Goal: Task Accomplishment & Management: Complete application form

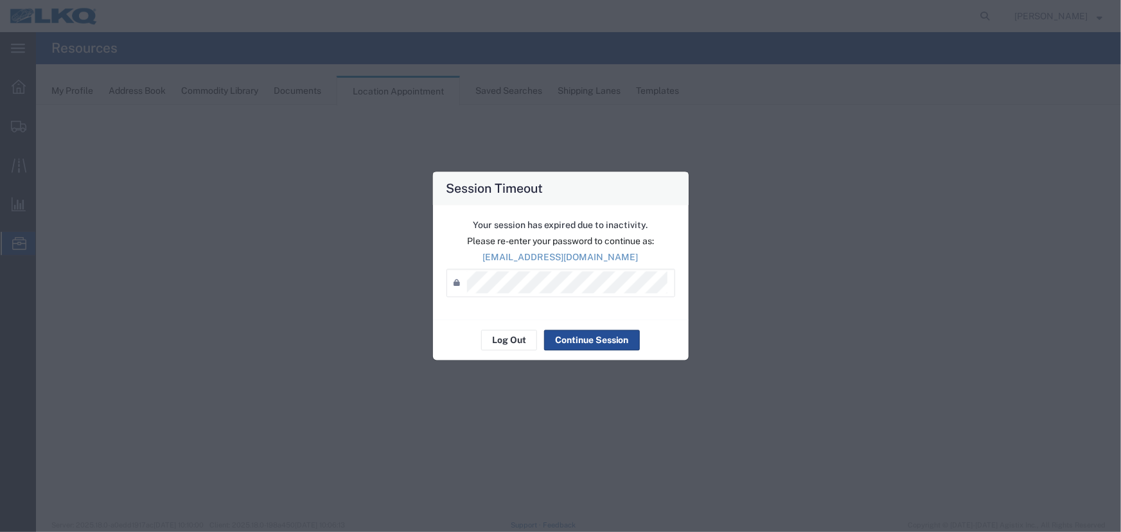
select select "27634"
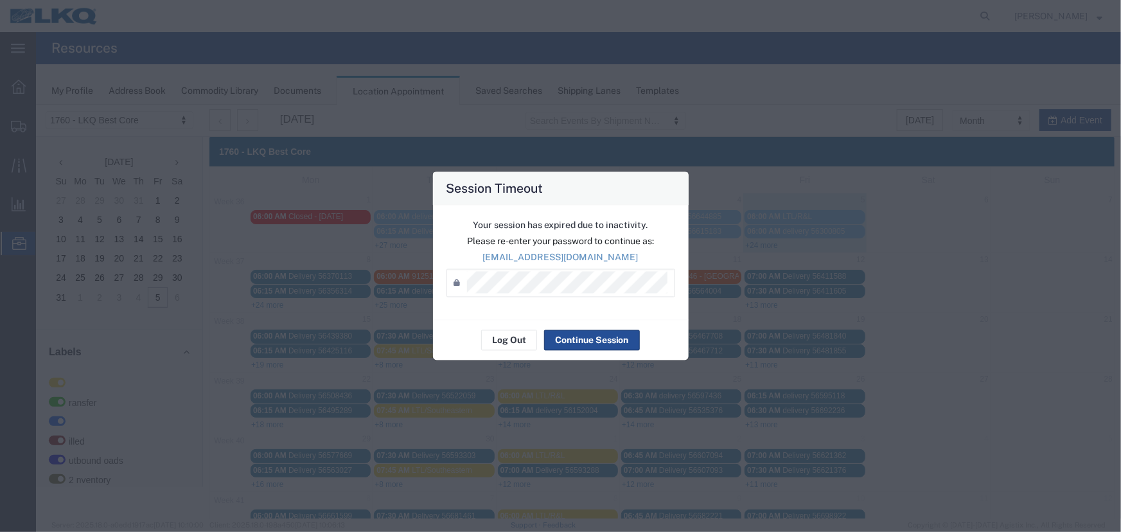
scroll to position [44, 0]
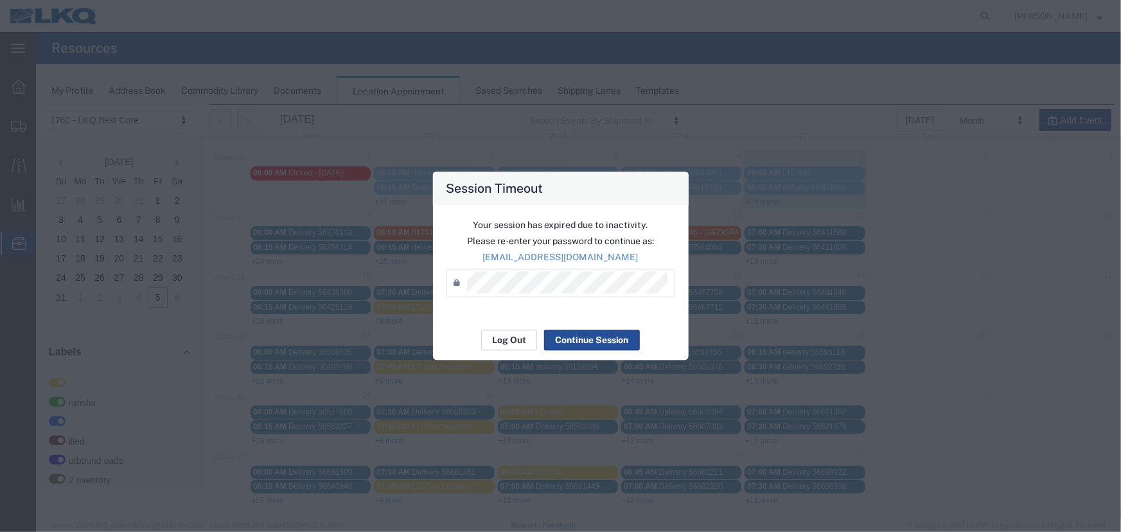
click at [0, 0] on button "Log Out" at bounding box center [0, 0] width 0 height 0
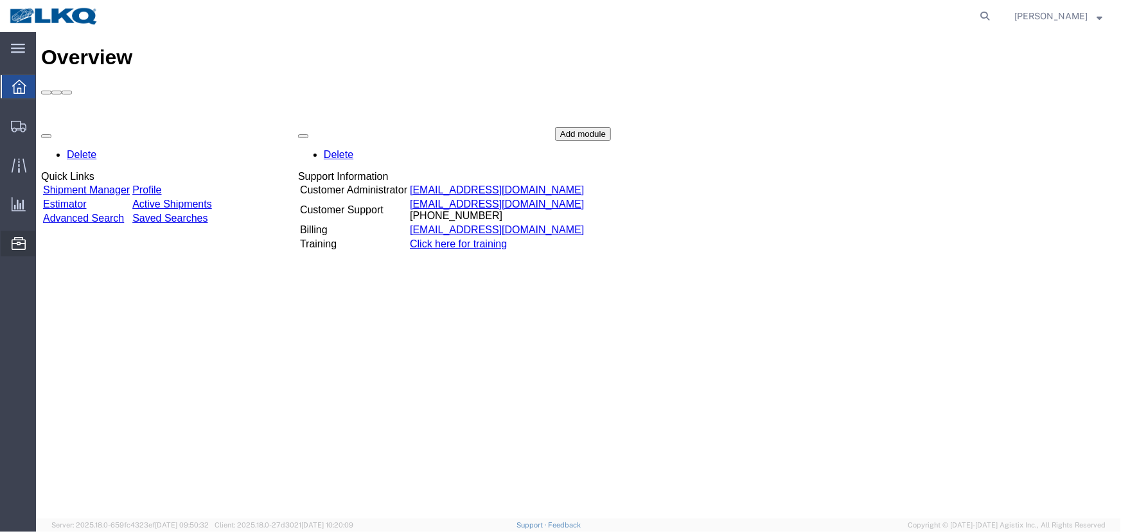
click at [0, 0] on span "Location Appointment" at bounding box center [0, 0] width 0 height 0
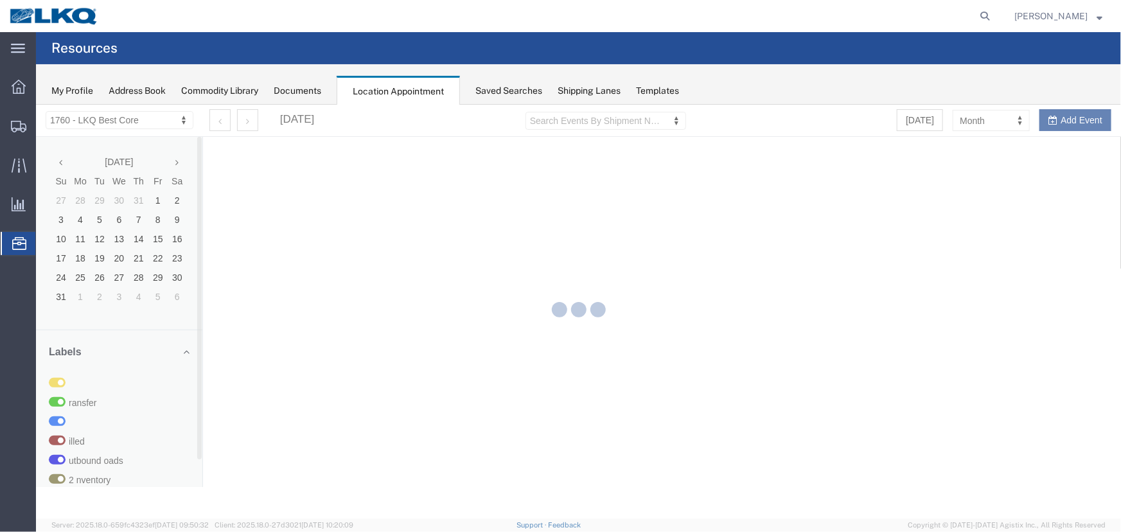
select select "27634"
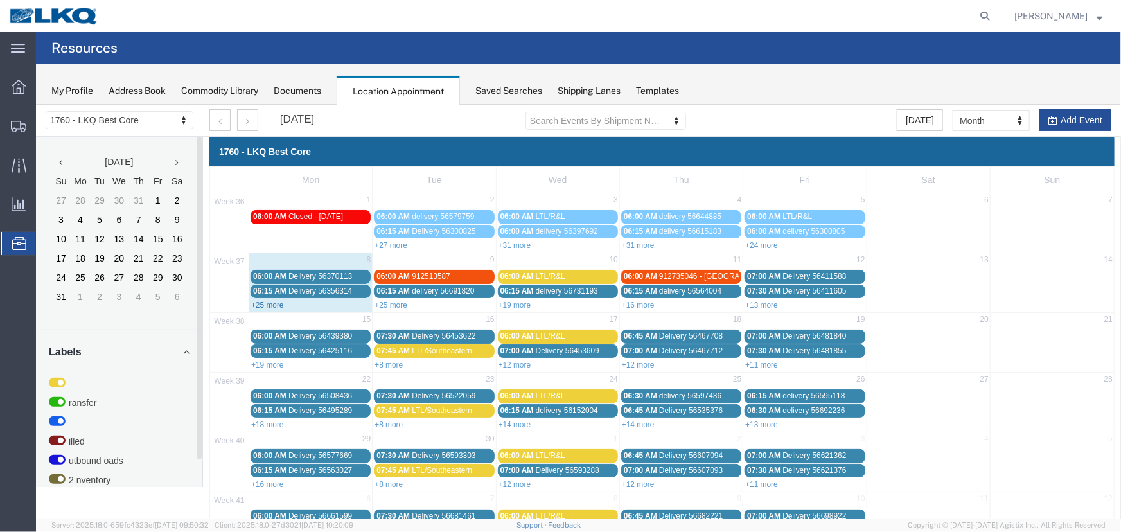
click at [269, 305] on link "+25 more" at bounding box center [267, 304] width 33 height 9
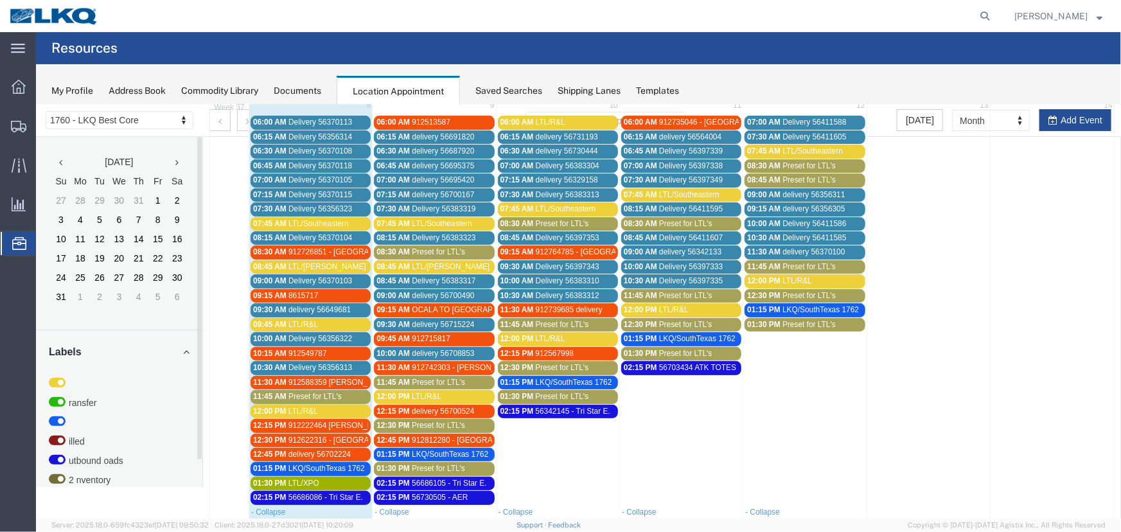
scroll to position [175, 0]
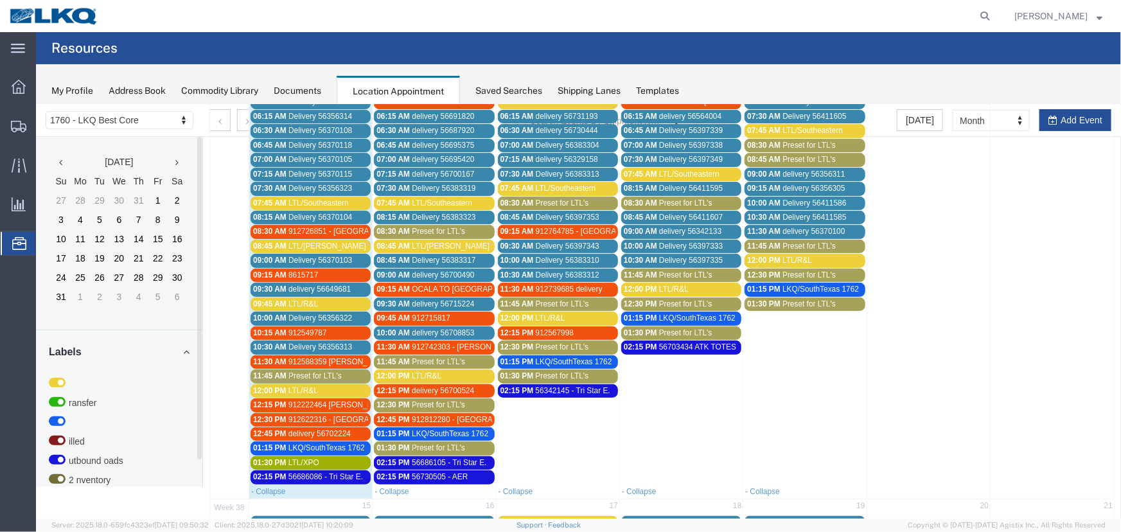
click at [423, 446] on span "Preset for LTL's" at bounding box center [437, 447] width 53 height 9
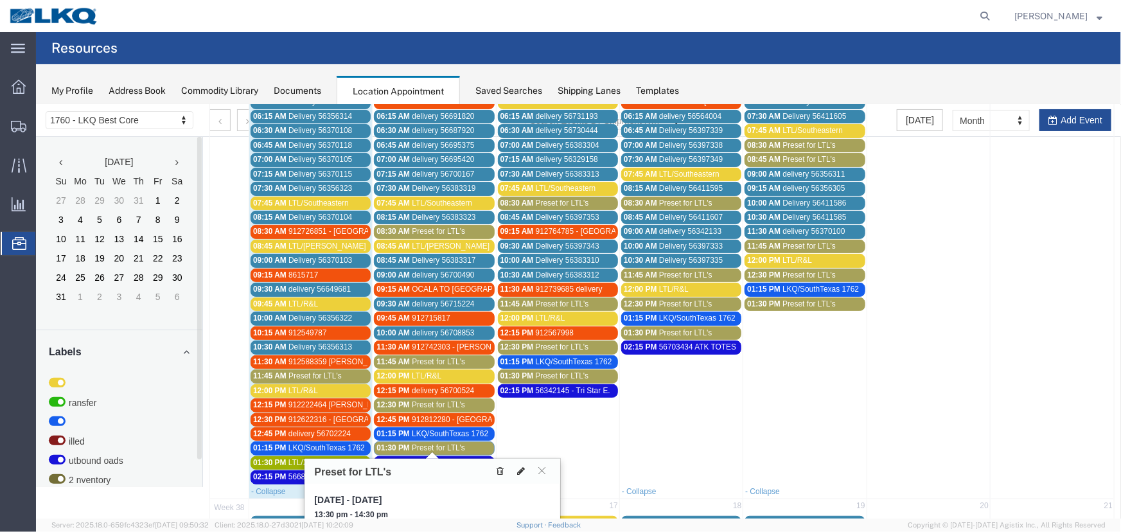
click at [519, 470] on icon at bounding box center [521, 470] width 8 height 9
select select "1"
select select "420"
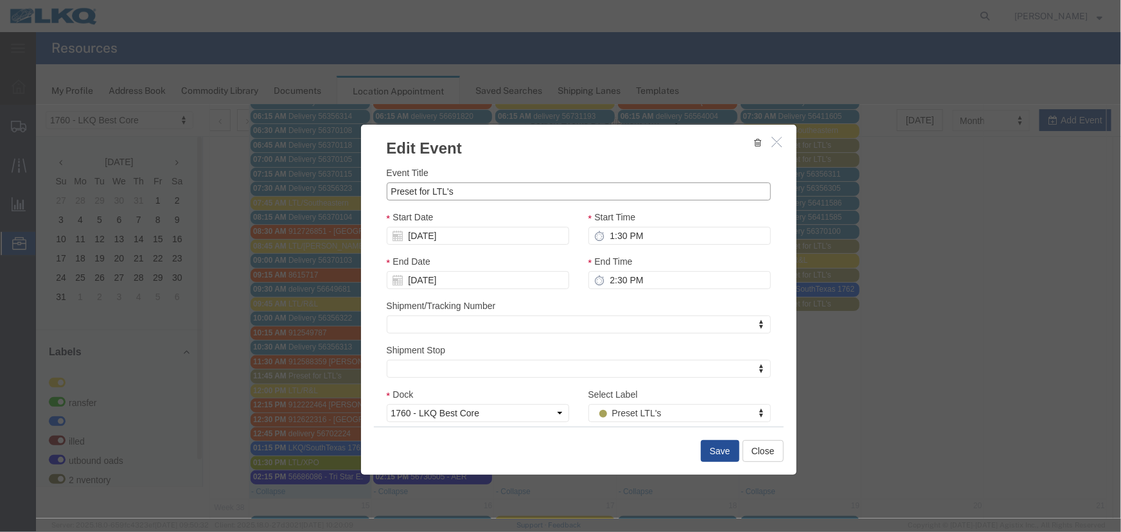
click at [474, 182] on input "Preset for LTL's" at bounding box center [578, 191] width 384 height 18
drag, startPoint x: 466, startPoint y: 190, endPoint x: 164, endPoint y: 191, distance: 301.3
click at [171, 191] on div "Edit Event Event Title Preset for LTL's Start Date 09/09/2025 Start Time 1:30 P…" at bounding box center [577, 311] width 1085 height 414
type input "LTL/Saia"
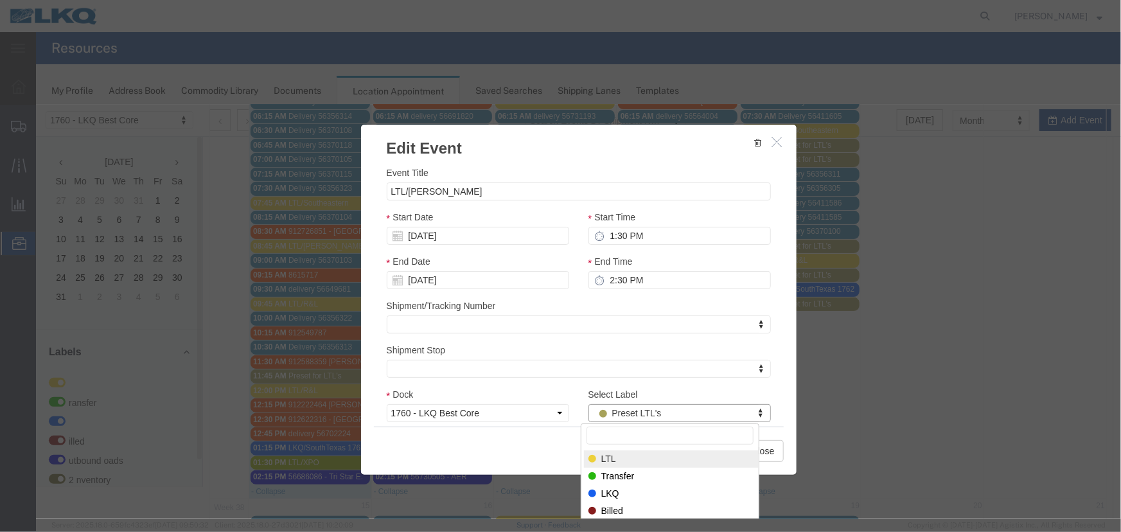
select select "25"
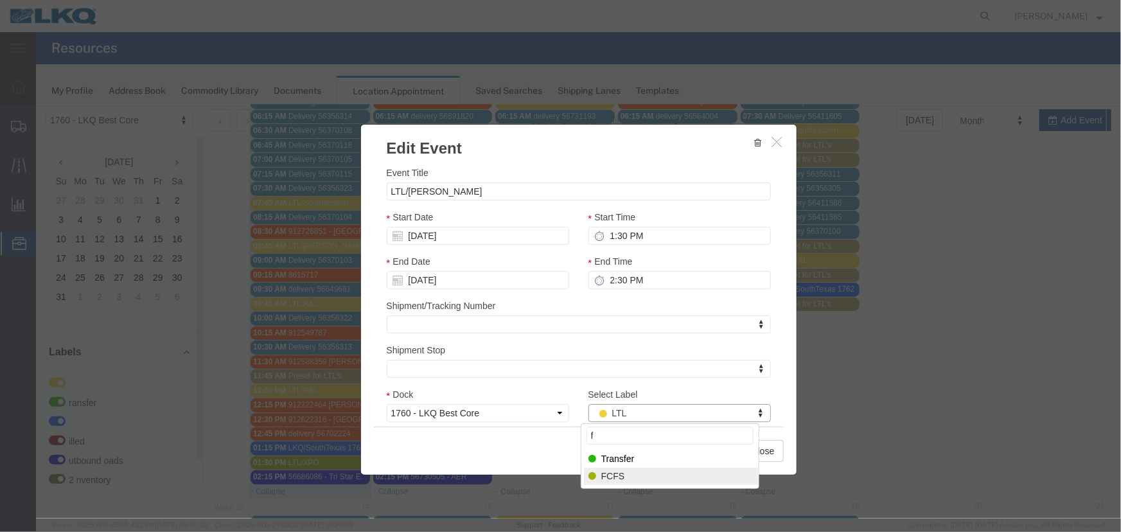
type input "f"
select select "180"
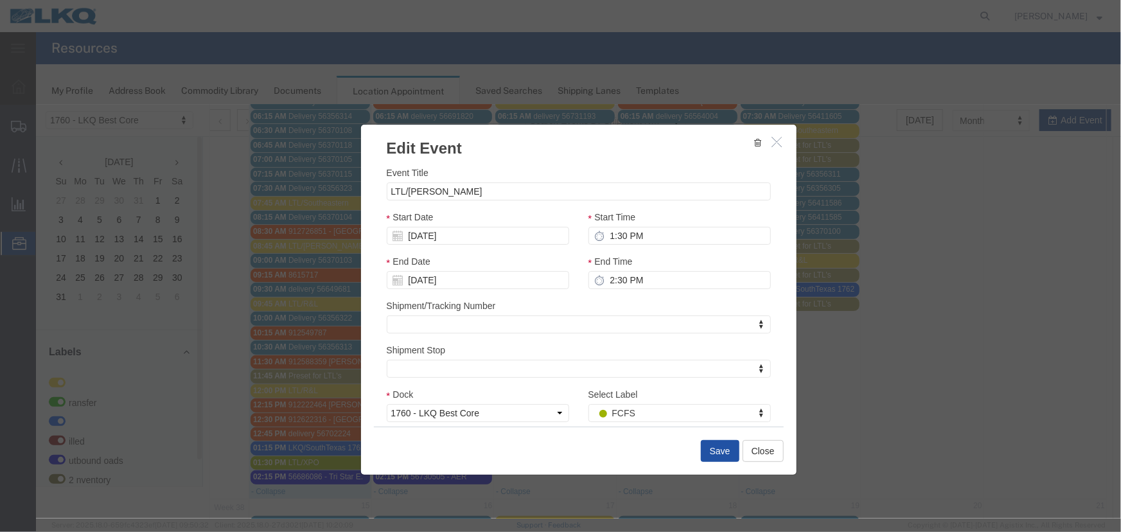
click at [711, 450] on button "Save" at bounding box center [719, 450] width 39 height 22
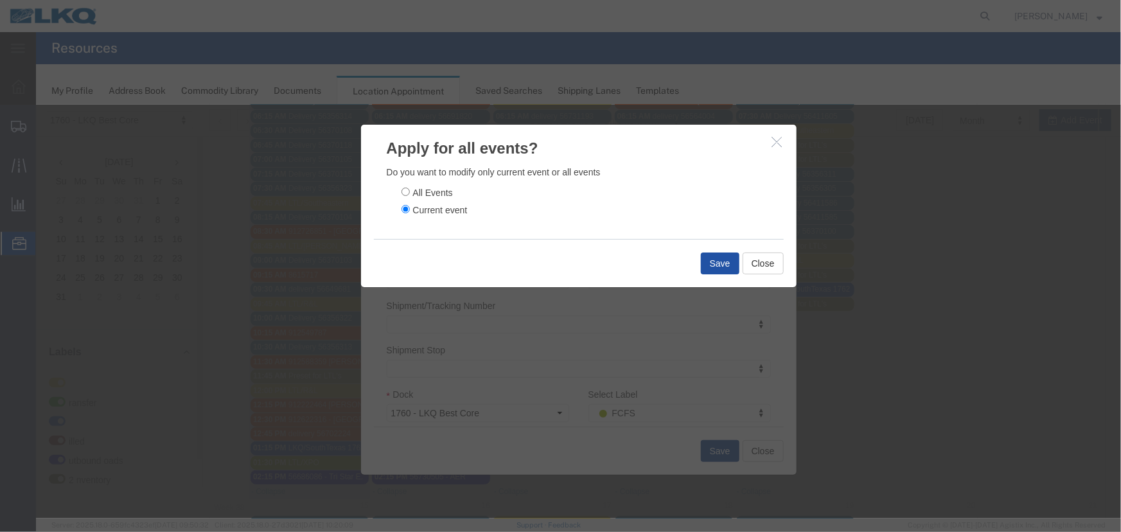
click at [709, 257] on button "Save" at bounding box center [719, 263] width 39 height 22
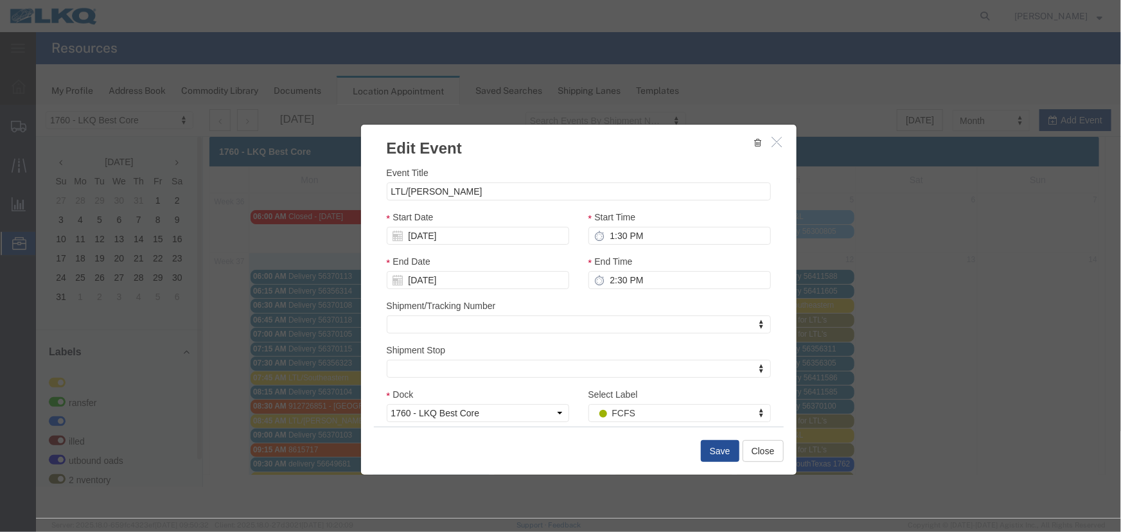
scroll to position [0, 0]
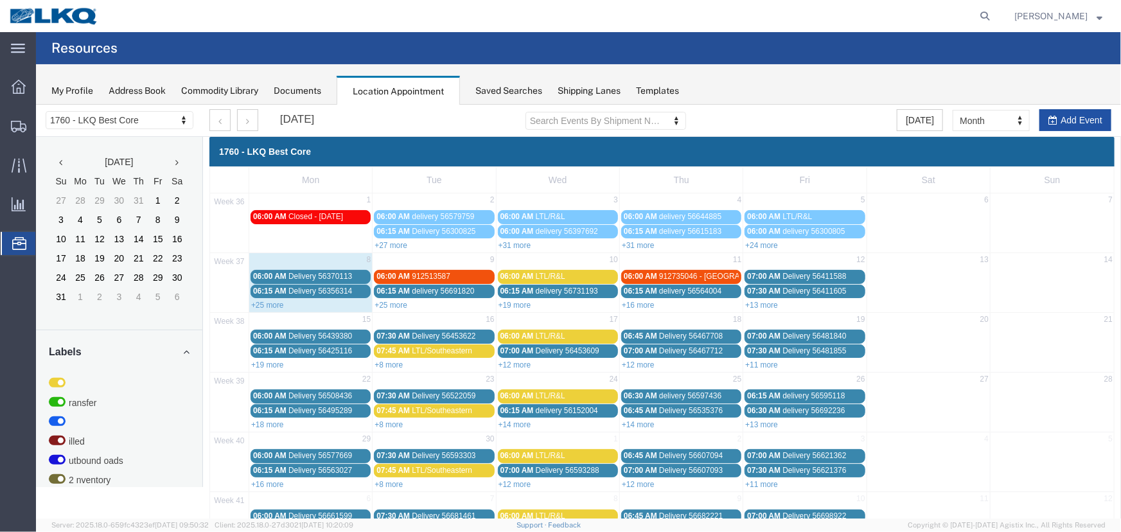
click at [1057, 128] on button "Add Event" at bounding box center [1075, 120] width 72 height 22
select select
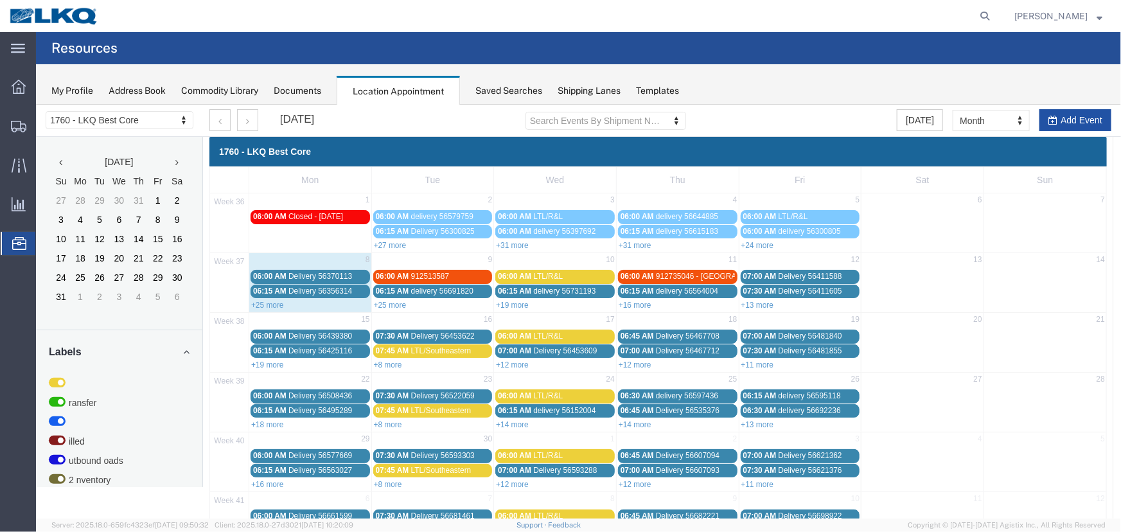
select select
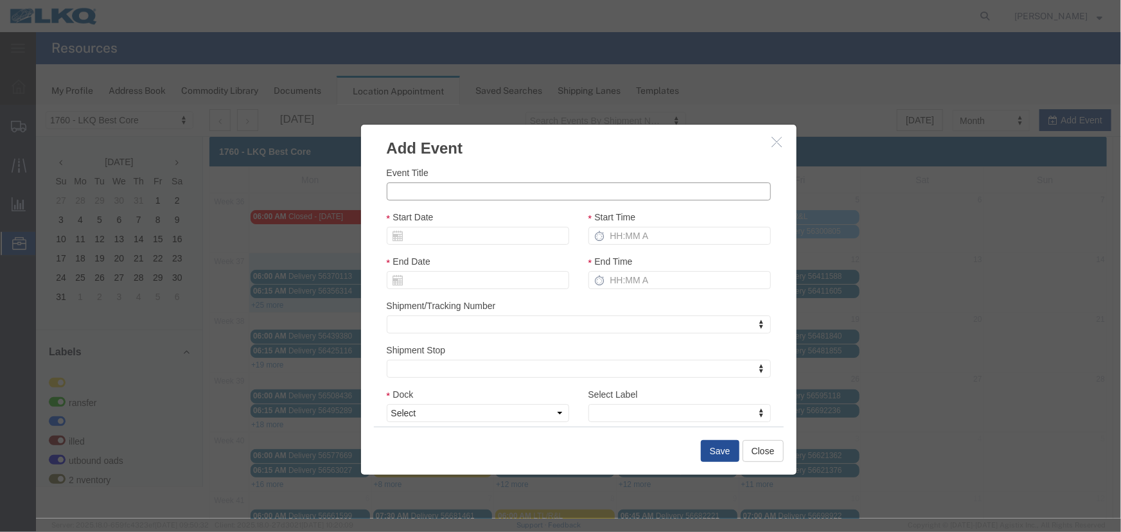
click at [444, 191] on input "Event Title" at bounding box center [578, 191] width 384 height 18
paste input "56743756"
type input "56743756 - Techemet"
click at [520, 236] on input "Start Date" at bounding box center [477, 235] width 182 height 18
drag, startPoint x: 438, startPoint y: 318, endPoint x: 518, endPoint y: 278, distance: 90.5
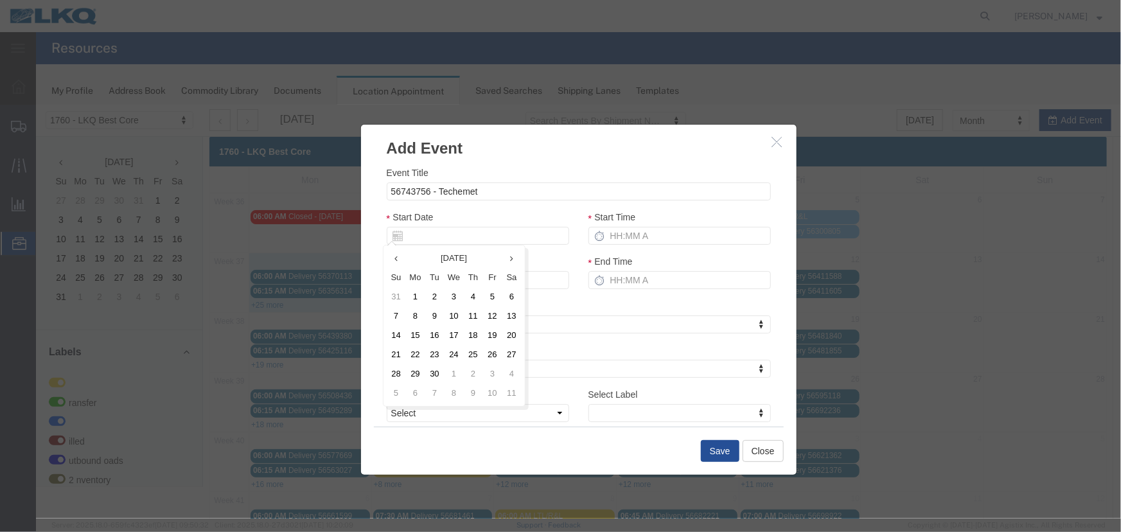
click at [438, 317] on td "9" at bounding box center [434, 315] width 19 height 19
type input "[DATE]"
click at [659, 238] on input "Start Time" at bounding box center [679, 235] width 182 height 18
type input "2:15 PM"
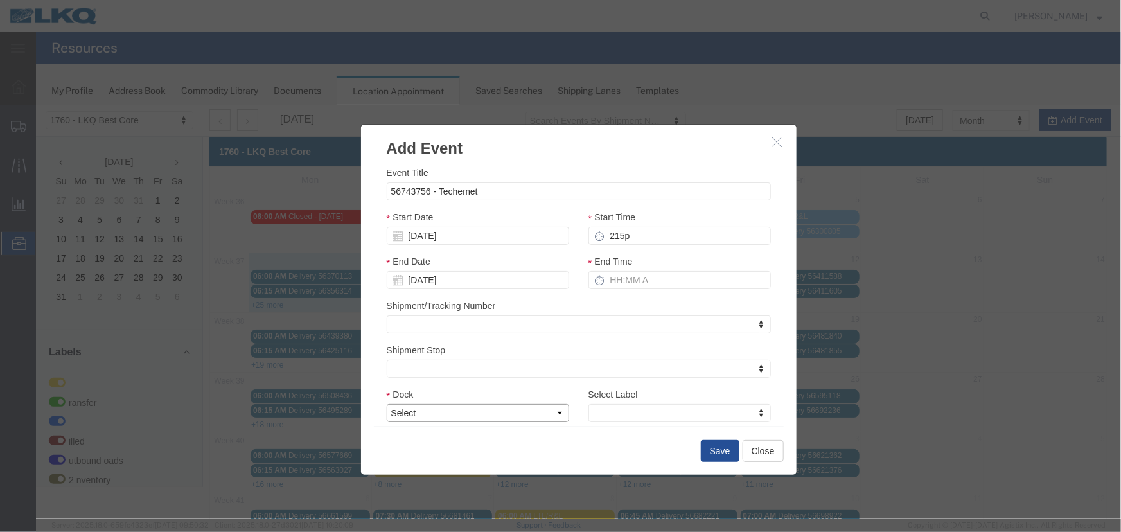
type input "3:15 PM"
click at [449, 416] on select "Select 1760 - LKQ Best Core 1760 - Outbound Loads" at bounding box center [477, 412] width 182 height 18
select select "1"
click at [386, 403] on select "Select 1760 - LKQ Best Core 1760 - Outbound Loads" at bounding box center [477, 412] width 182 height 18
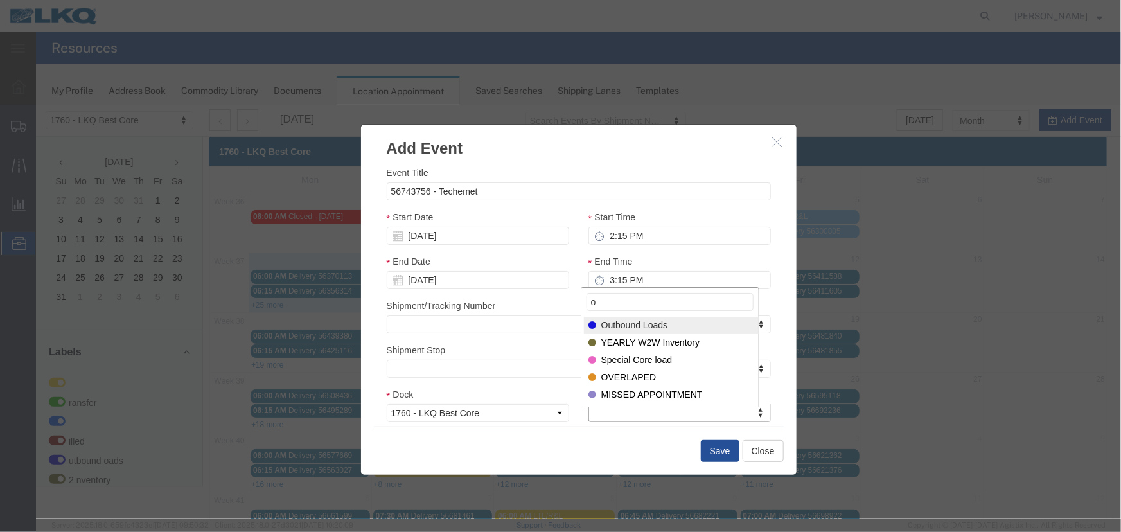
type input "o"
select select "80"
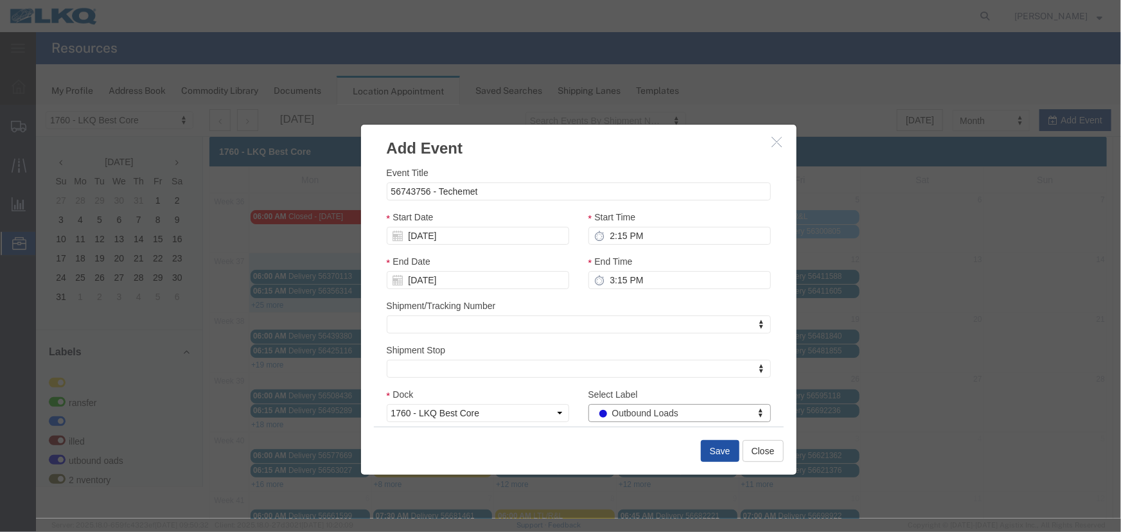
click at [719, 452] on button "Save" at bounding box center [719, 450] width 39 height 22
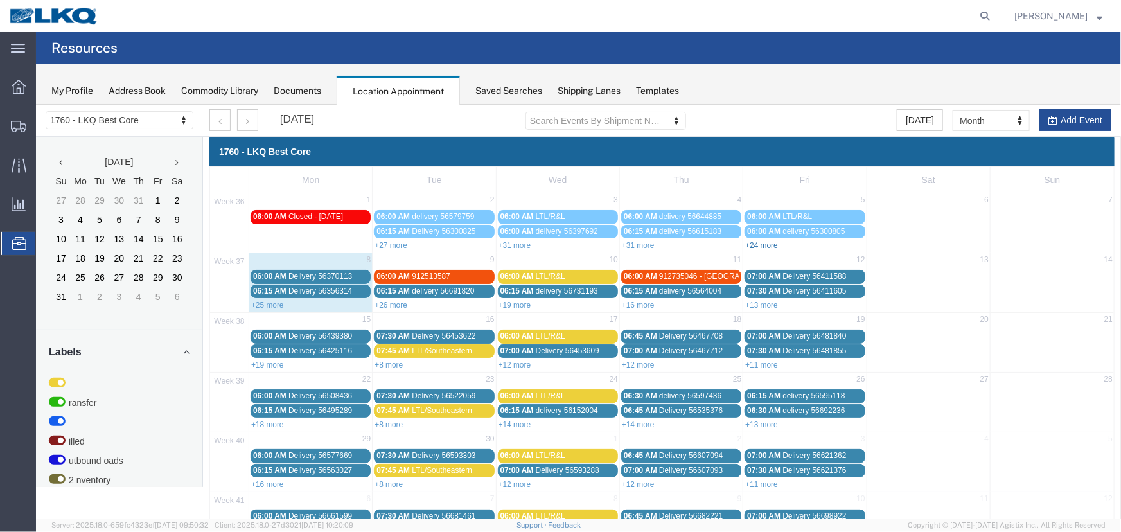
click at [757, 242] on link "+24 more" at bounding box center [761, 244] width 33 height 9
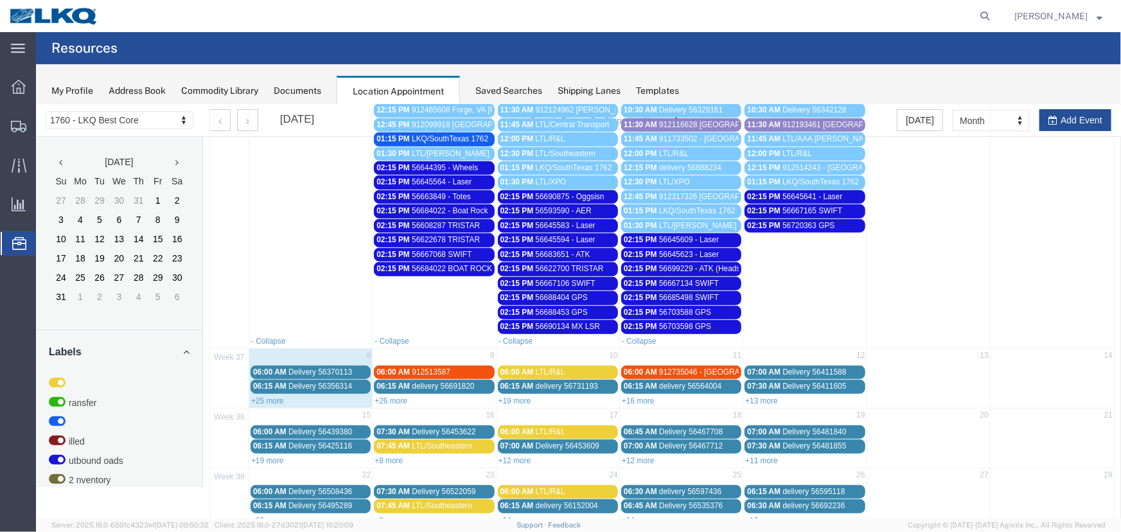
scroll to position [467, 0]
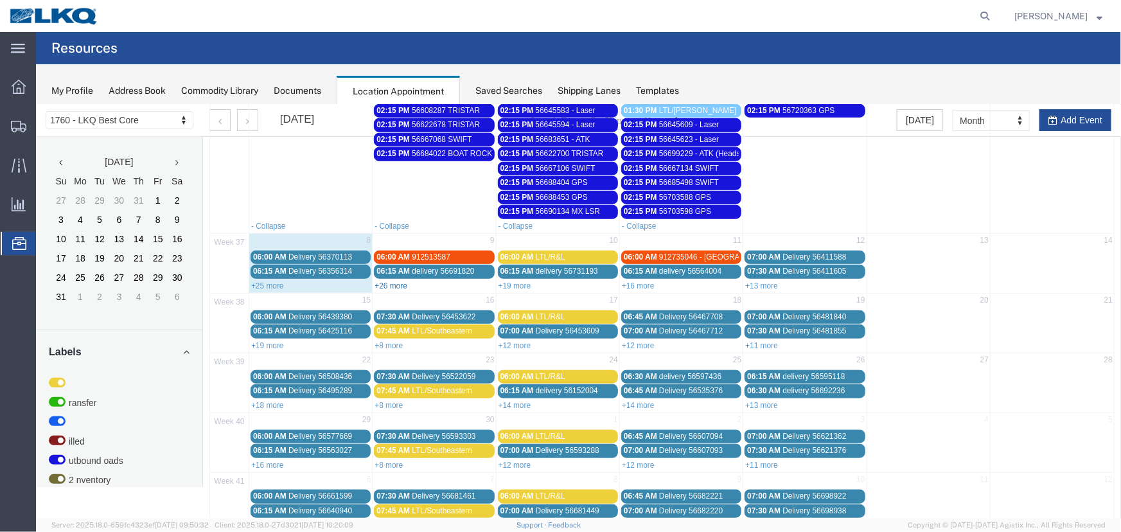
click at [390, 281] on link "+26 more" at bounding box center [390, 285] width 33 height 9
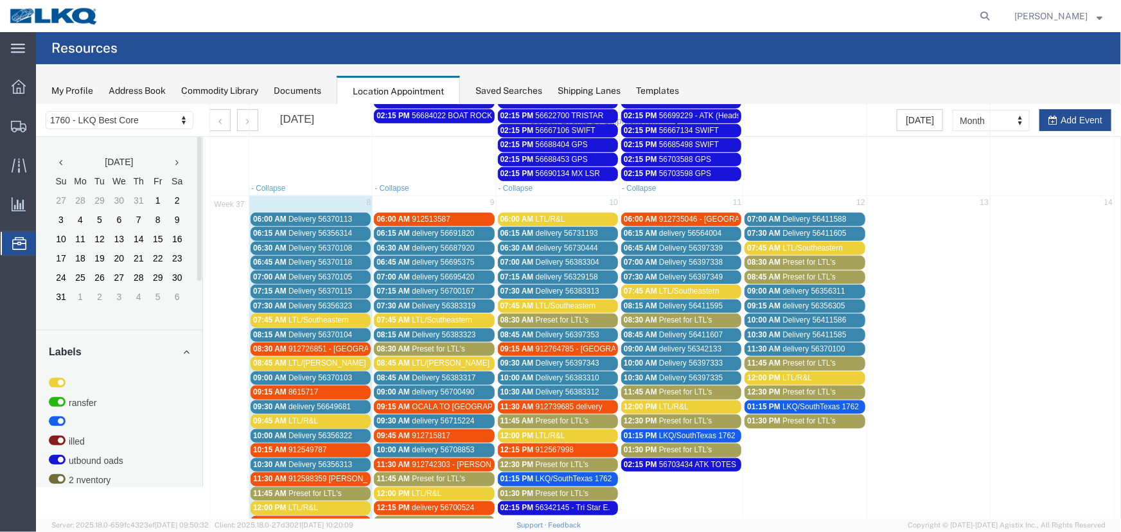
scroll to position [526, 0]
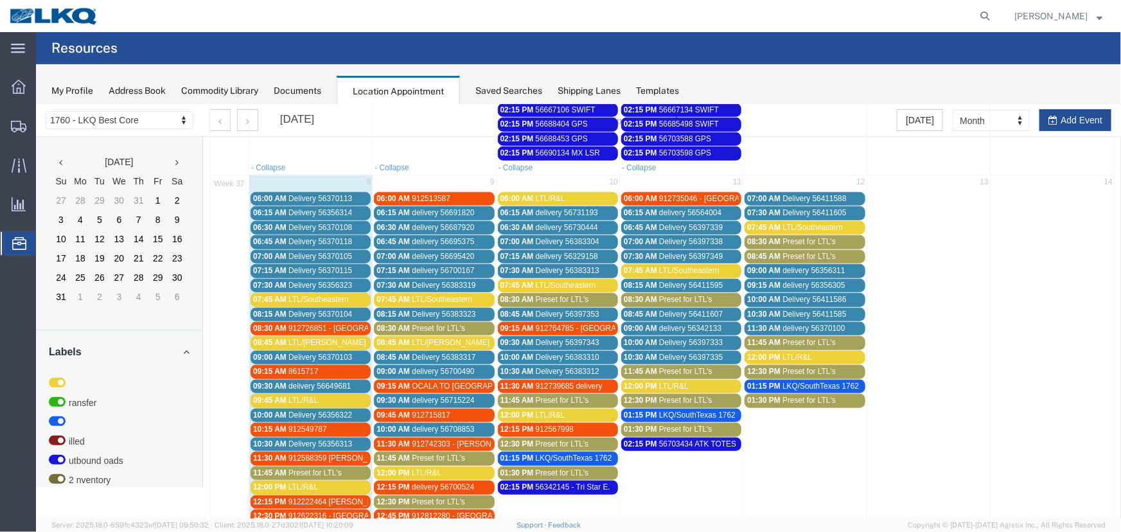
click at [342, 453] on span "912588359 Tolleson, AZ Rudolph Freight" at bounding box center [379, 457] width 182 height 9
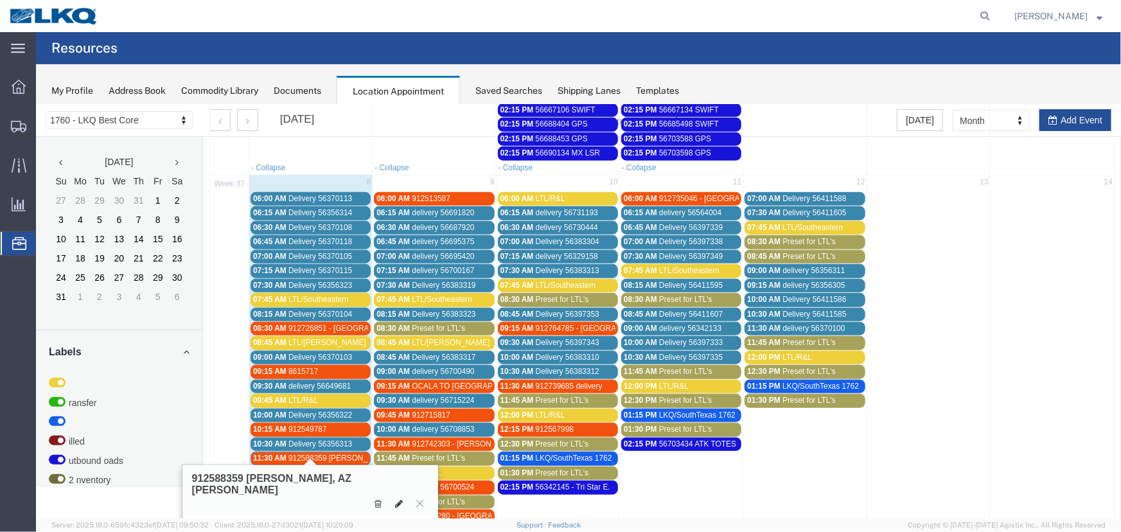
click at [400, 499] on icon at bounding box center [398, 503] width 8 height 9
select select "1"
select select "24"
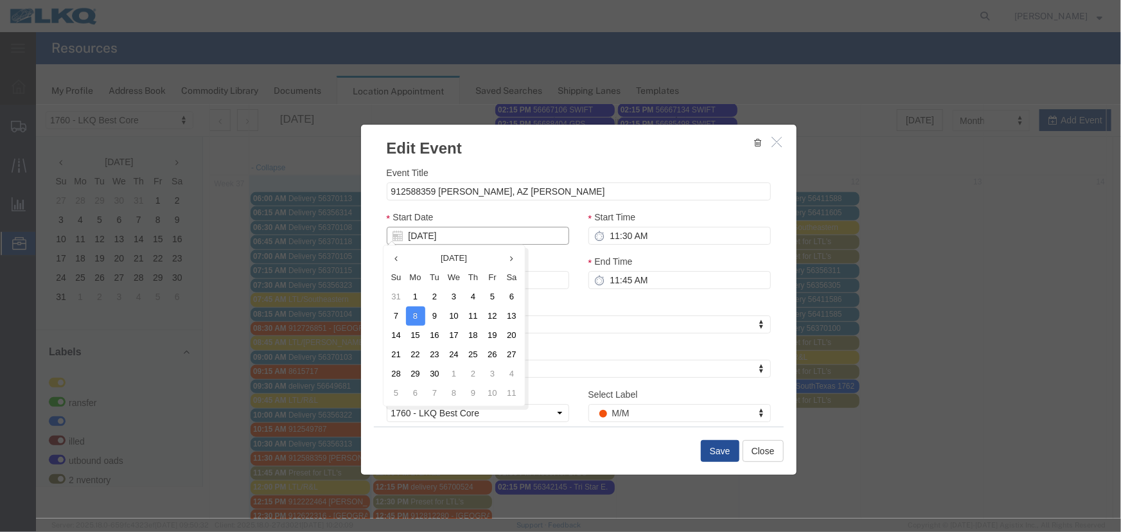
click at [493, 239] on input "09/08/2025" at bounding box center [477, 235] width 182 height 18
click at [450, 321] on td "10" at bounding box center [453, 315] width 19 height 19
type input "09/10/2025"
click at [623, 240] on input "11:30 AM" at bounding box center [679, 235] width 182 height 18
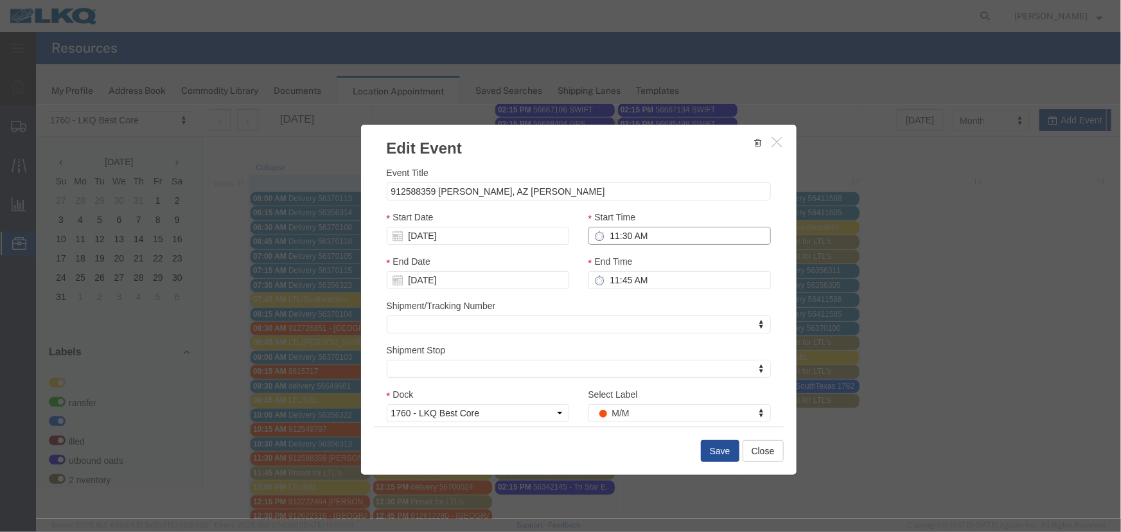
type input "6:30 AM"
type input "7:30 AM"
type input "6:45 AM"
type input "7:45 AM"
click at [712, 448] on button "Save" at bounding box center [719, 450] width 39 height 22
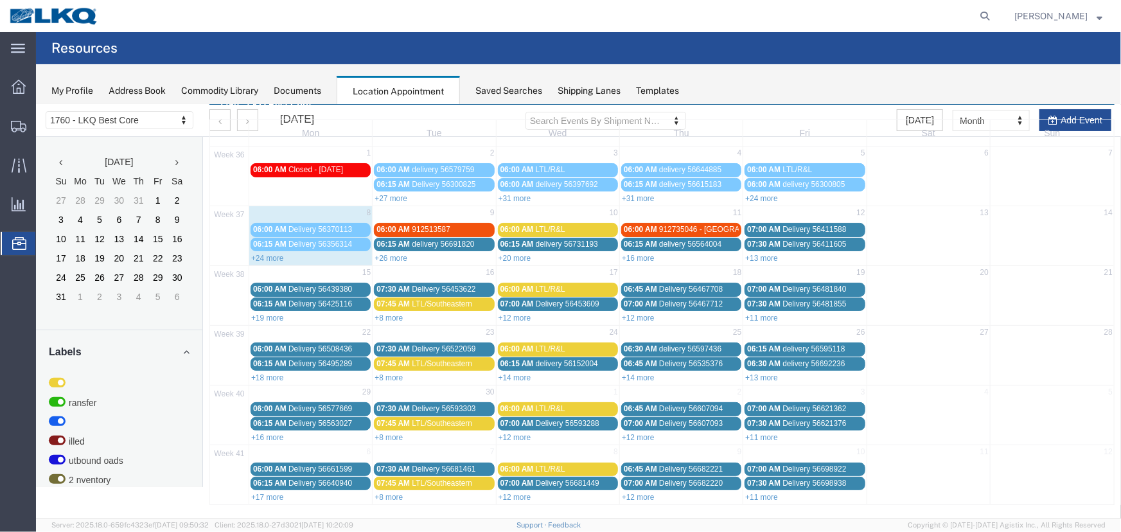
scroll to position [0, 0]
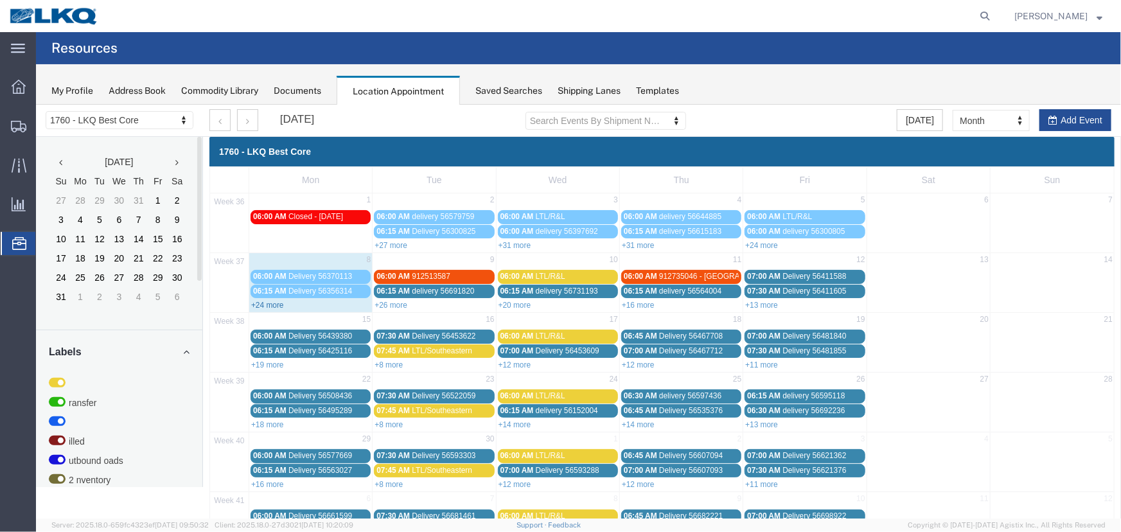
click at [275, 303] on link "+24 more" at bounding box center [267, 304] width 33 height 9
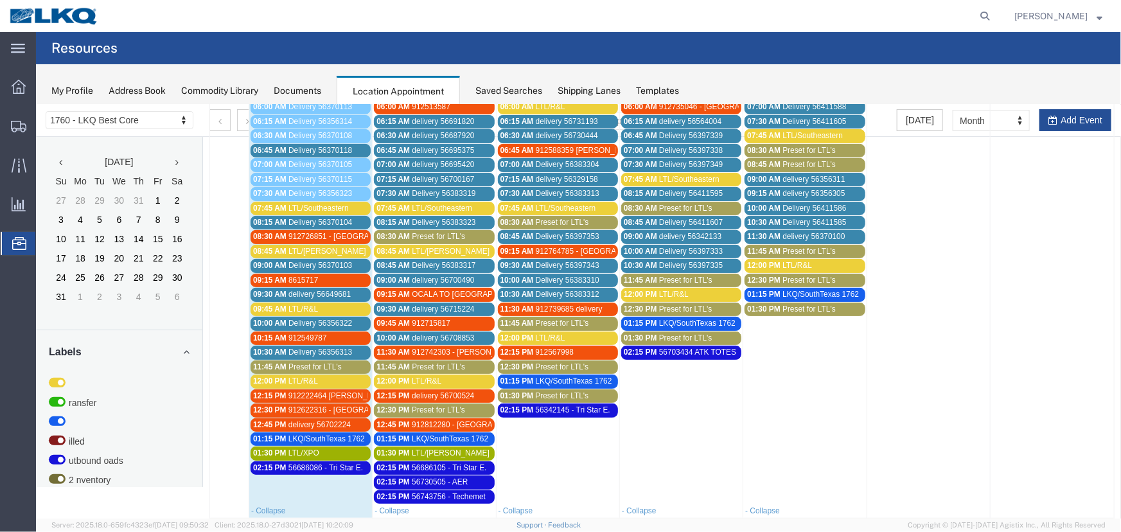
scroll to position [175, 0]
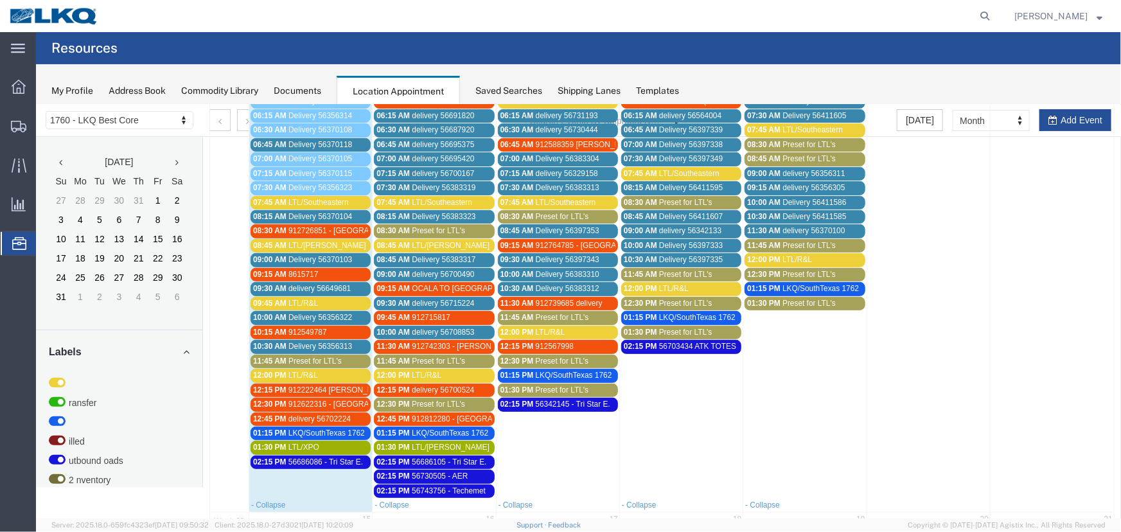
click at [340, 386] on span "912222464 Tolleson, AZ Rudolph Freight" at bounding box center [379, 389] width 182 height 9
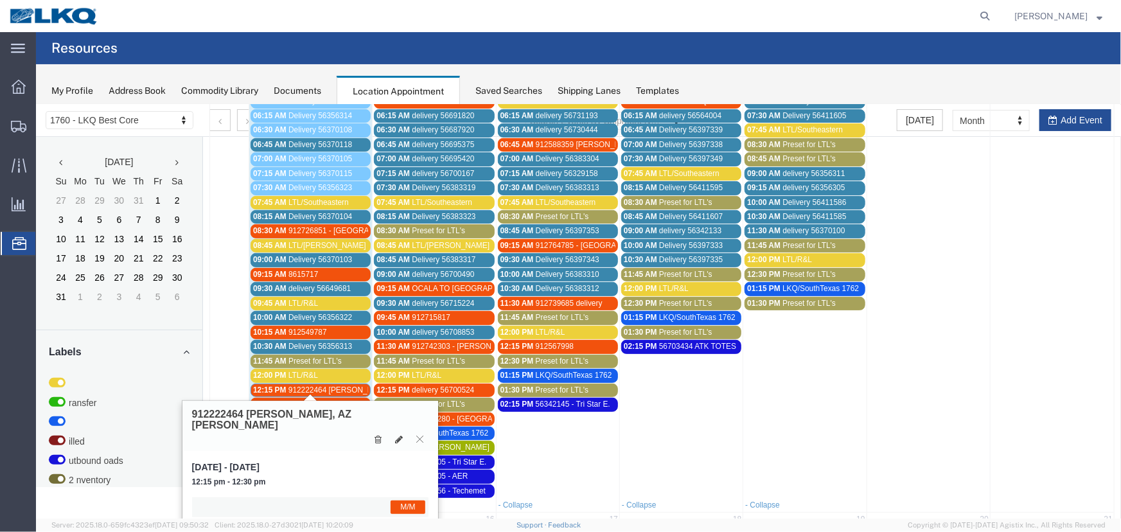
click at [332, 387] on span "912222464 Tolleson, AZ Rudolph Freight" at bounding box center [379, 389] width 182 height 9
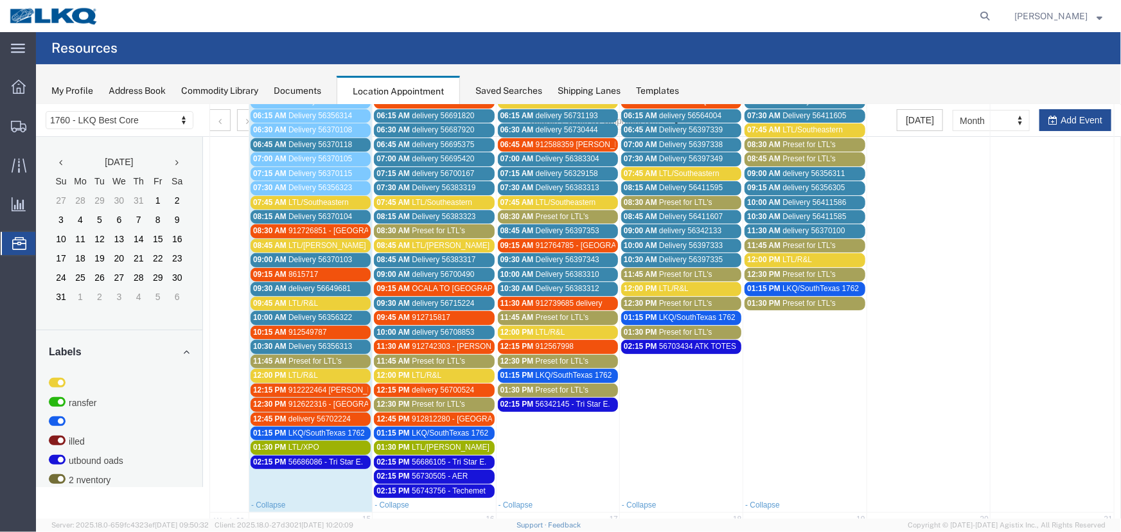
click at [353, 397] on link "12:30 PM 912622316 - Lavonia,GA" at bounding box center [310, 403] width 120 height 13
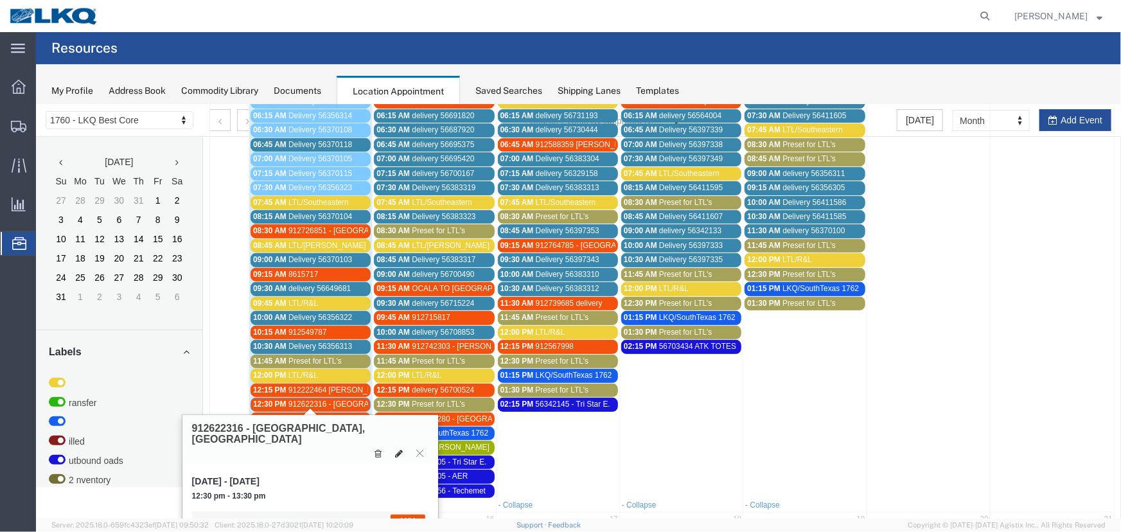
click at [398, 448] on icon at bounding box center [398, 452] width 8 height 9
select select "1"
select select "24"
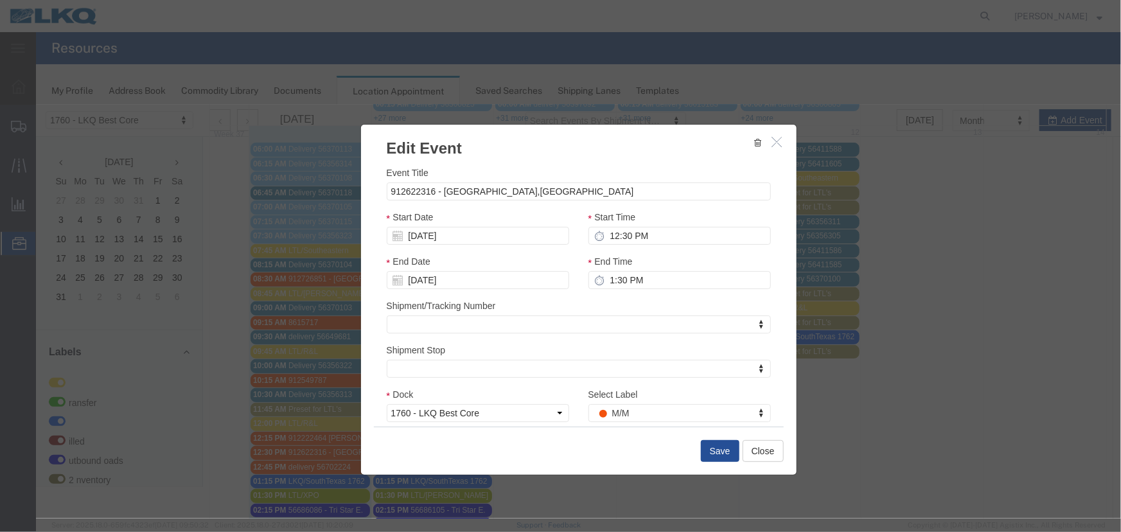
scroll to position [0, 0]
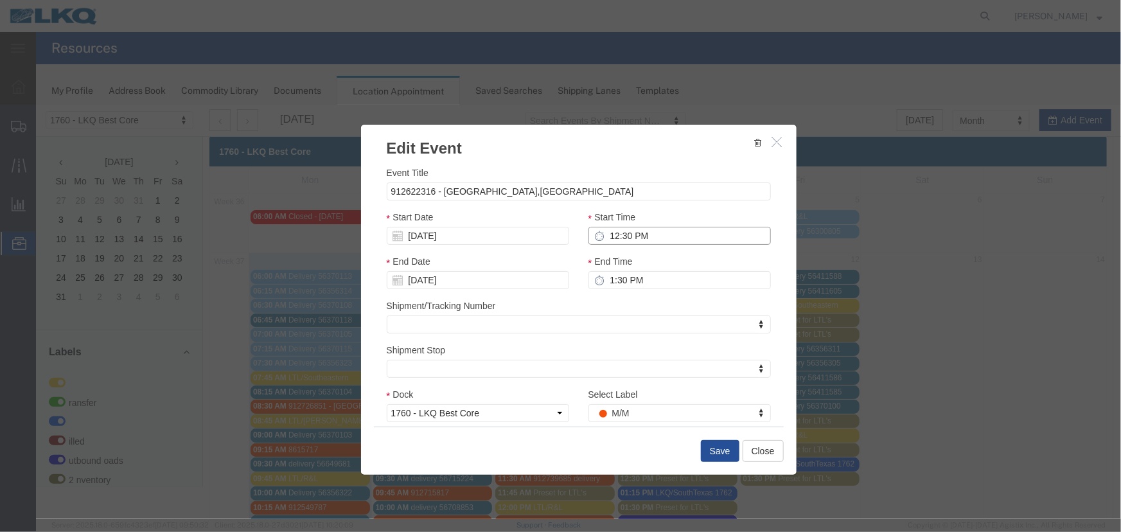
click at [635, 233] on input "12:30 PM" at bounding box center [679, 235] width 182 height 18
type input "8:30 PM"
type input "9:30 PM"
type input "8:30 AM"
type input "9:30 AM"
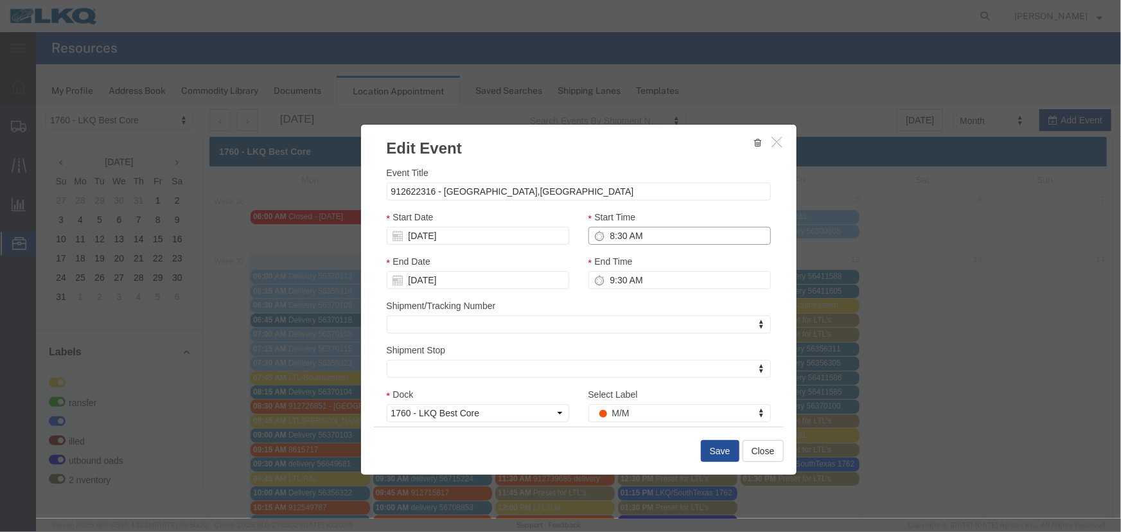
type input "8:30 AM"
click at [468, 236] on input "09/08/2025" at bounding box center [477, 235] width 182 height 18
click at [431, 314] on td "9" at bounding box center [434, 315] width 19 height 19
type input "[DATE]"
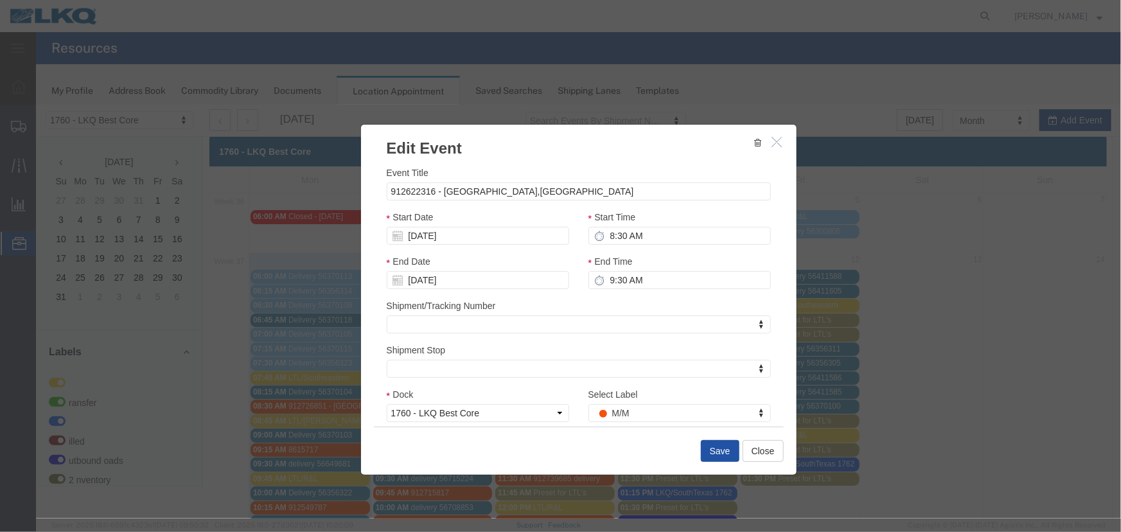
click at [711, 450] on button "Save" at bounding box center [719, 450] width 39 height 22
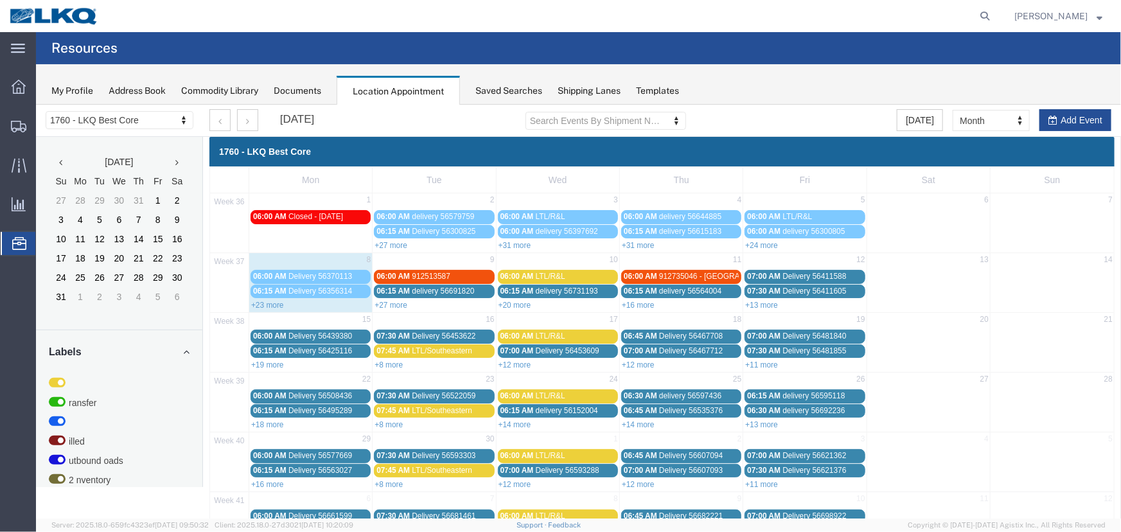
click at [385, 301] on link "+27 more" at bounding box center [390, 304] width 33 height 9
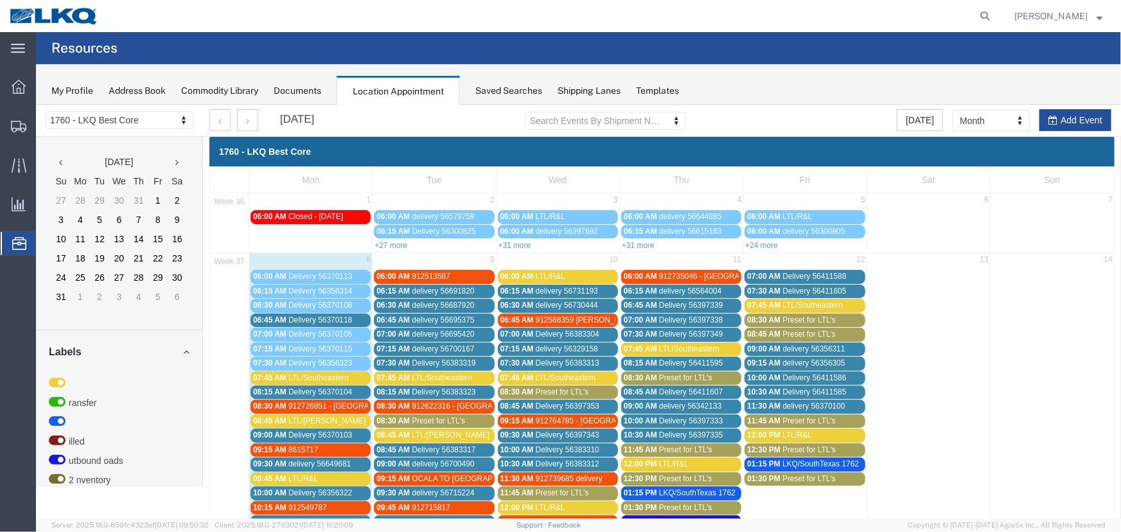
scroll to position [44, 0]
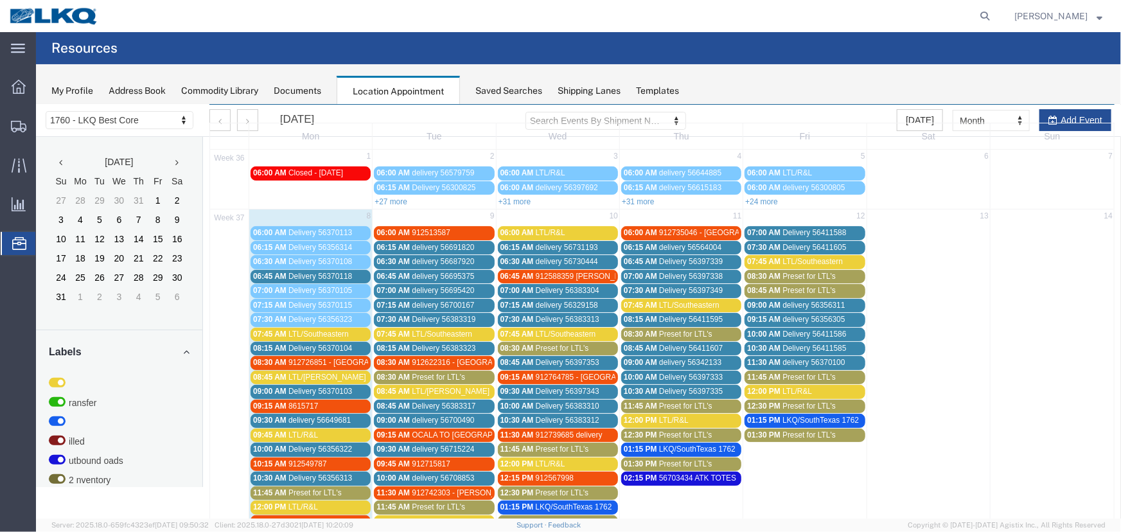
click at [341, 332] on span "LTL/Southeastern" at bounding box center [318, 333] width 60 height 9
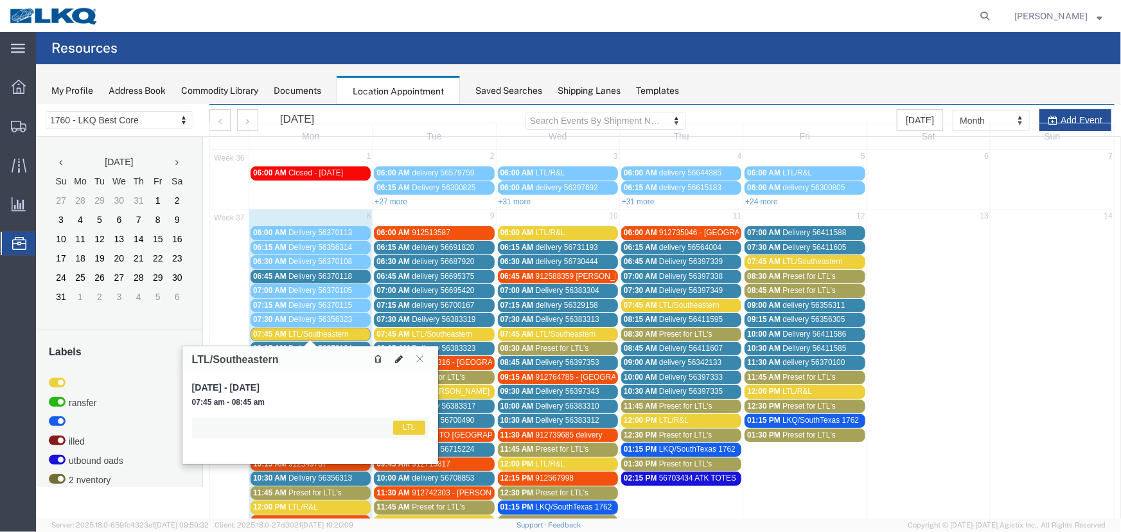
click at [394, 354] on icon at bounding box center [398, 358] width 8 height 9
select select "1"
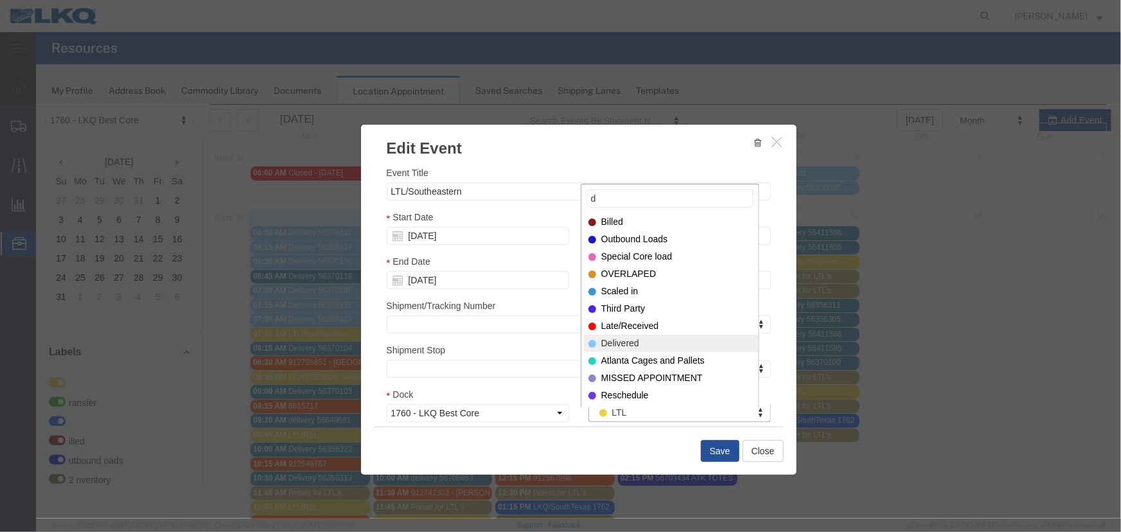
type input "d"
select select "40"
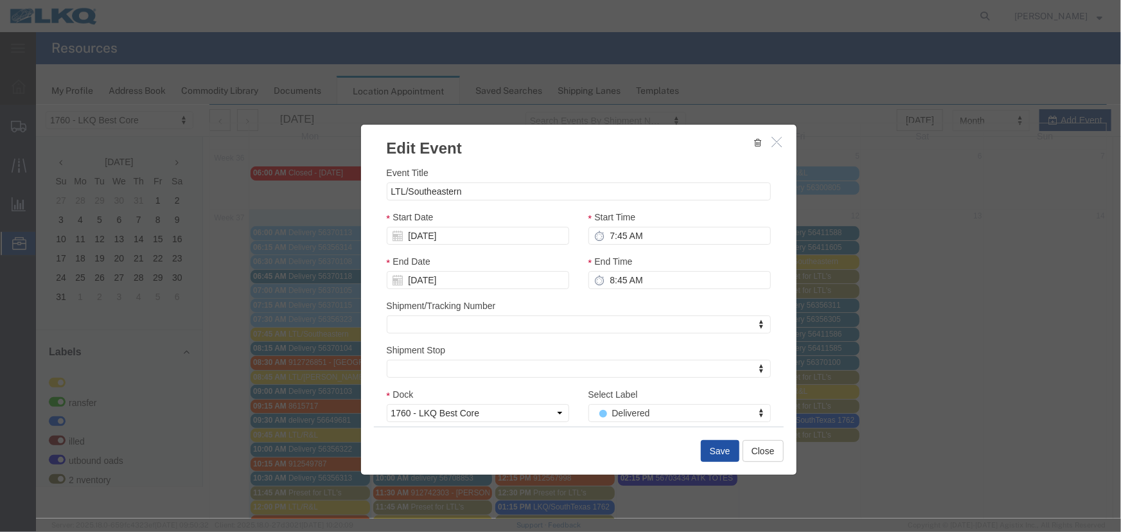
drag, startPoint x: 708, startPoint y: 445, endPoint x: 695, endPoint y: 441, distance: 13.6
click at [707, 445] on button "Save" at bounding box center [719, 450] width 39 height 22
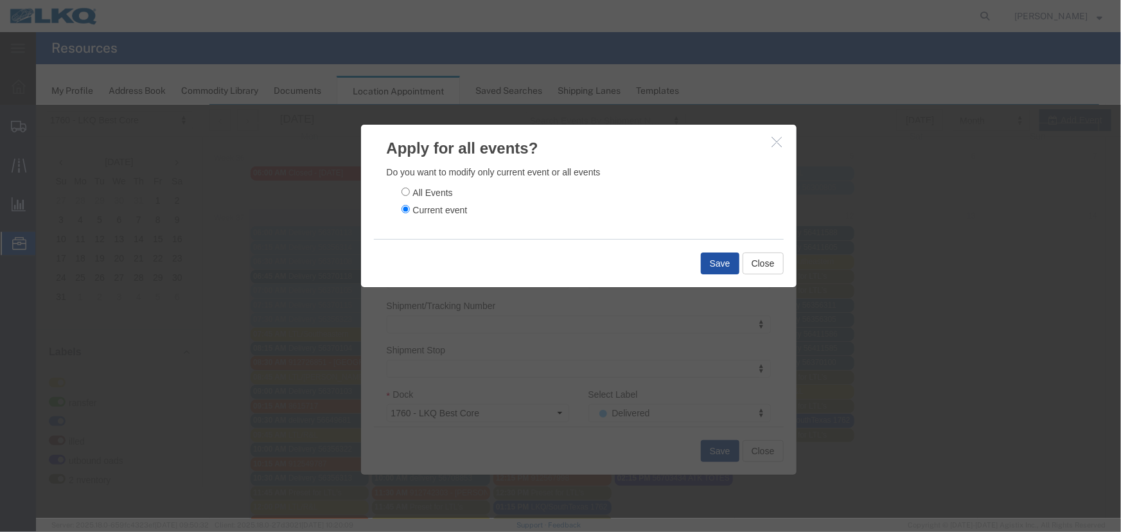
click at [696, 251] on div "Save Close" at bounding box center [578, 262] width 410 height 48
click at [717, 263] on button "Save" at bounding box center [719, 263] width 39 height 22
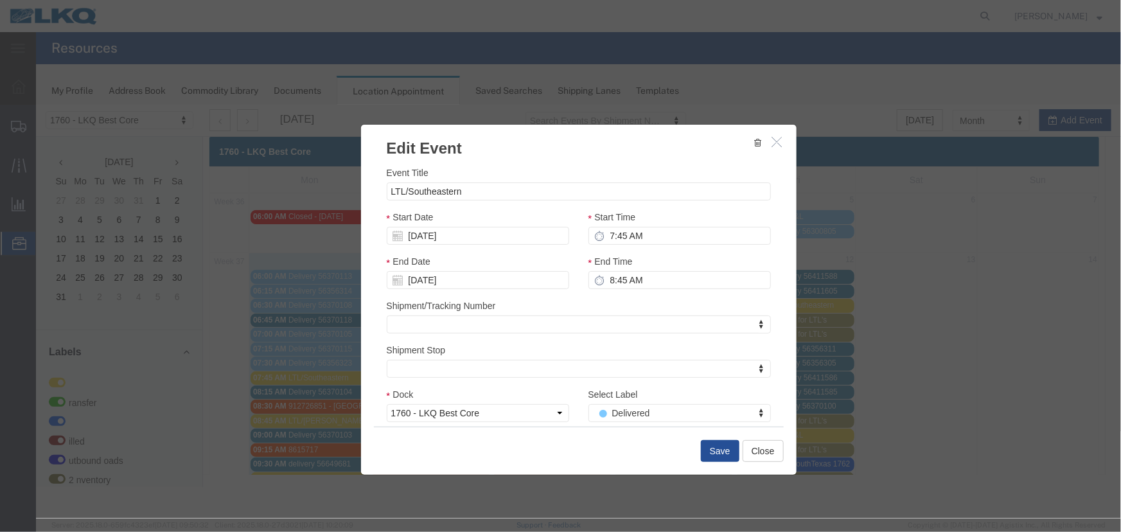
scroll to position [0, 0]
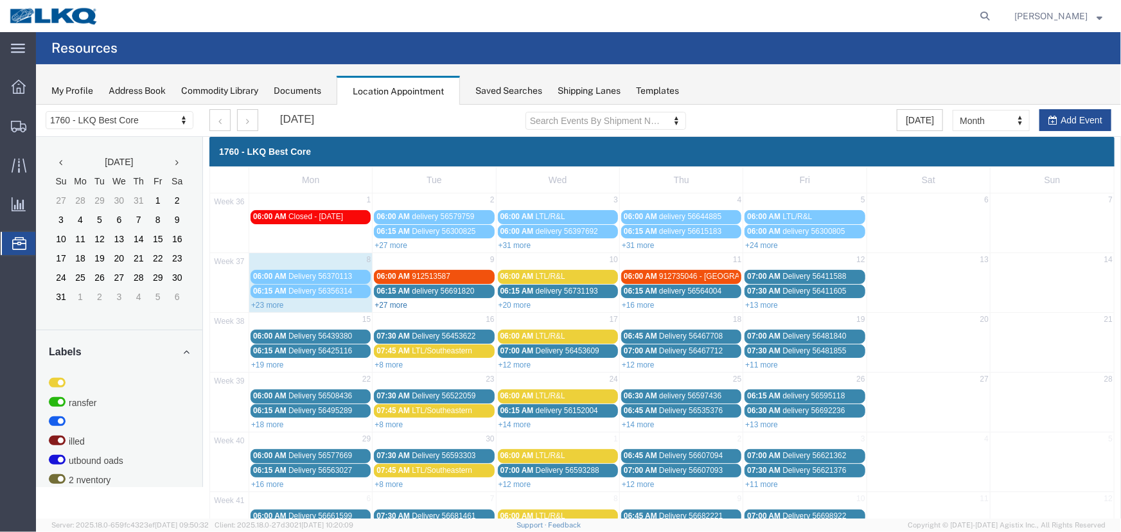
click at [402, 306] on link "+27 more" at bounding box center [390, 304] width 33 height 9
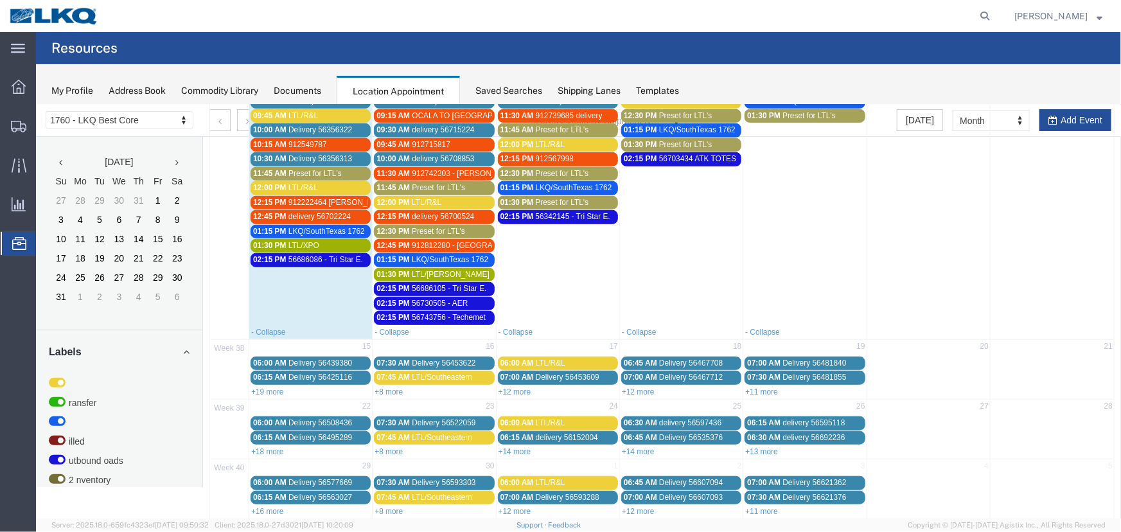
scroll to position [409, 0]
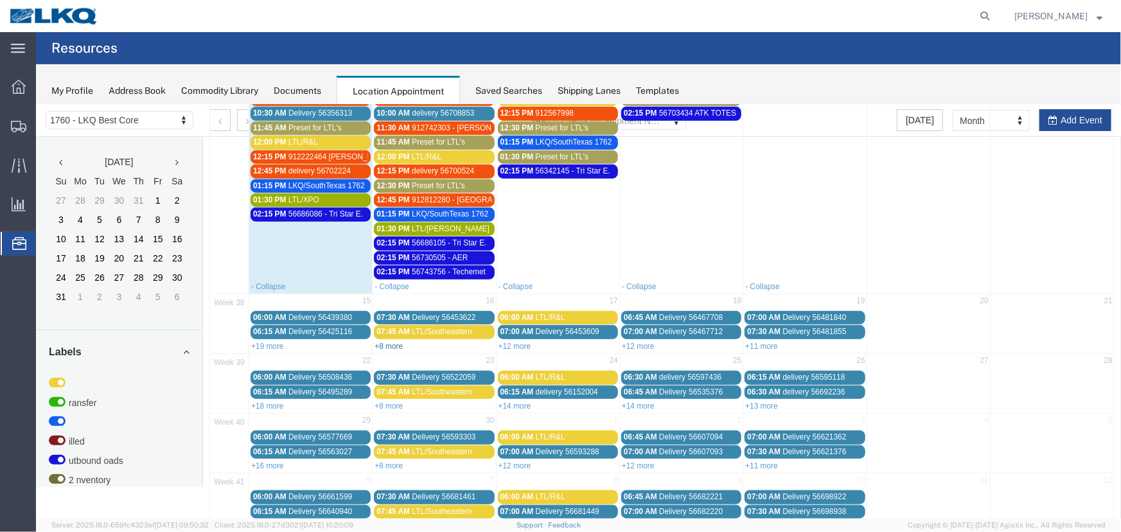
click at [391, 341] on link "+8 more" at bounding box center [388, 345] width 28 height 9
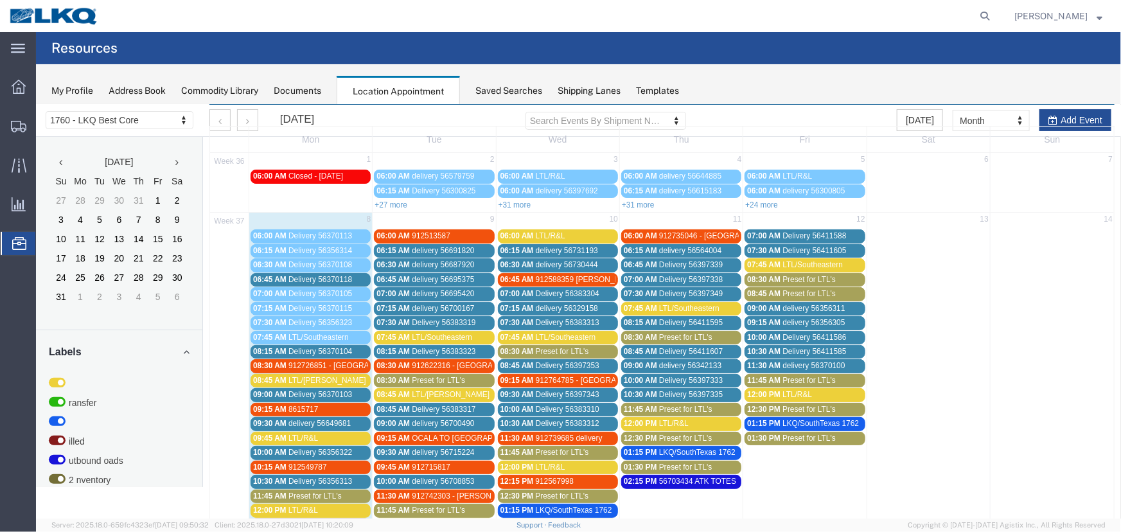
scroll to position [58, 0]
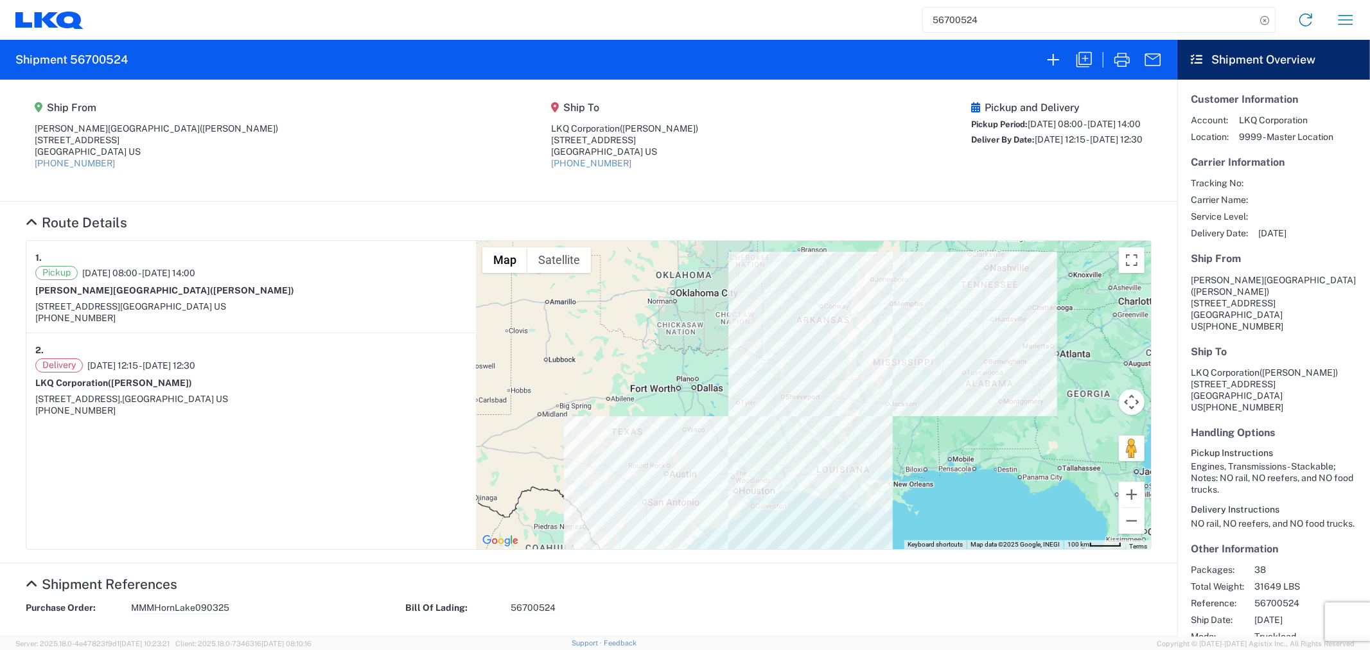
drag, startPoint x: 729, startPoint y: 123, endPoint x: 742, endPoint y: 124, distance: 13.6
click at [740, 123] on agx-shipment-main-routing-info "Ship From O'Reilly- Horn Lake (Ashley Williams) 1241 Commerce Pkwy Horn Lake, M…" at bounding box center [589, 141] width 1126 height 96
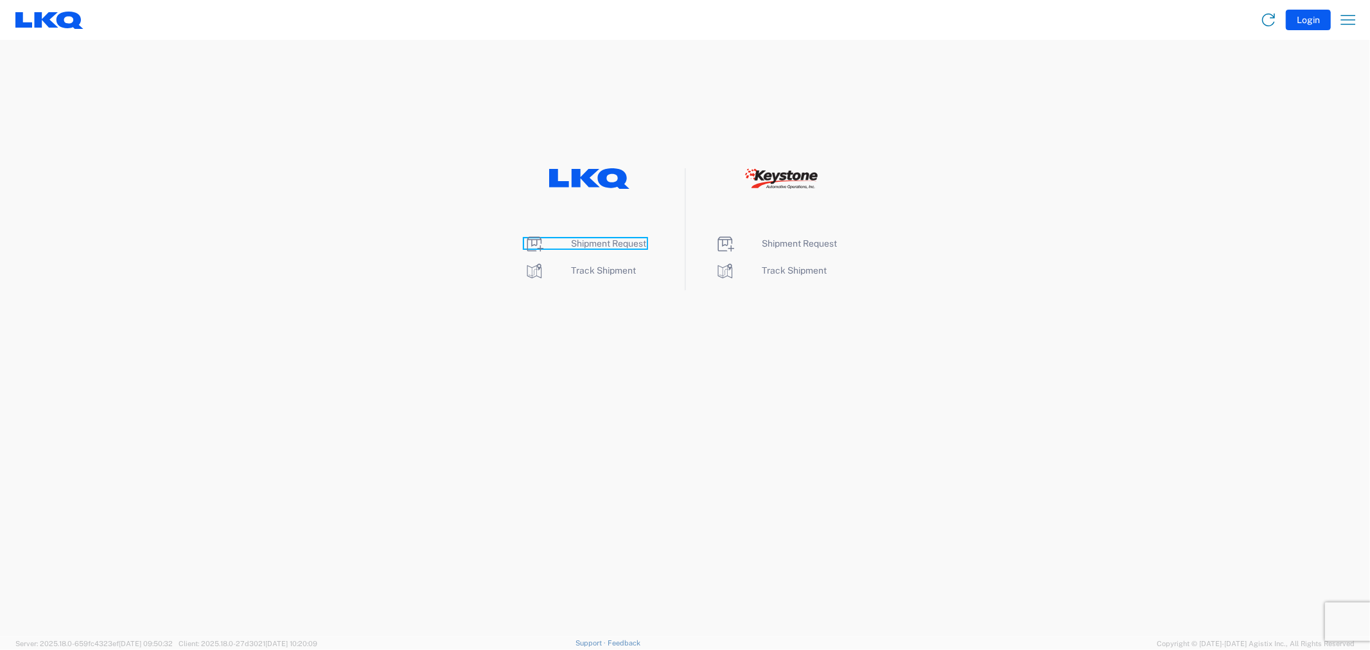
click at [588, 243] on span "Shipment Request" at bounding box center [609, 243] width 75 height 10
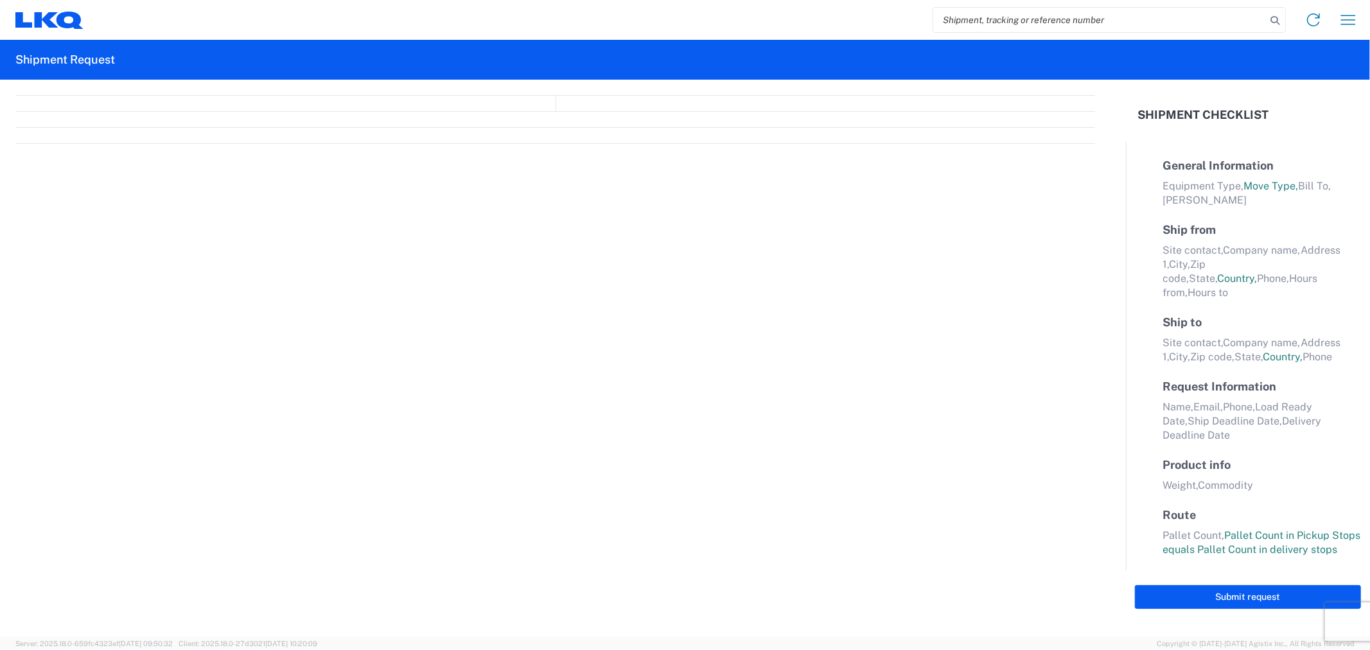
select select "FULL"
select select "LBS"
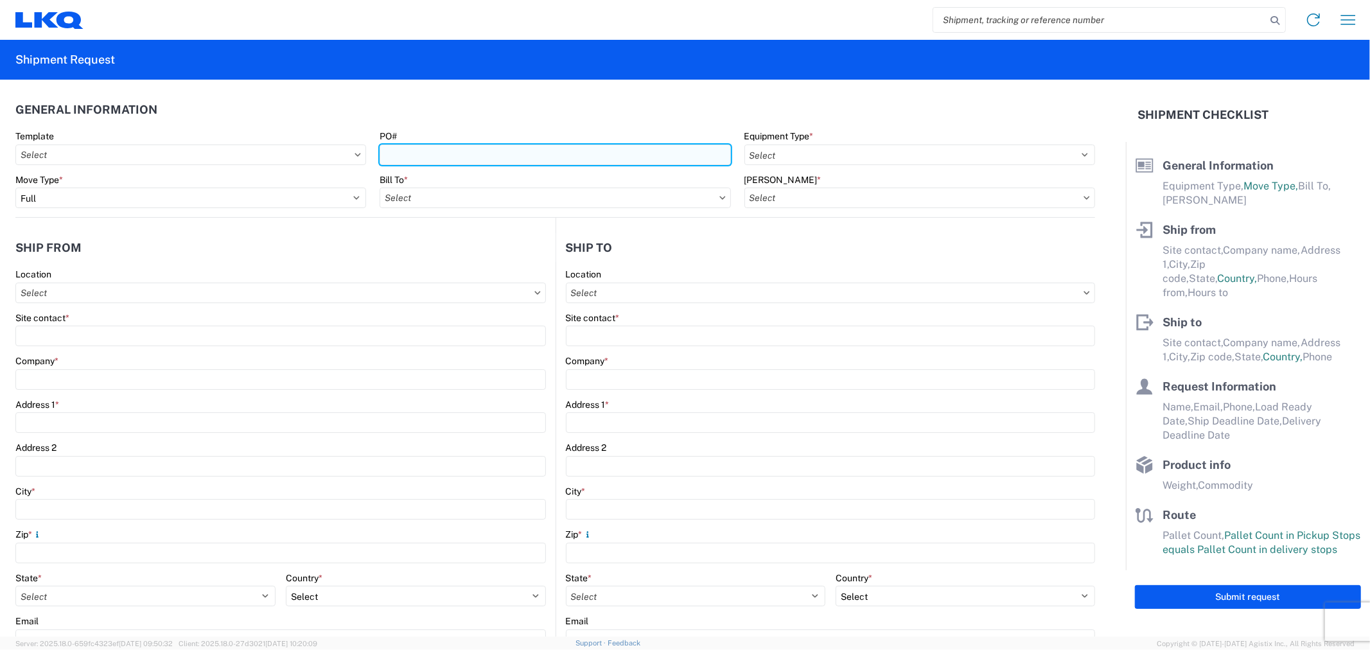
click at [416, 150] on input "PO#" at bounding box center [555, 155] width 351 height 21
type input "CATLOT-689"
click at [485, 193] on input "Bill To *" at bounding box center [555, 198] width 351 height 21
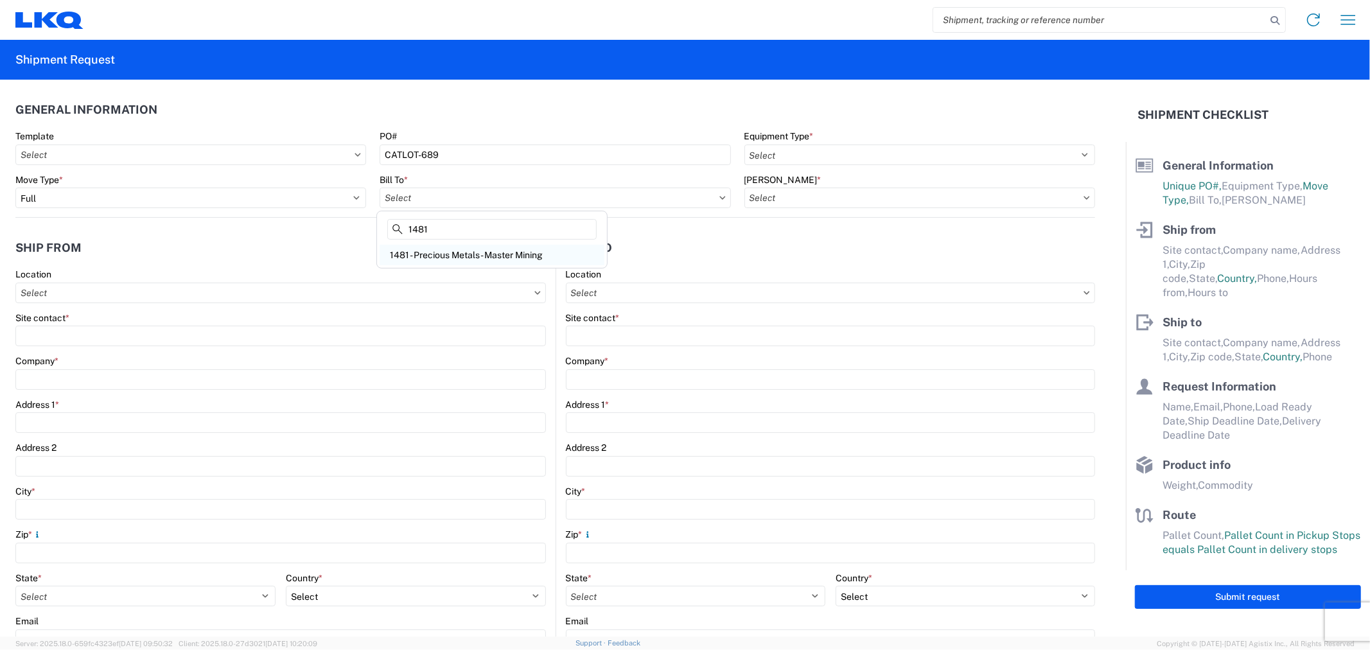
type input "1481"
click at [480, 249] on div "1481 - Precious Metals - Master Mining" at bounding box center [492, 255] width 225 height 21
type input "1481 - Precious Metals - Master Mining"
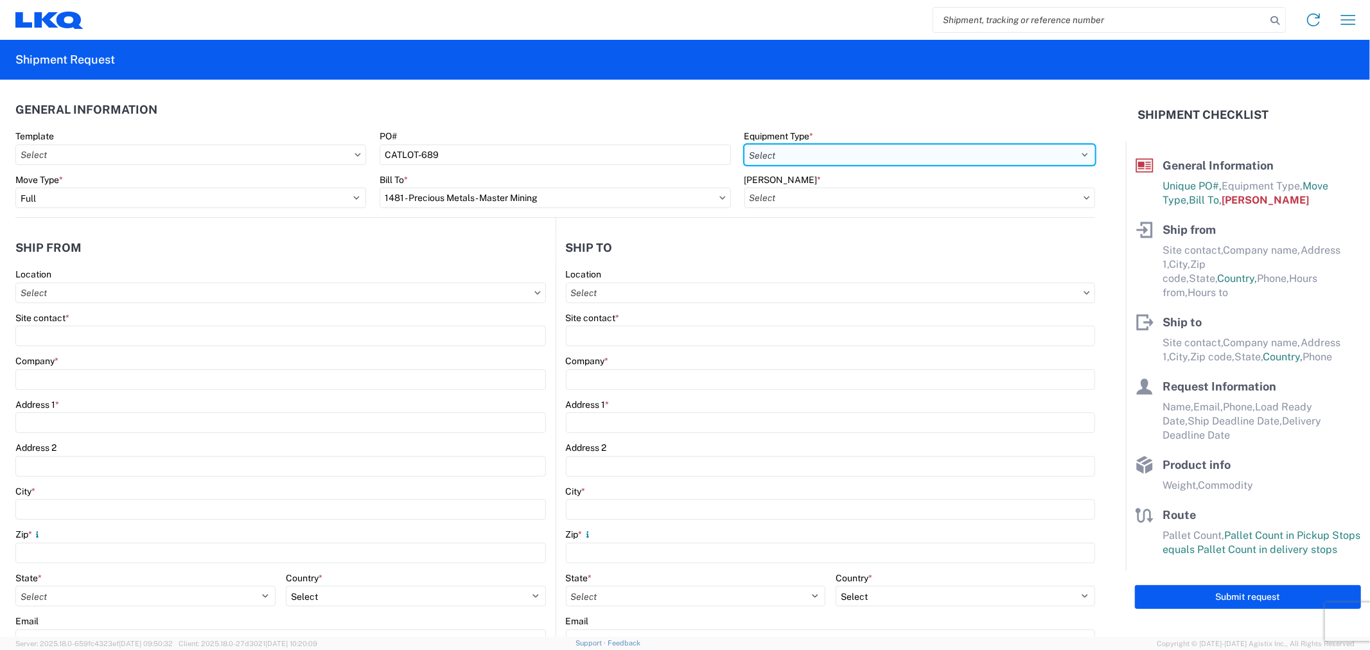
click at [855, 152] on select "Select 53’ Dry Van Flatbed Dropdeck (van) Lowboy (flatbed) Rail" at bounding box center [920, 155] width 351 height 21
select select "STDV"
click at [745, 145] on select "Select 53’ Dry Van Flatbed Dropdeck (van) Lowboy (flatbed) Rail" at bounding box center [920, 155] width 351 height 21
click at [814, 185] on div "Bill Code *" at bounding box center [920, 191] width 351 height 35
click at [804, 193] on input "Bill Code *" at bounding box center [920, 198] width 351 height 21
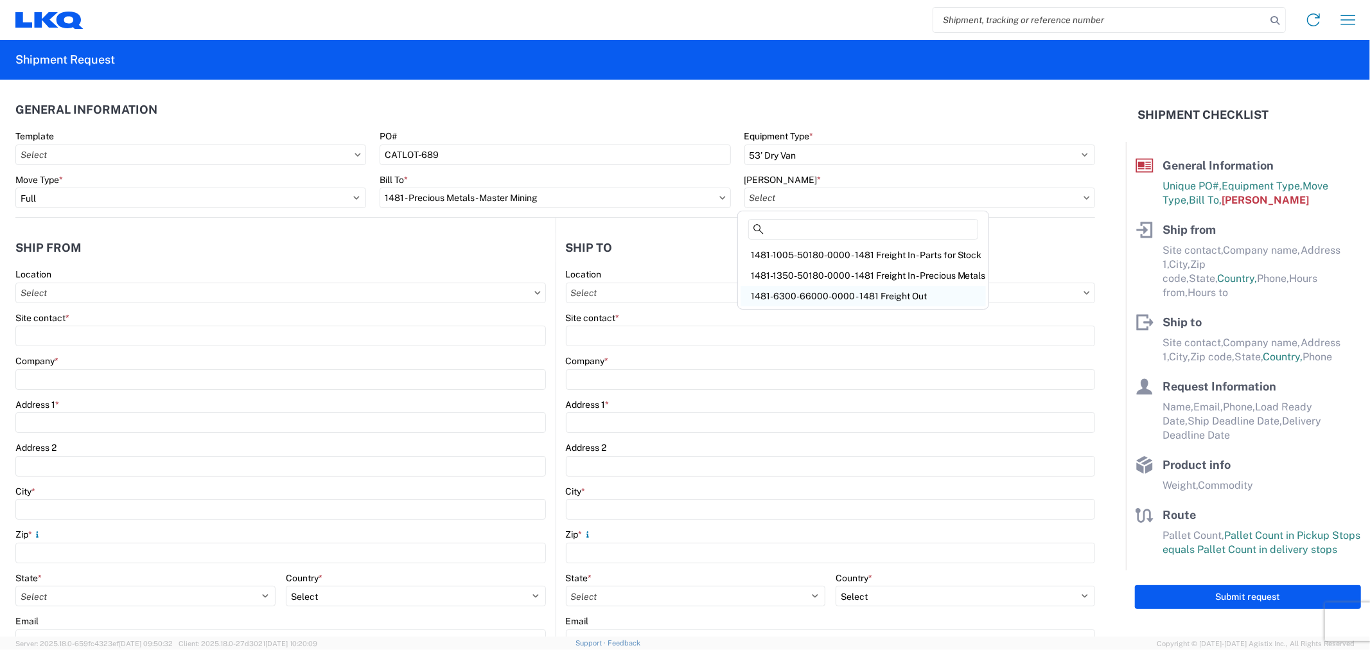
click at [801, 286] on div "1481-6300-66000-0000 - 1481 Freight Out" at bounding box center [863, 296] width 245 height 21
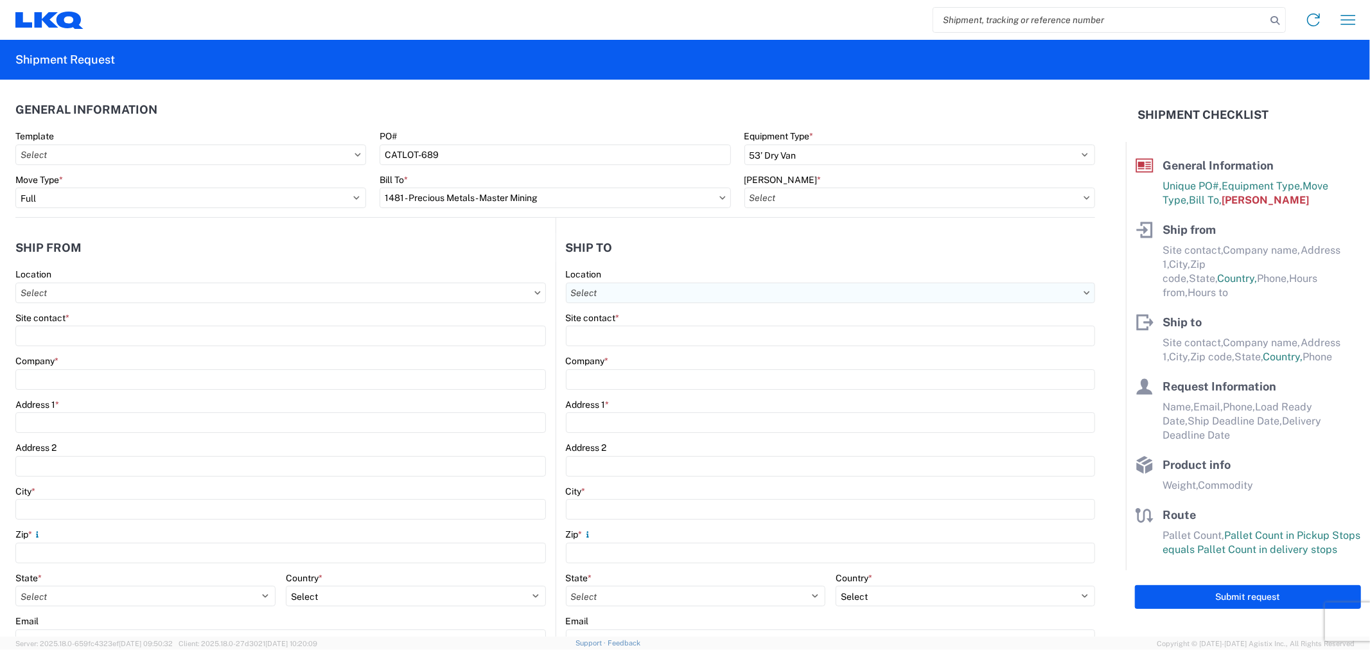
type input "1481-6300-66000-0000 - 1481 Freight Out"
click at [287, 288] on input "Location" at bounding box center [280, 293] width 531 height 21
type input "1760"
click at [73, 344] on div "1760 - LKQ Best Core" at bounding box center [131, 350] width 225 height 21
type input "1760 - LKQ Best Core"
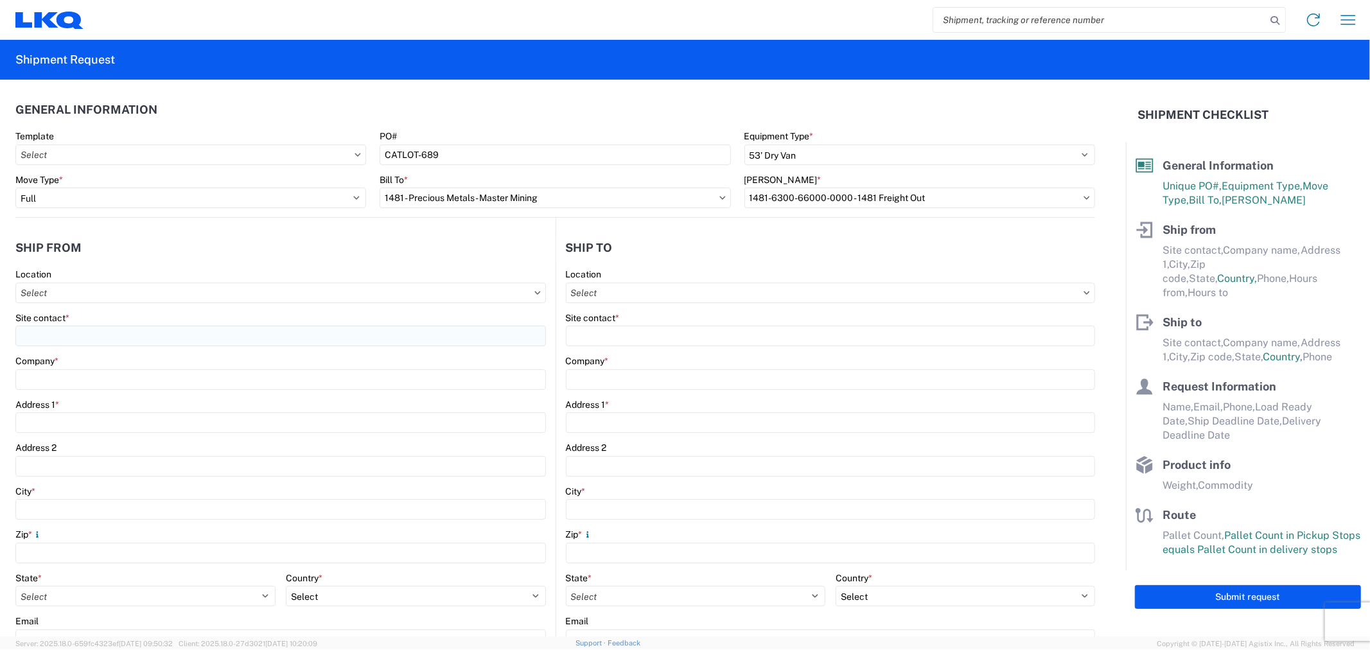
type input "LKQ Corporation"
type input "1710 W Mount Houston Rd"
type input "Houston"
type input "77038"
select select "TX"
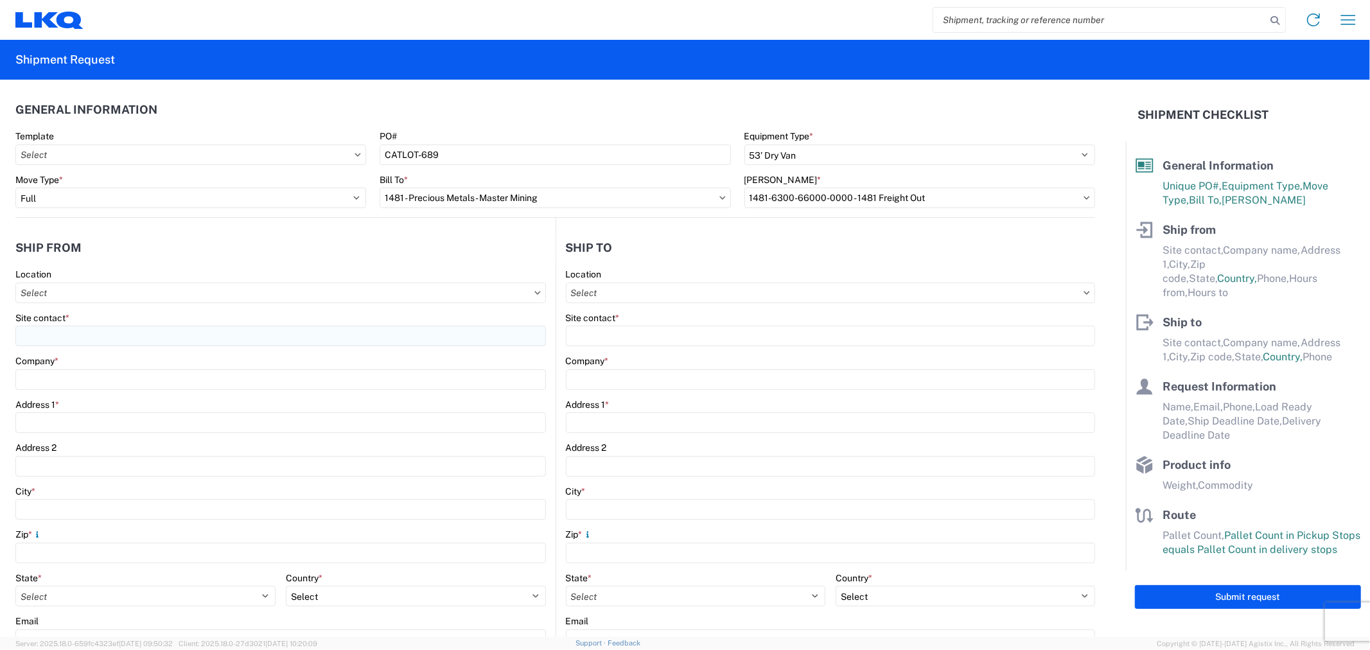
select select "US"
type input "[PHONE_NUMBER]"
type input "06:00"
type input "14:30"
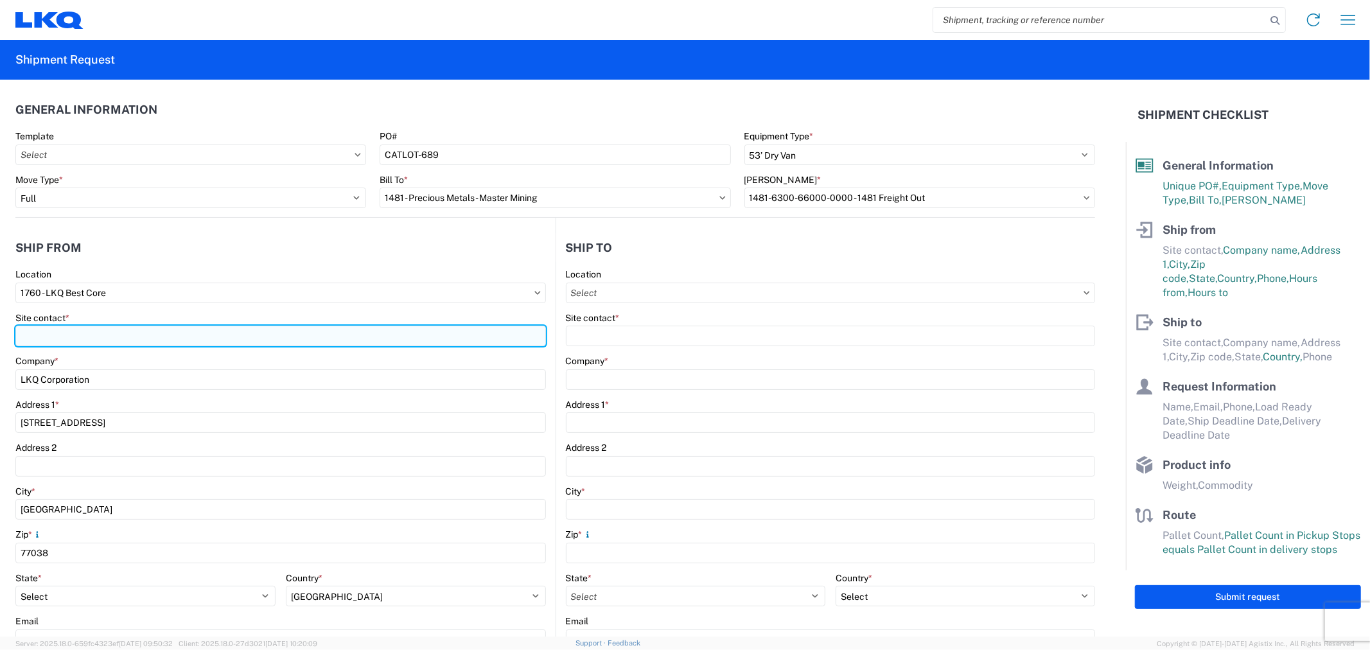
click at [80, 335] on input "Site contact *" at bounding box center [280, 336] width 531 height 21
type input "Alfredo Canales"
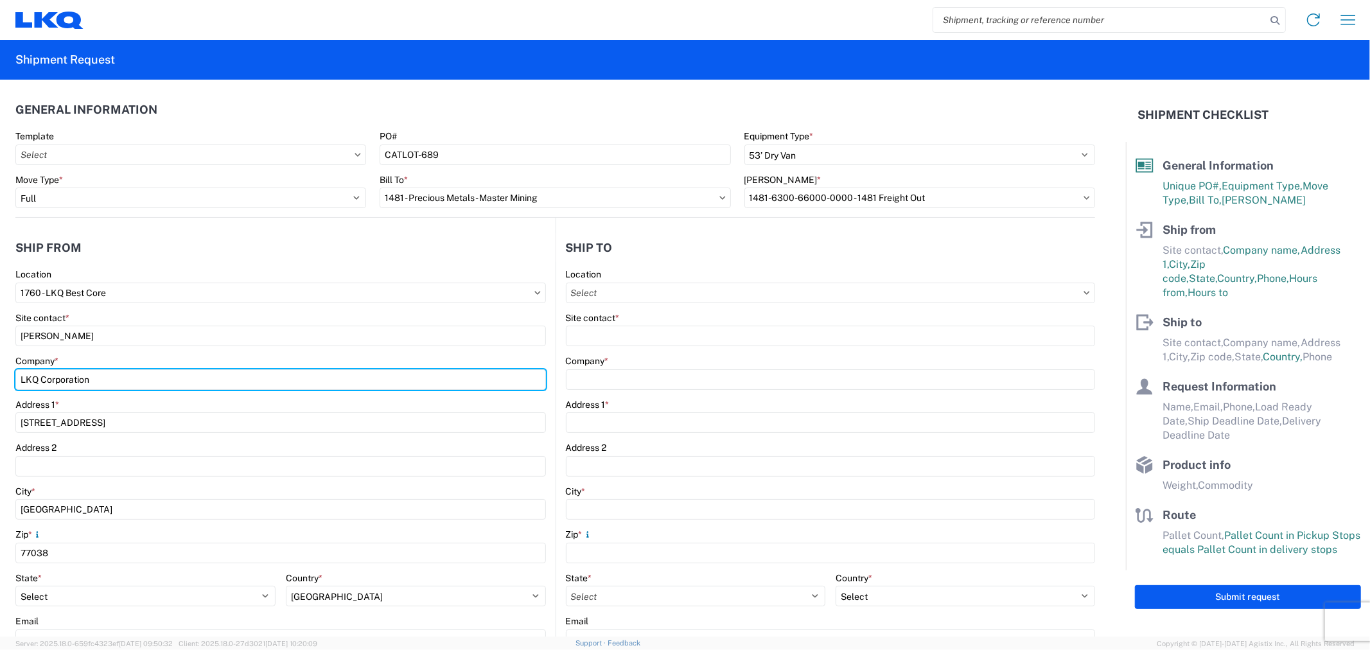
type input "LKQ Best Core"
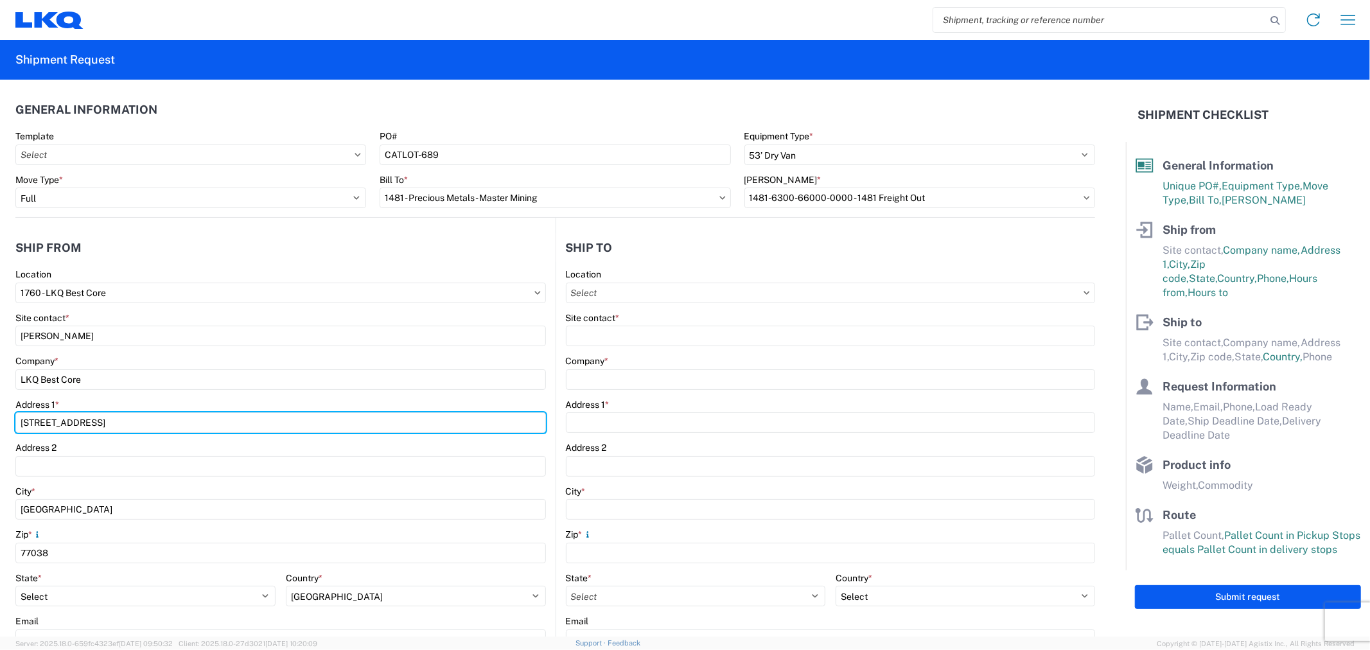
type input "[STREET_ADDRESS]"
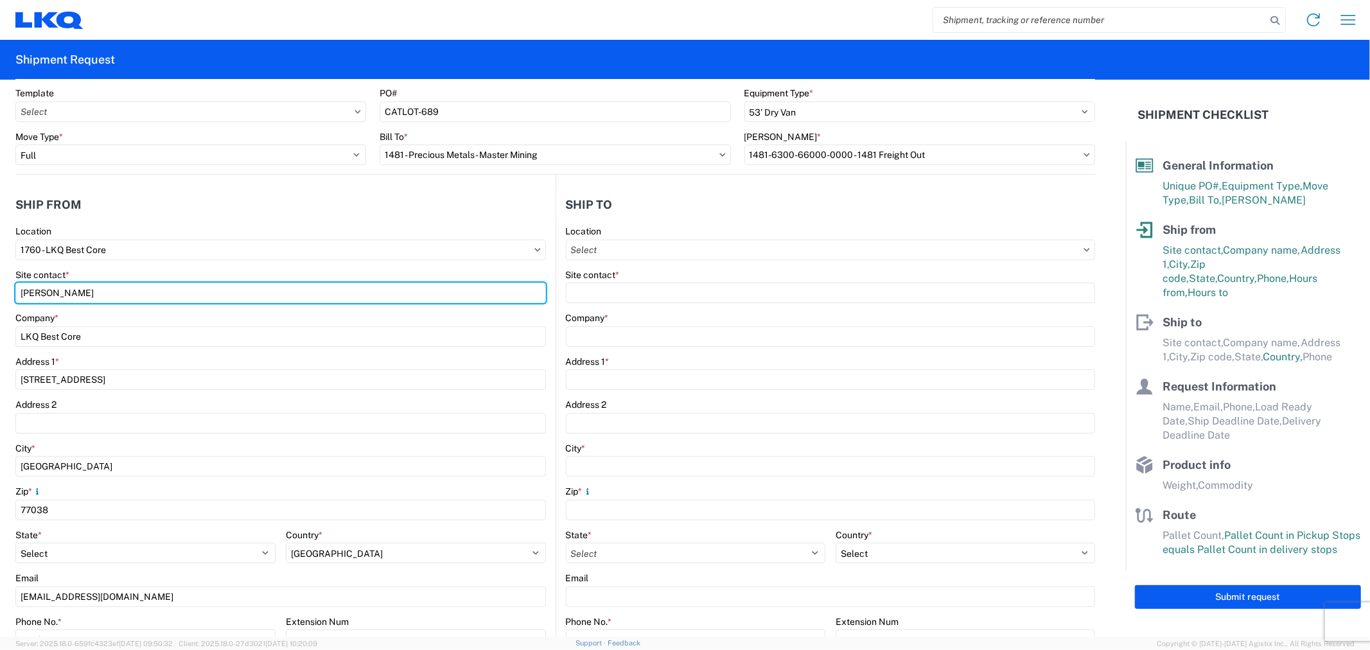
scroll to position [143, 0]
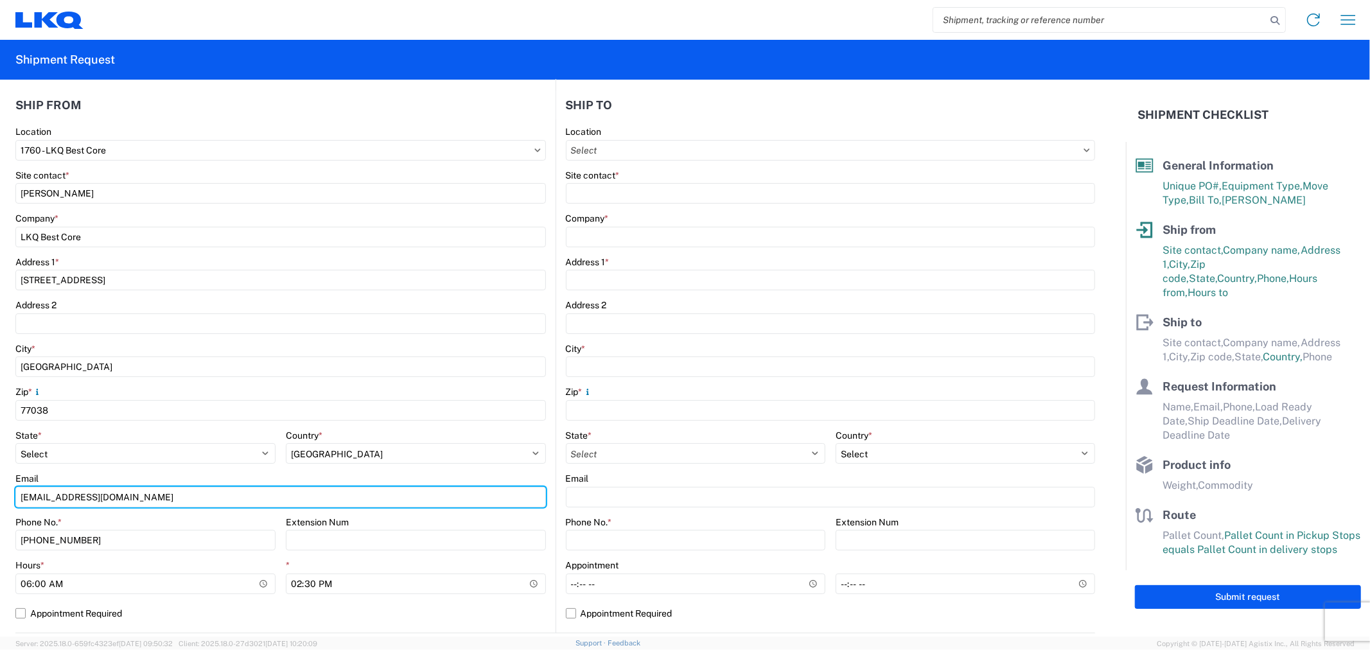
drag, startPoint x: 185, startPoint y: 497, endPoint x: -107, endPoint y: 499, distance: 291.7
click at [0, 499] on html "Home Shipment request Shipment tracking Shipment Request General Information Te…" at bounding box center [685, 325] width 1370 height 650
type input "[EMAIL_ADDRESS][DOMAIN_NAME]; [EMAIL_ADDRESS][DOMAIN_NAME]"
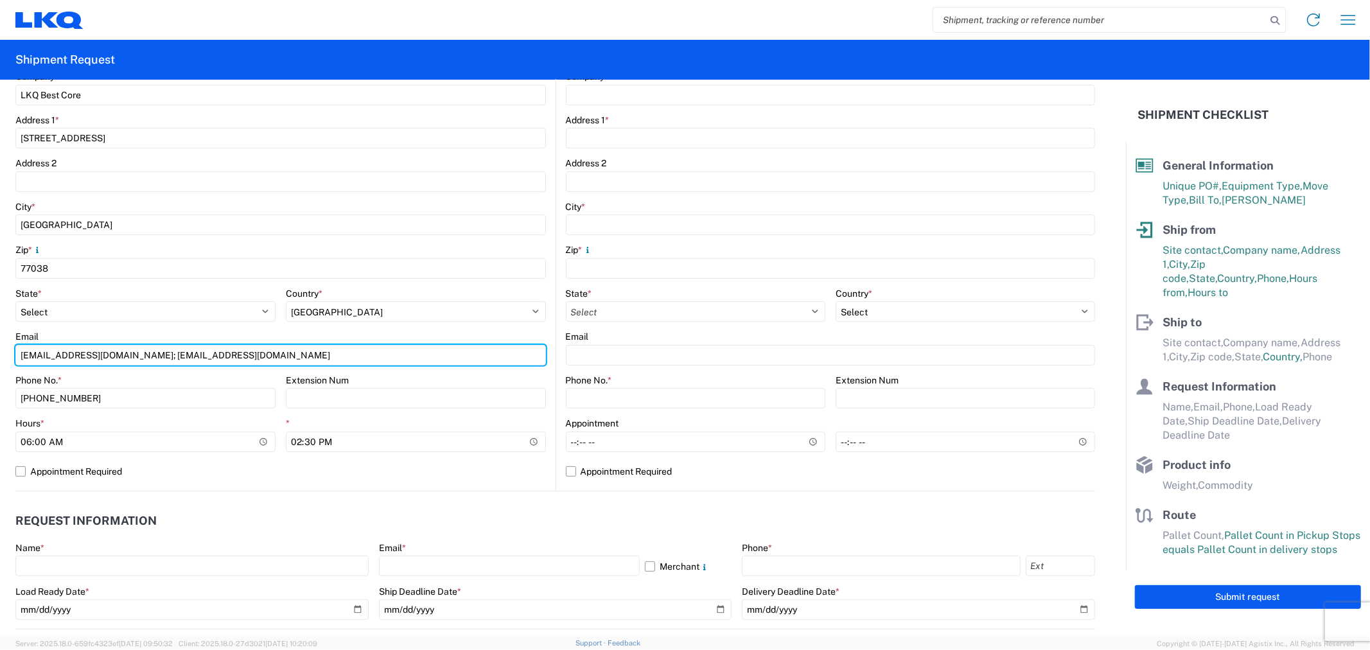
scroll to position [285, 0]
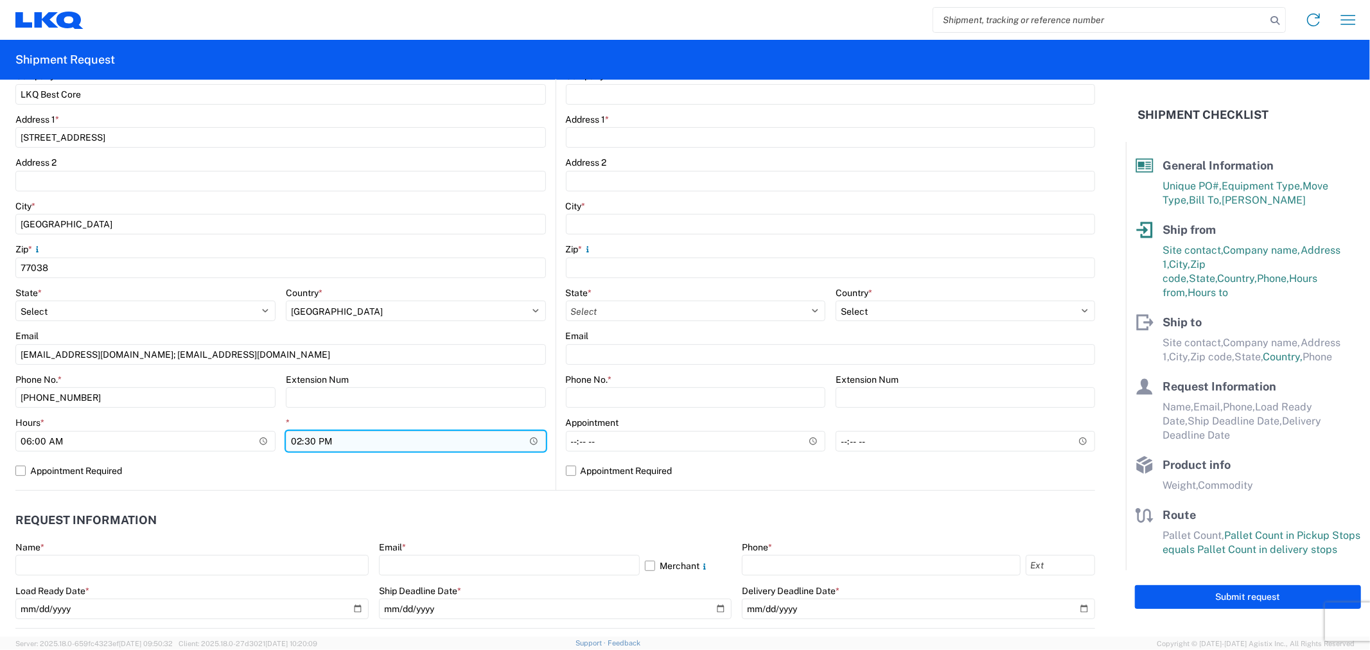
click at [297, 443] on input "14:30" at bounding box center [416, 441] width 260 height 21
type input "09:00"
click at [375, 492] on agx-request-info "Request Information Name * Email * Merchant Phone * Load Ready Date * Ship Dead…" at bounding box center [555, 560] width 1080 height 138
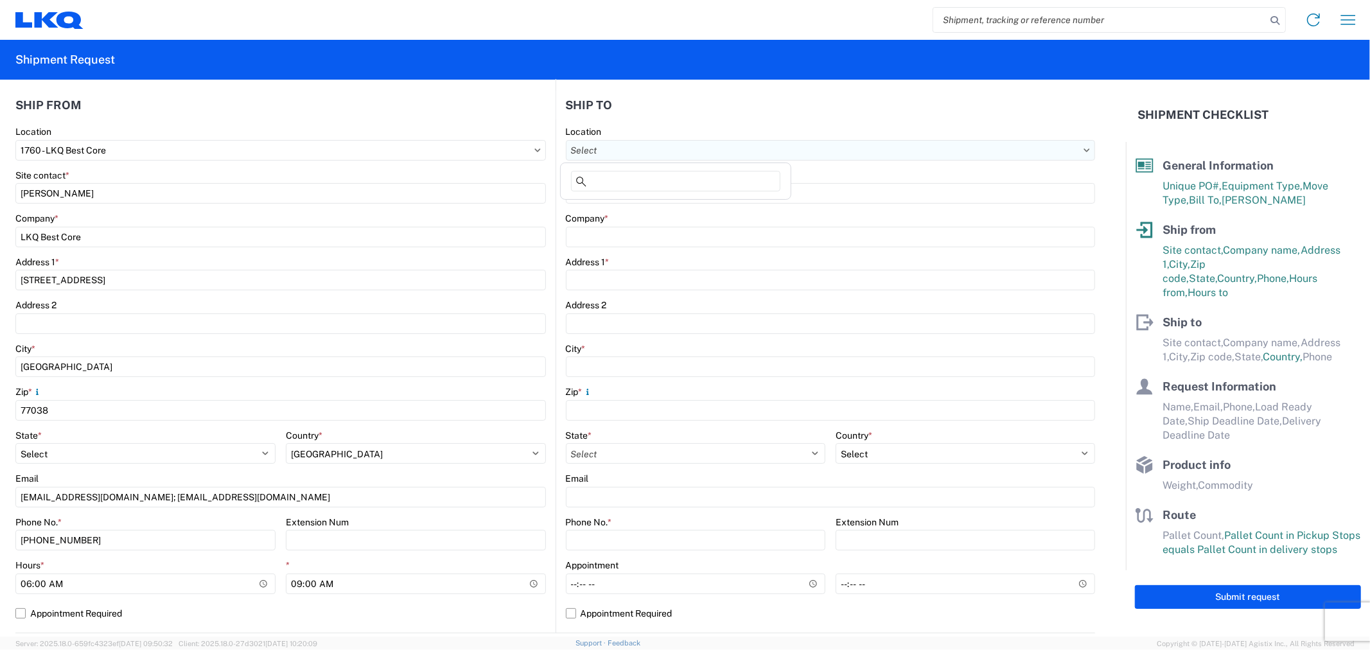
click at [636, 150] on input "Location" at bounding box center [831, 150] width 530 height 21
type input "T"
type input "t"
type input "T"
type input "t"
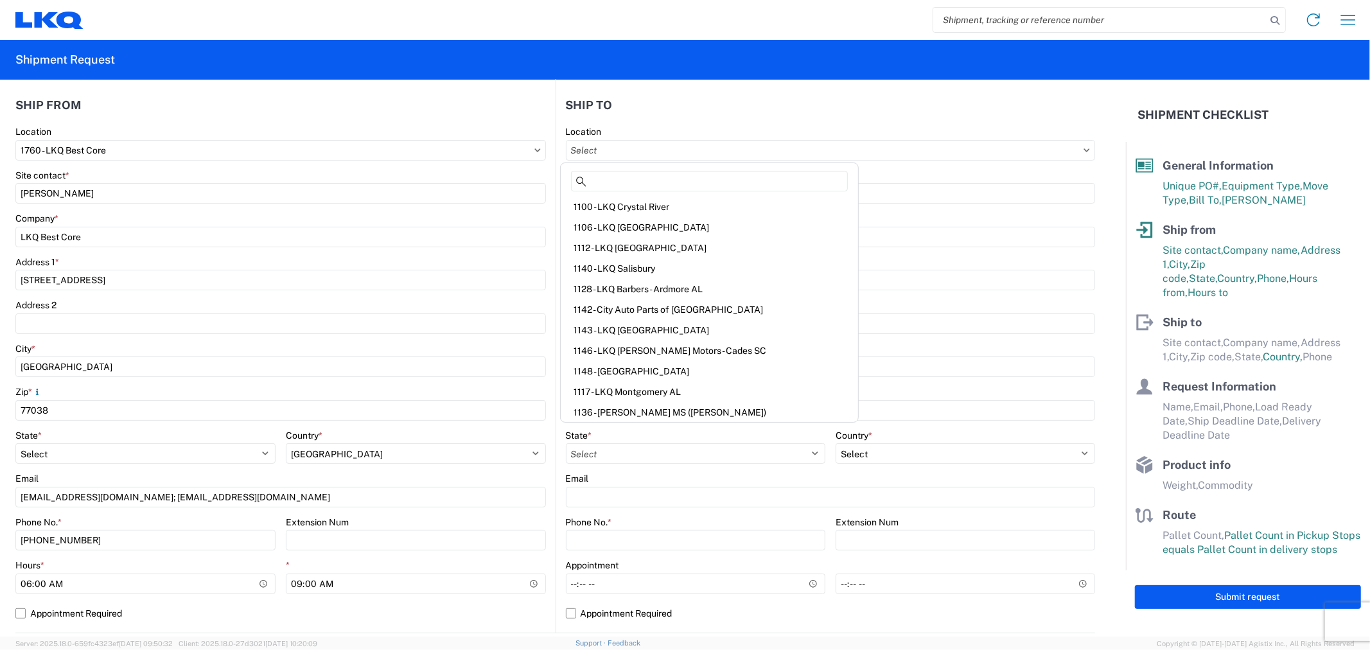
click at [950, 249] on agx-form-control-wrapper-v2 "Company *" at bounding box center [831, 235] width 530 height 44
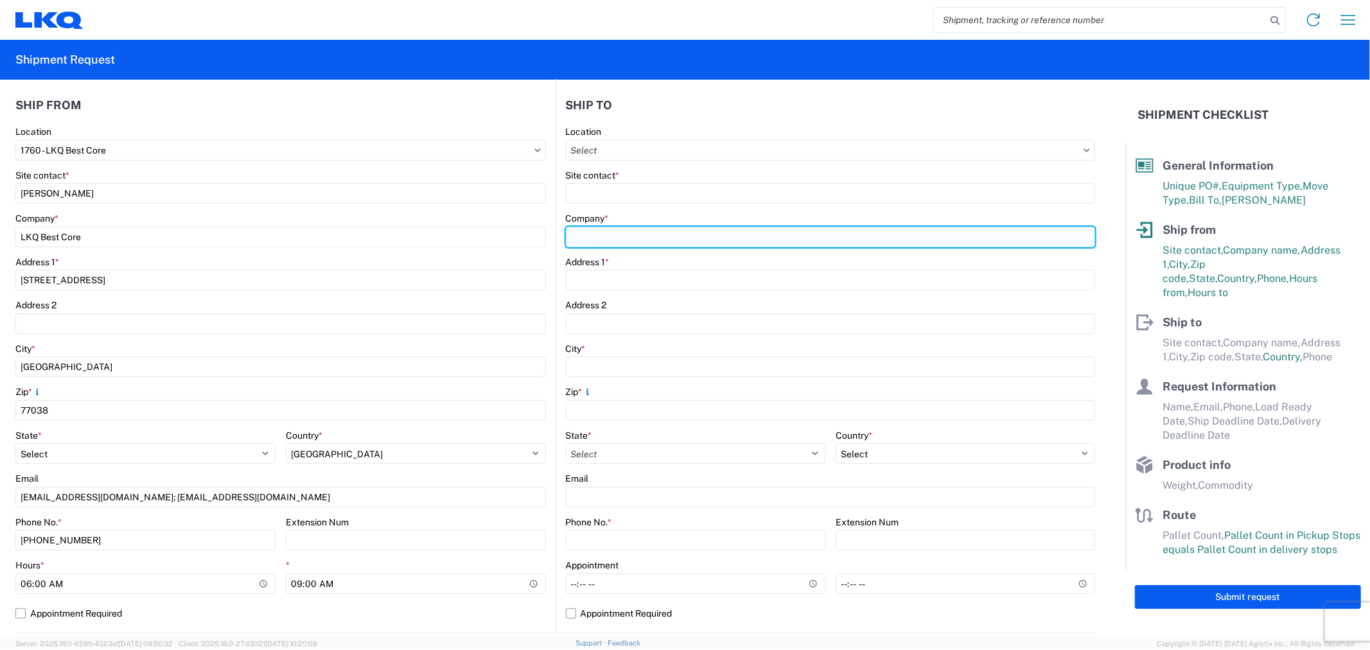
click at [640, 238] on input "Company *" at bounding box center [831, 237] width 530 height 21
type input "TECHEMET"
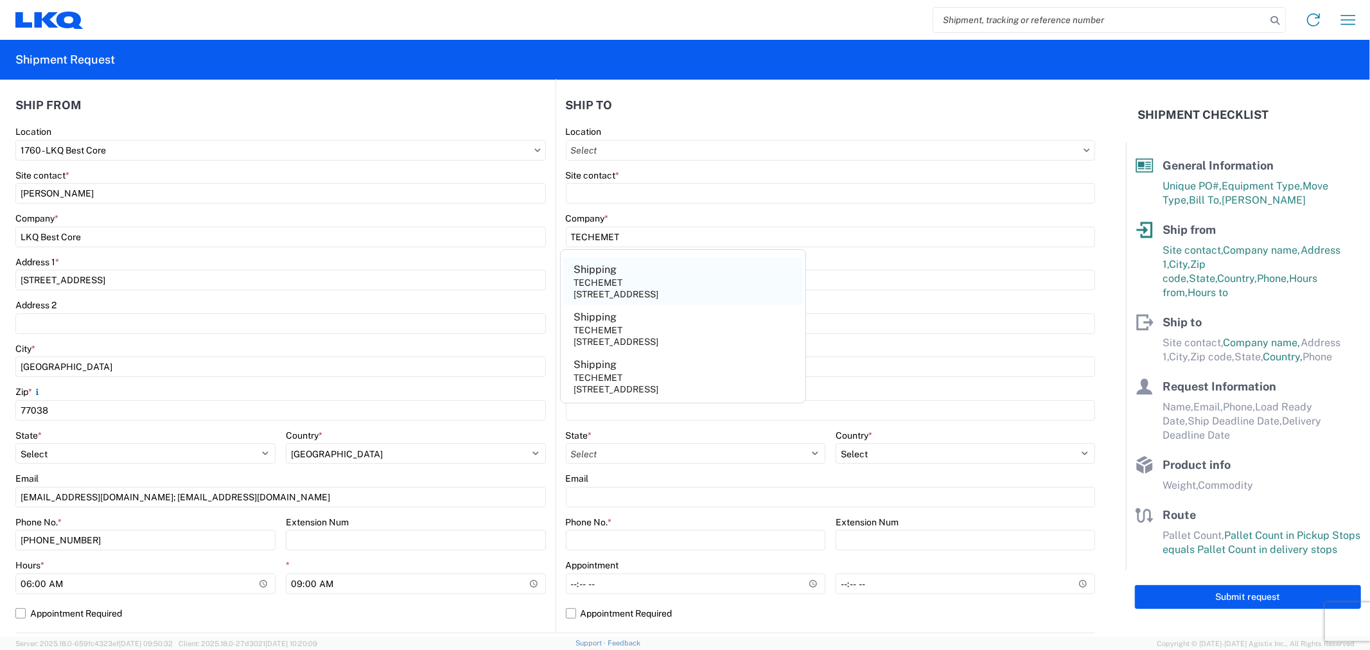
click at [641, 292] on div "6025 GENOA RED BLUFF RD, Pasadena, TX 77507, US" at bounding box center [616, 294] width 85 height 12
type input "Shipping"
type input "[STREET_ADDRESS]"
type input "Pasadena"
type input "77507"
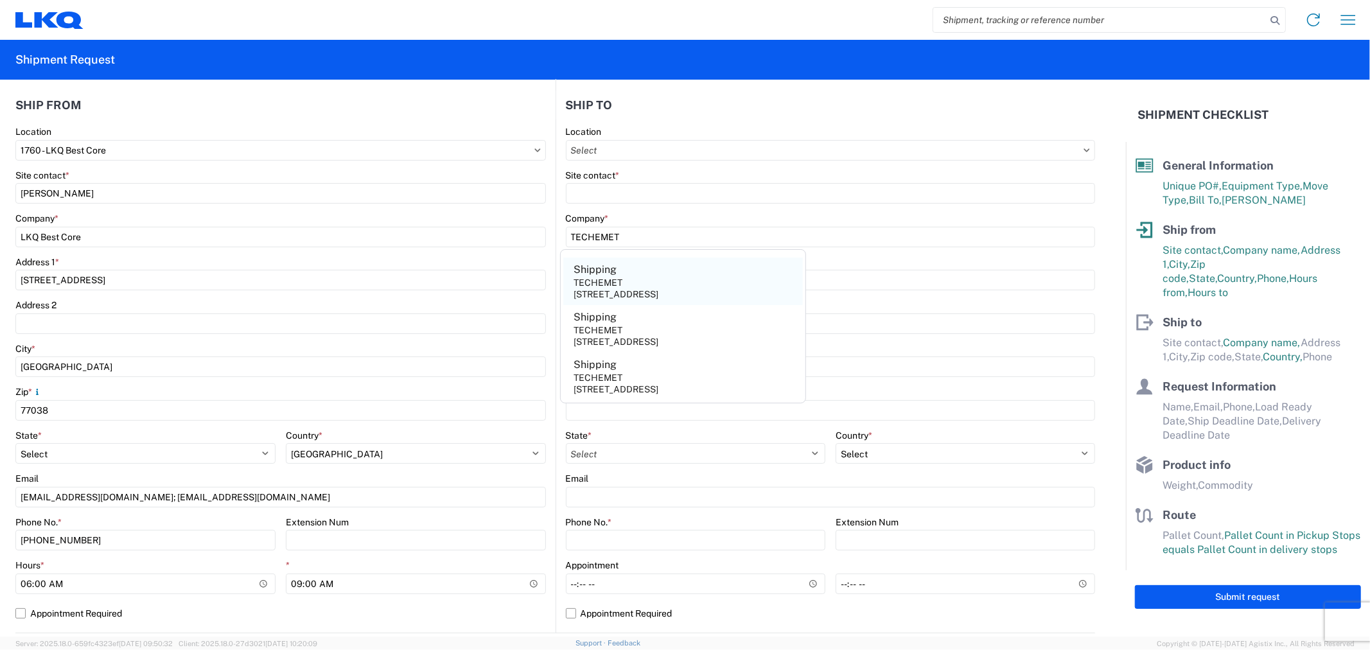
select select "TX"
select select "US"
type input "[PHONE_NUMBER]"
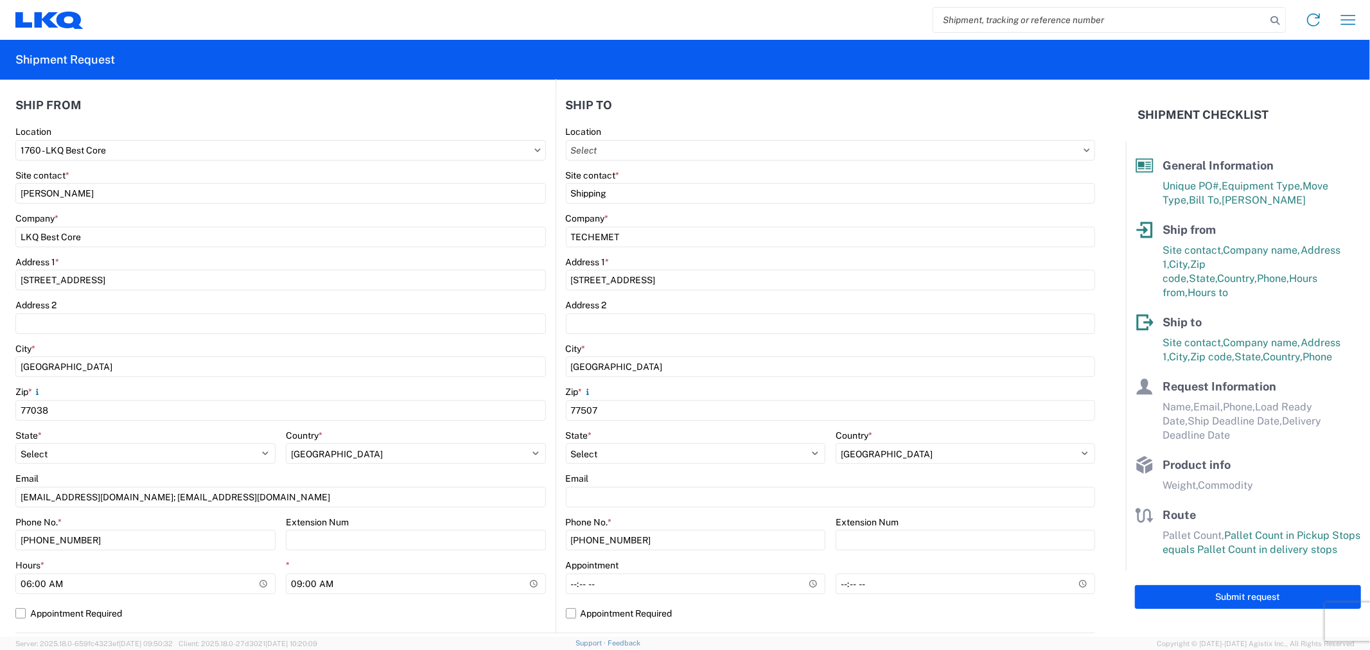
scroll to position [214, 0]
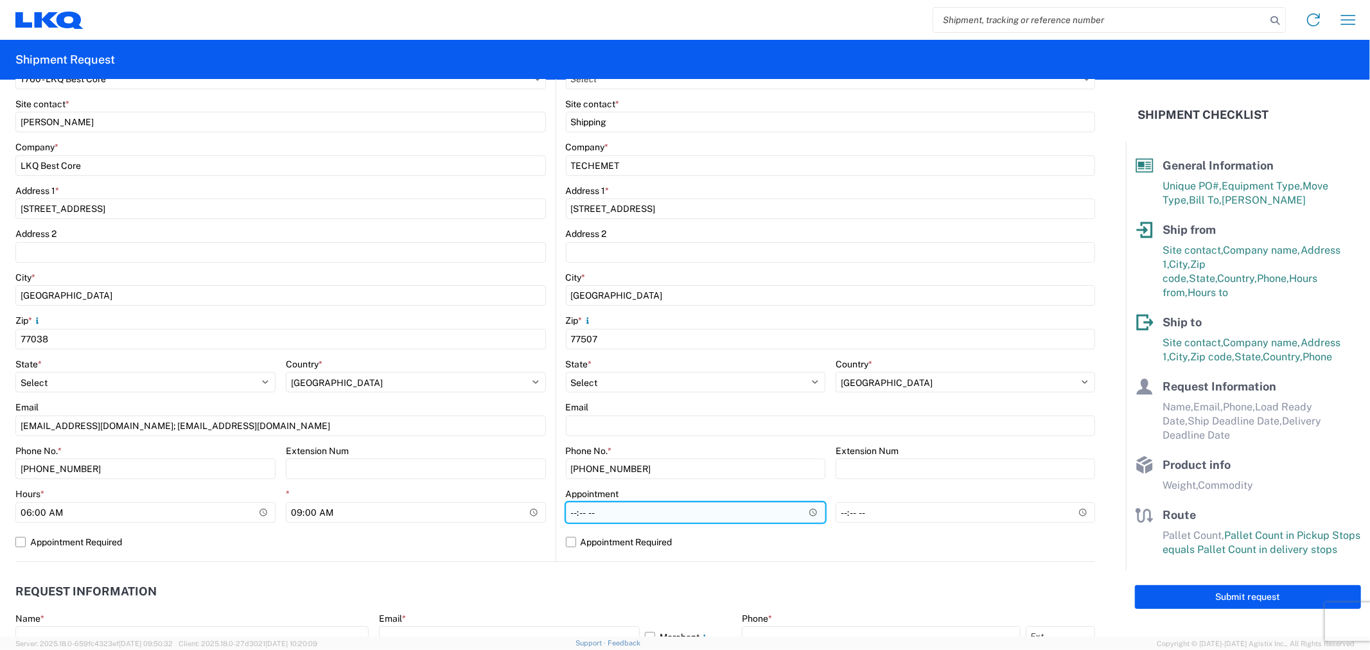
click at [631, 515] on input "Hours *" at bounding box center [696, 512] width 260 height 21
type input "09:00"
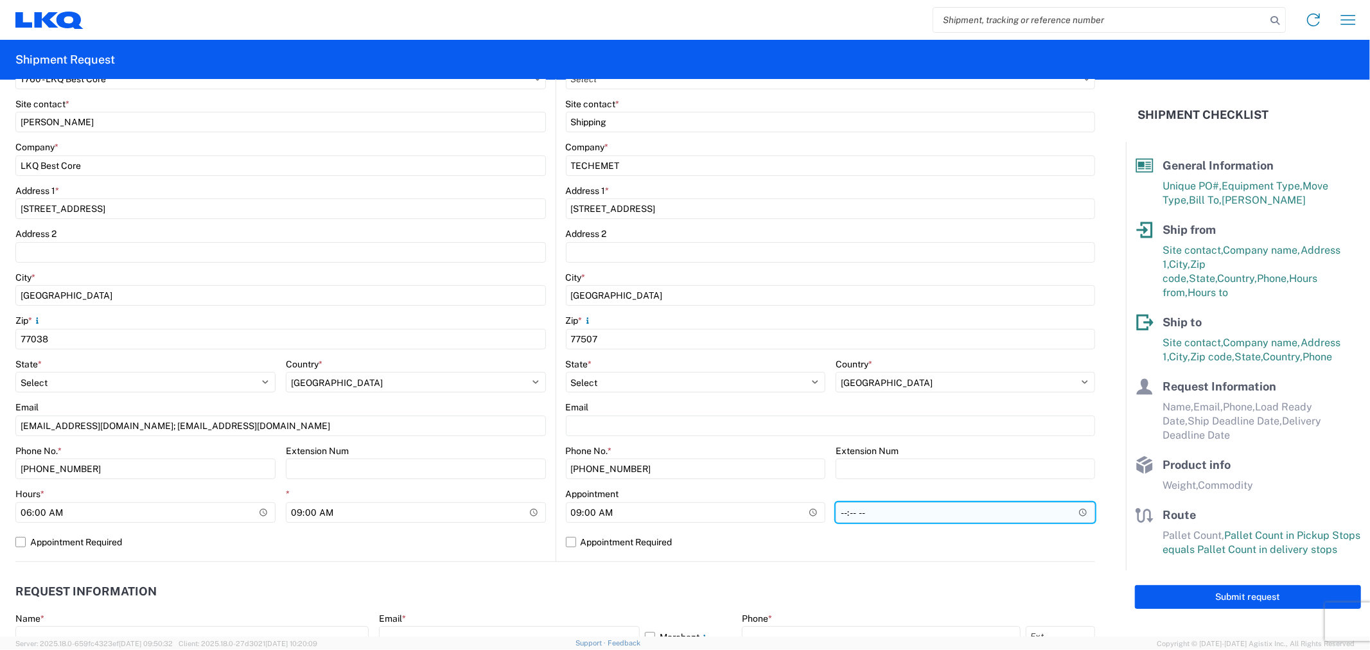
click at [862, 515] on input "*" at bounding box center [966, 512] width 260 height 21
type input "14:00"
click at [853, 544] on label "Appointment Required" at bounding box center [831, 542] width 530 height 21
click at [0, 0] on input "Appointment Required" at bounding box center [0, 0] width 0 height 0
select select "US"
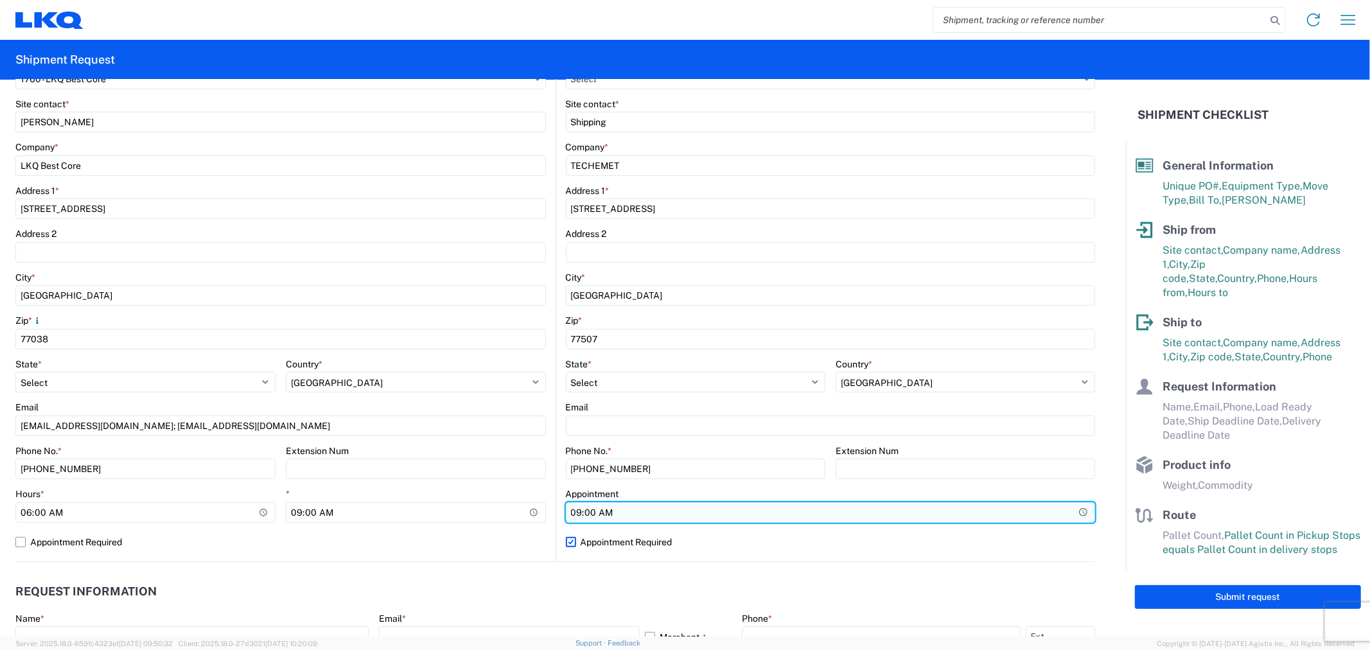
click at [814, 504] on input "09:00" at bounding box center [831, 512] width 530 height 21
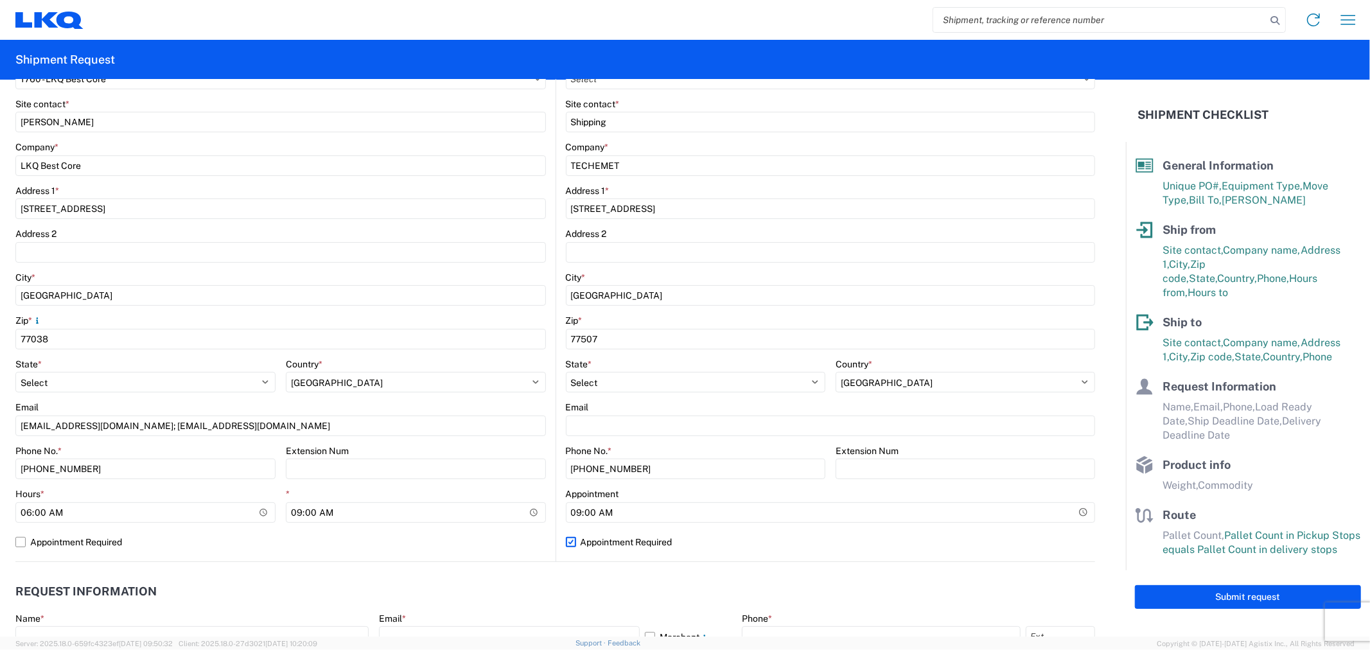
click at [631, 549] on label "Appointment Required" at bounding box center [831, 542] width 530 height 21
click at [0, 0] on input "Appointment Required" at bounding box center [0, 0] width 0 height 0
select select "US"
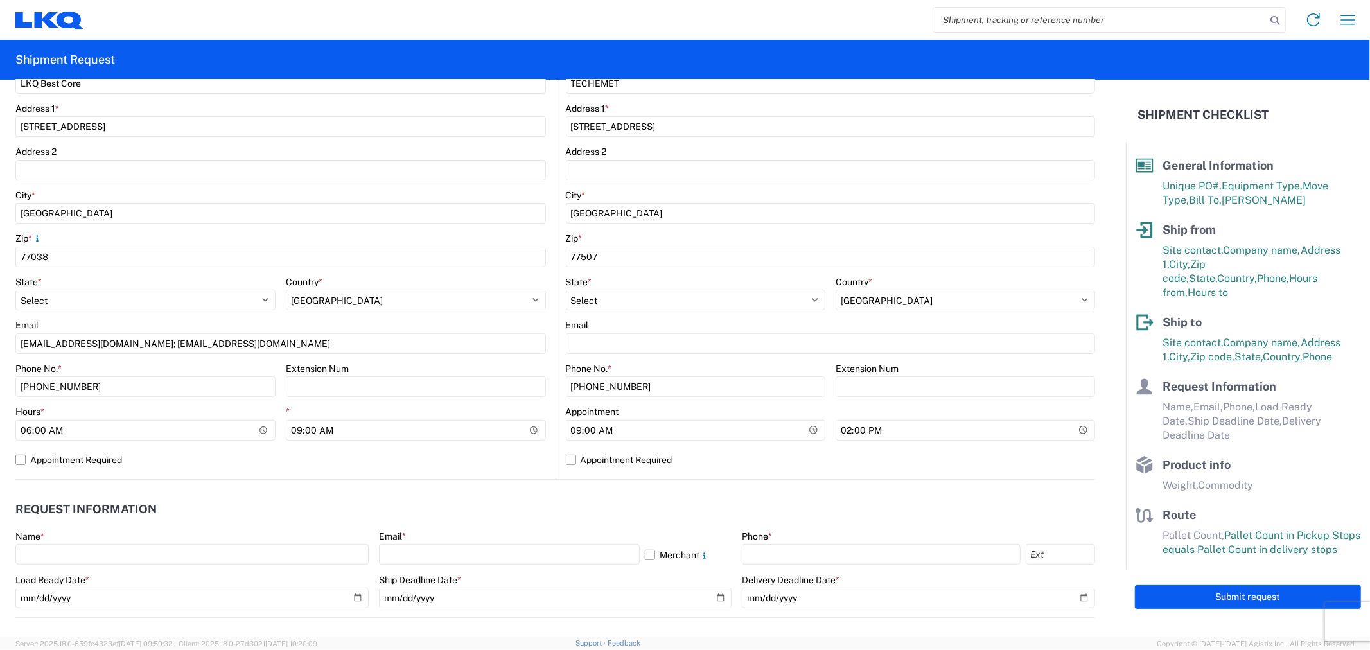
scroll to position [428, 0]
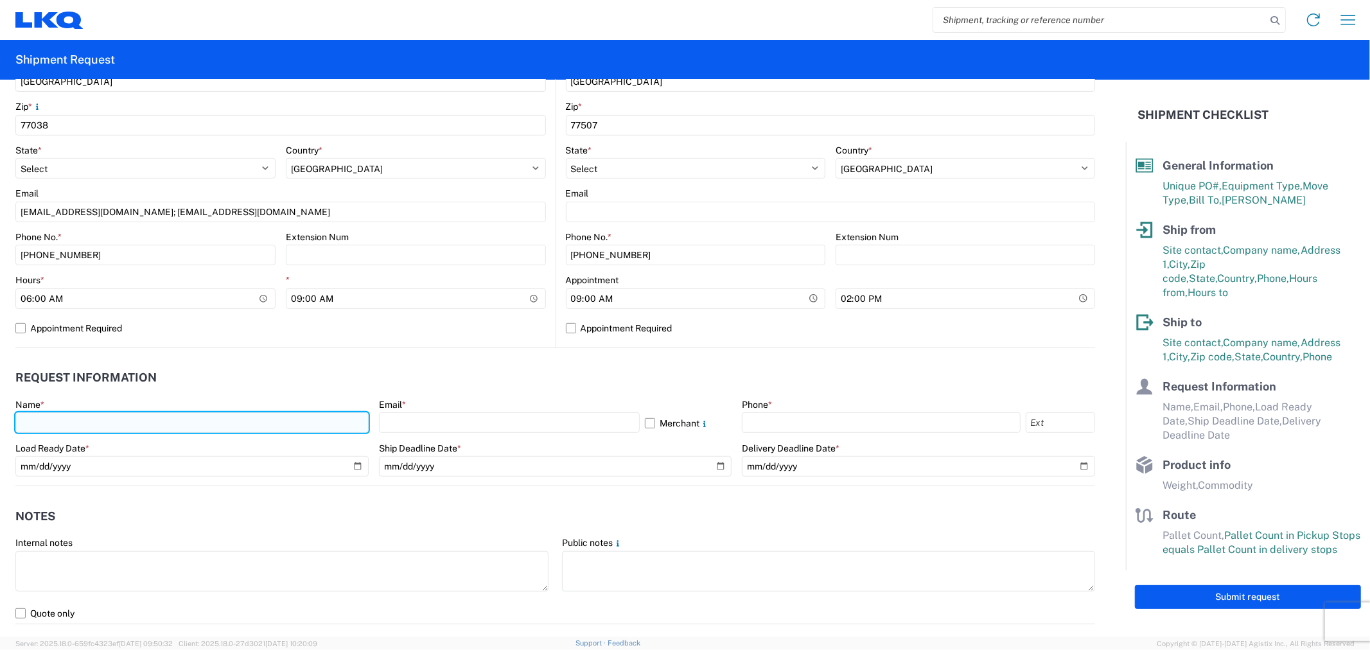
click at [94, 416] on input "text" at bounding box center [191, 422] width 353 height 21
type input "a"
type input "Alfredo Canales"
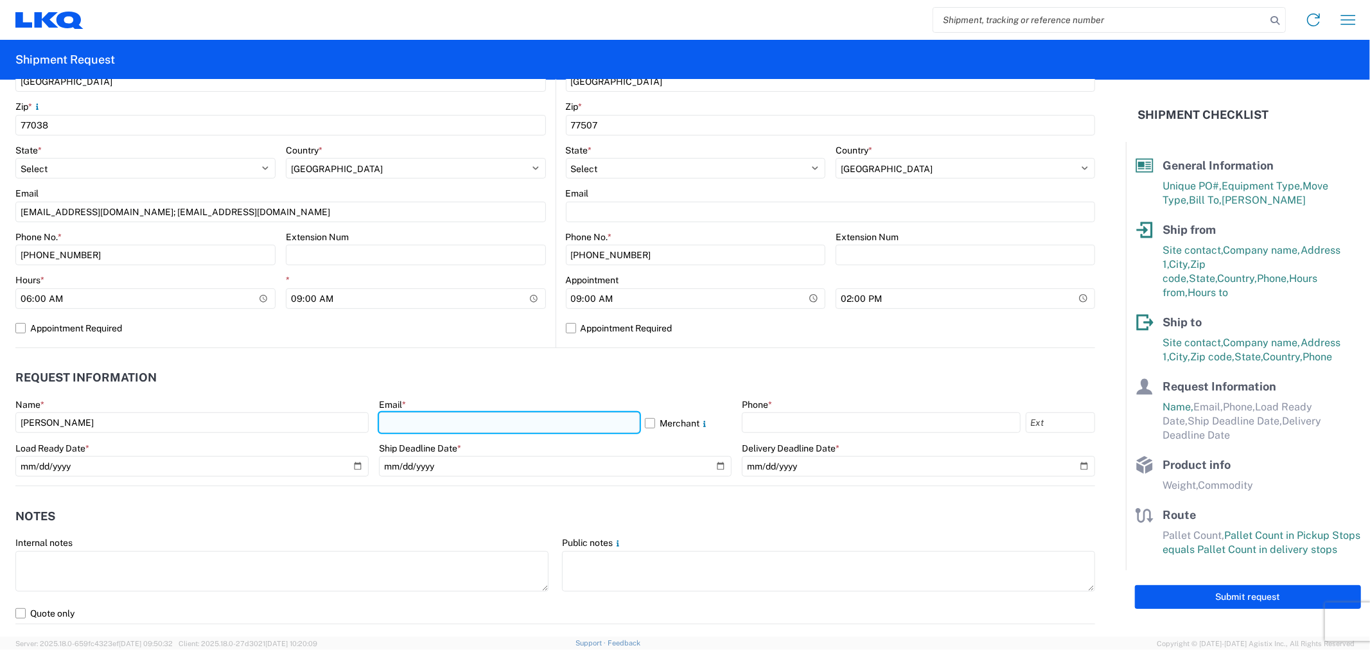
click at [440, 422] on input "text" at bounding box center [509, 422] width 261 height 21
type input "acgarcia@lkqcorp.com"
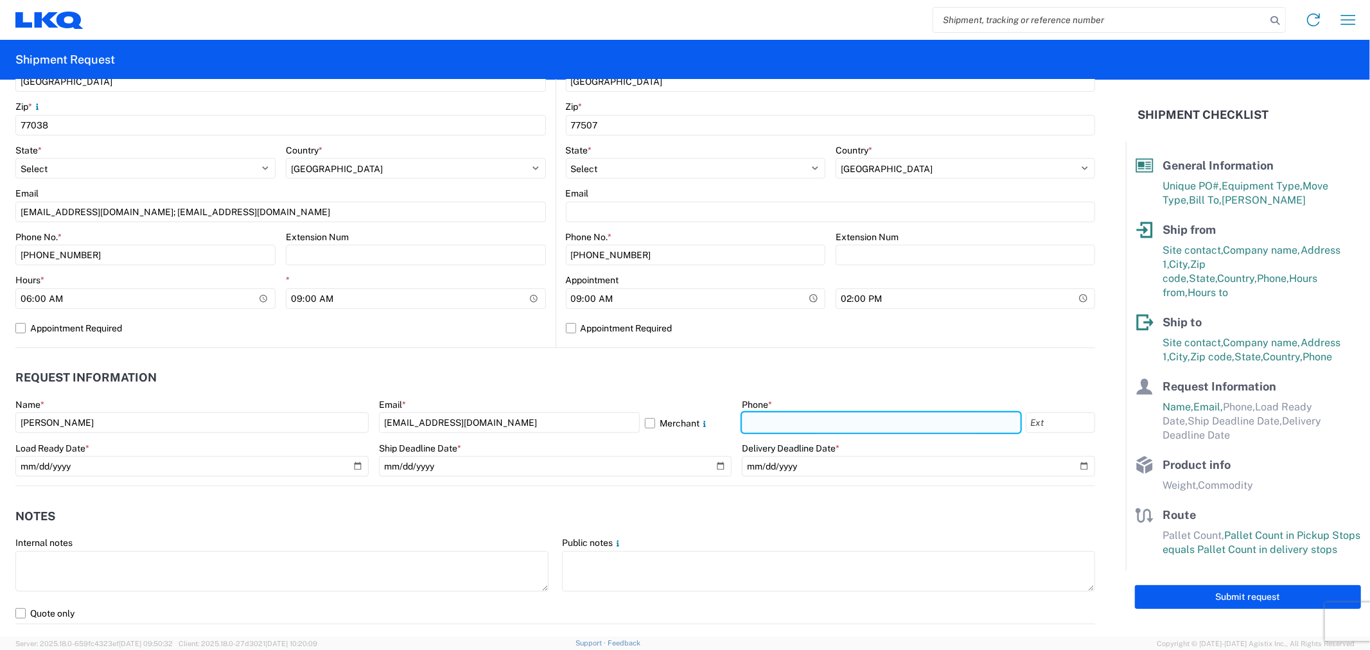
click at [766, 425] on input "text" at bounding box center [881, 422] width 278 height 21
type input "[PHONE_NUMBER]"
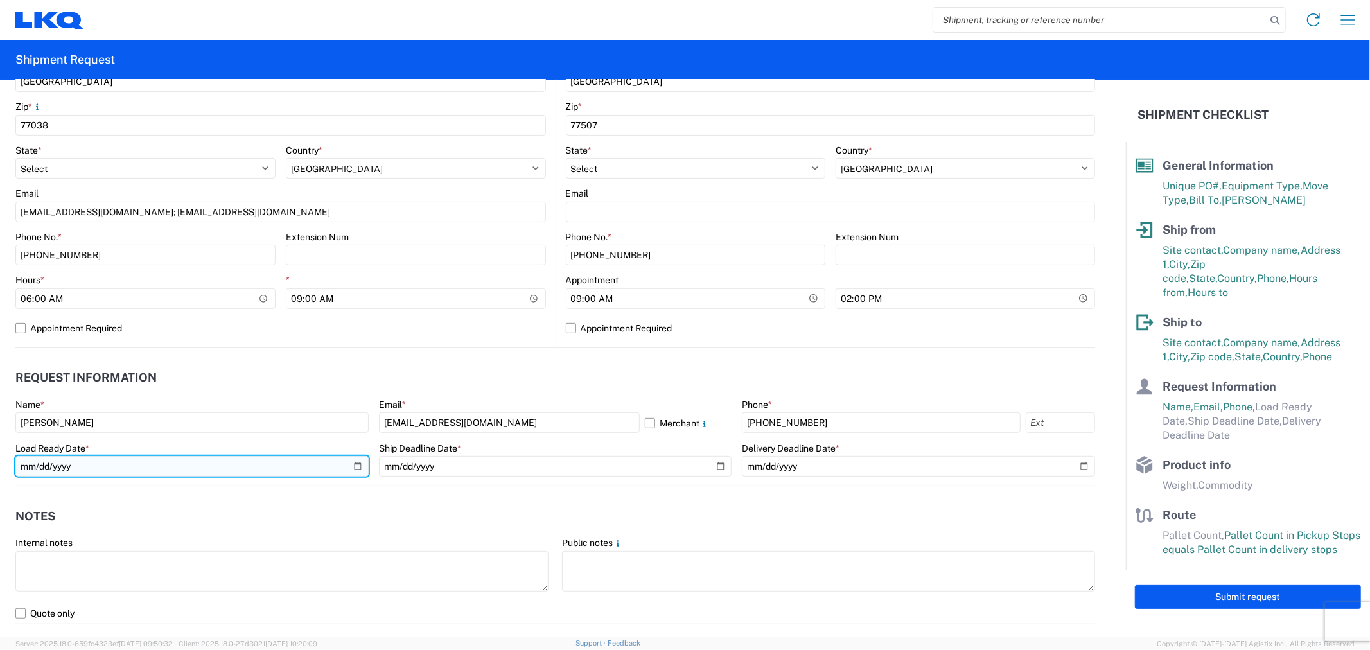
click at [355, 467] on input "date" at bounding box center [191, 466] width 353 height 21
type input "2025-09-09"
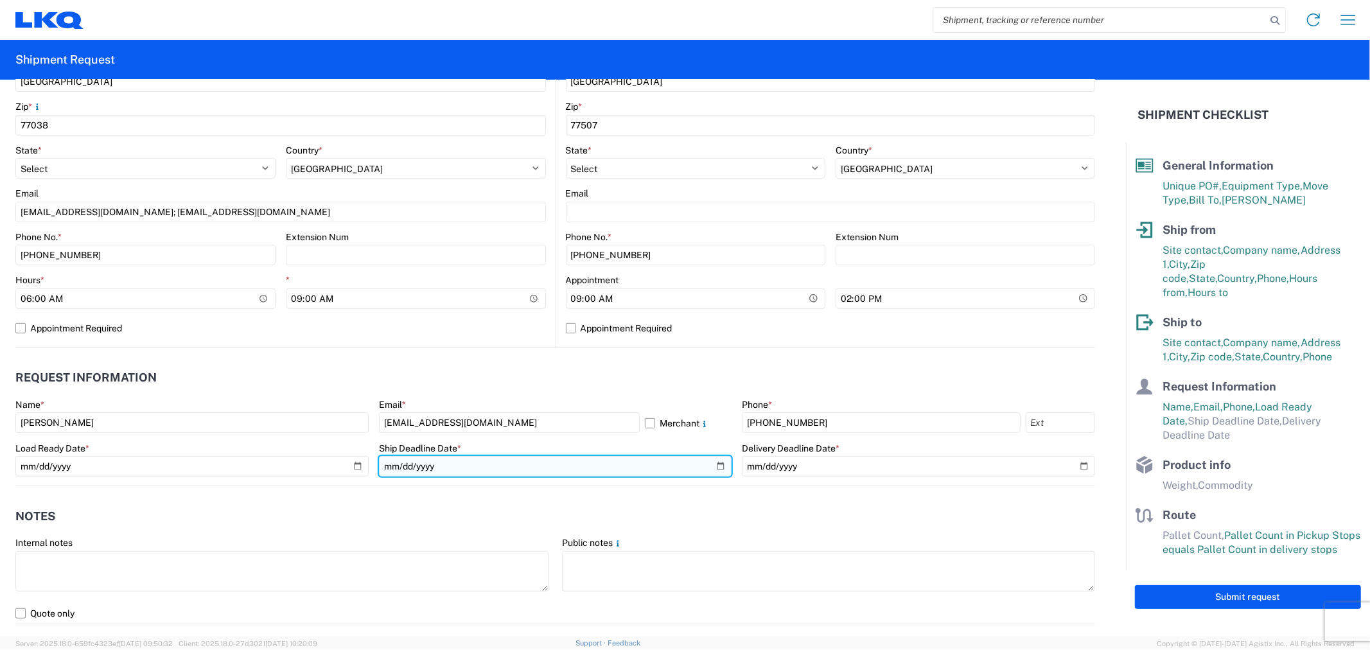
click at [709, 464] on input "date" at bounding box center [555, 466] width 353 height 21
type input "2025-09-09"
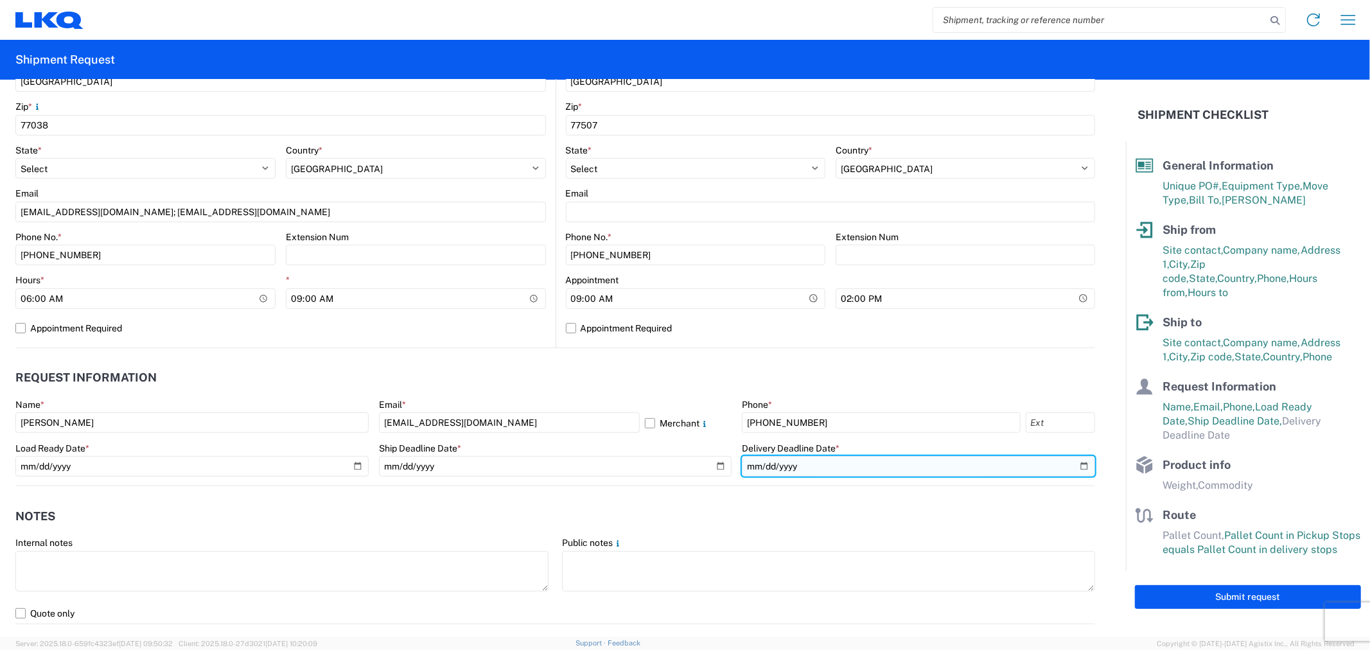
click at [1076, 465] on input "date" at bounding box center [918, 466] width 353 height 21
type input "2025-09-09"
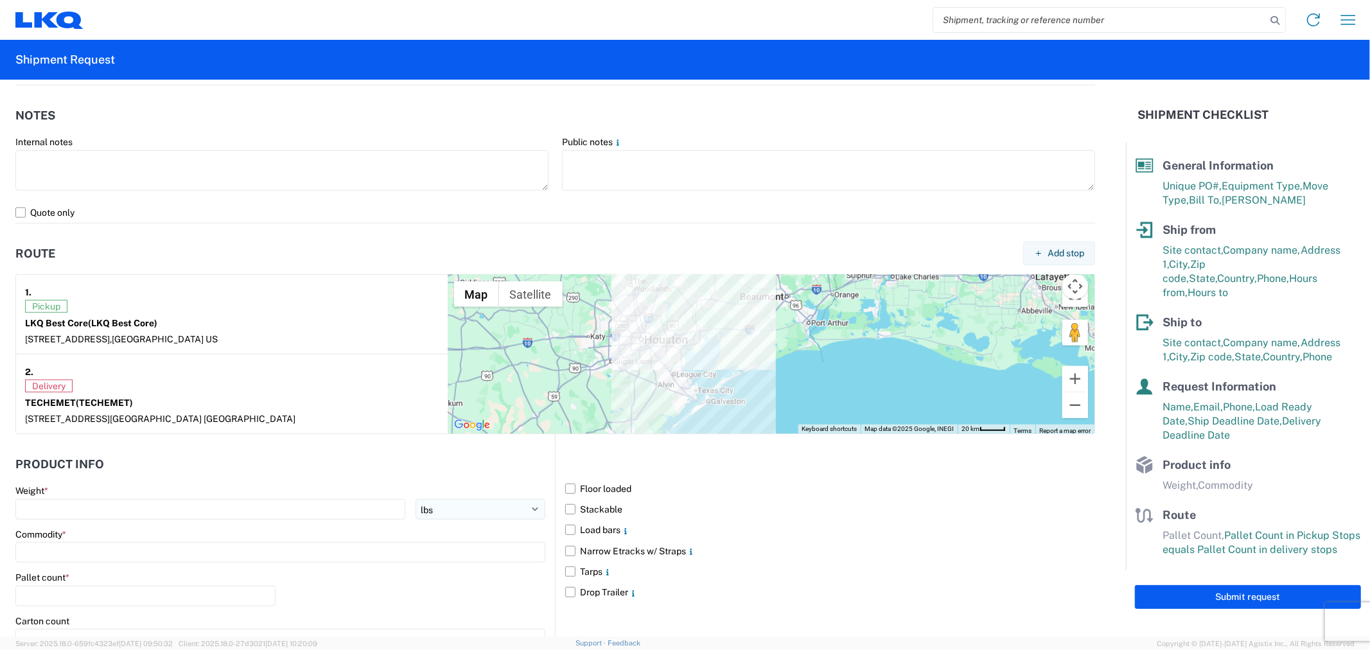
scroll to position [928, 0]
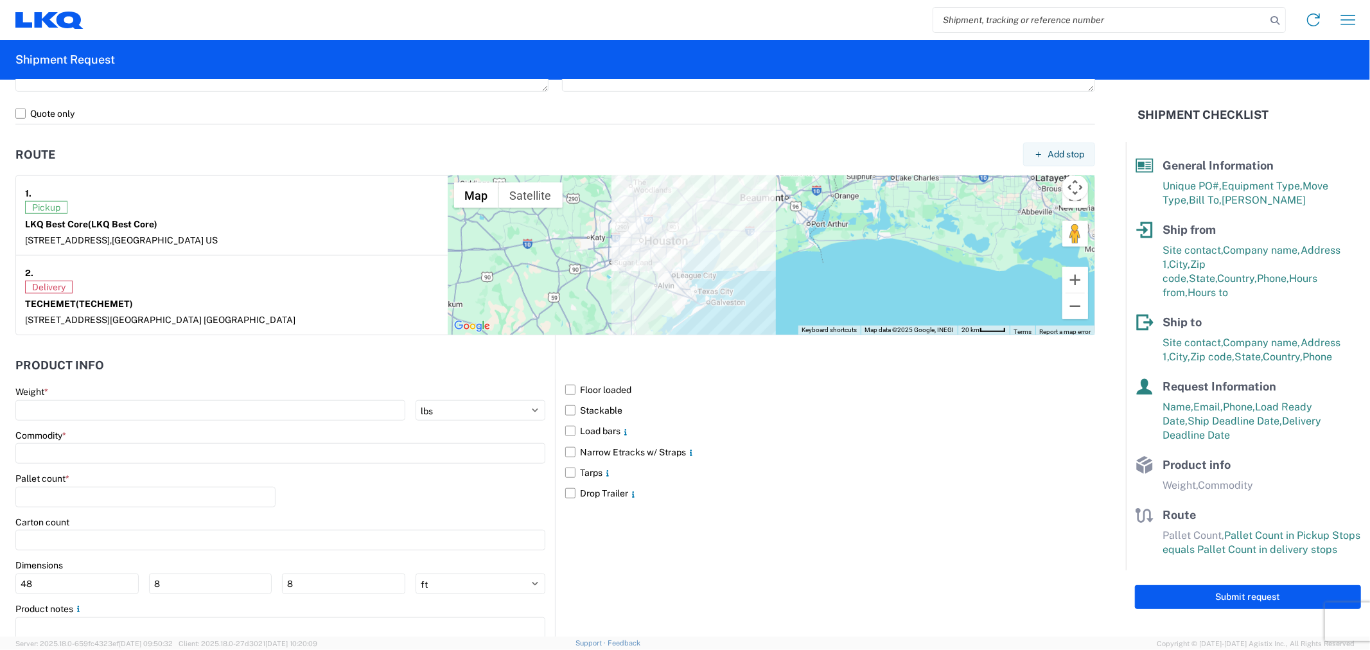
click at [252, 397] on div "Weight *" at bounding box center [280, 392] width 530 height 12
click at [243, 403] on input "number" at bounding box center [210, 410] width 390 height 21
type input "40000"
click at [137, 460] on input at bounding box center [280, 453] width 530 height 21
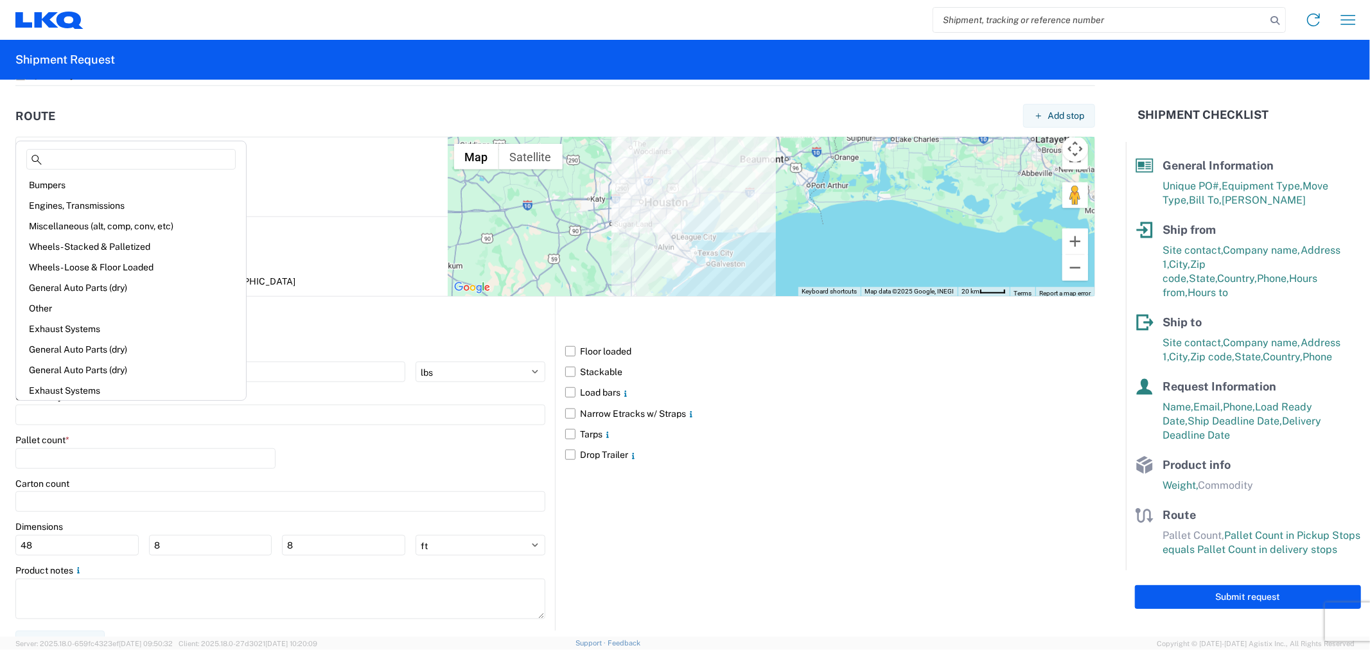
scroll to position [984, 0]
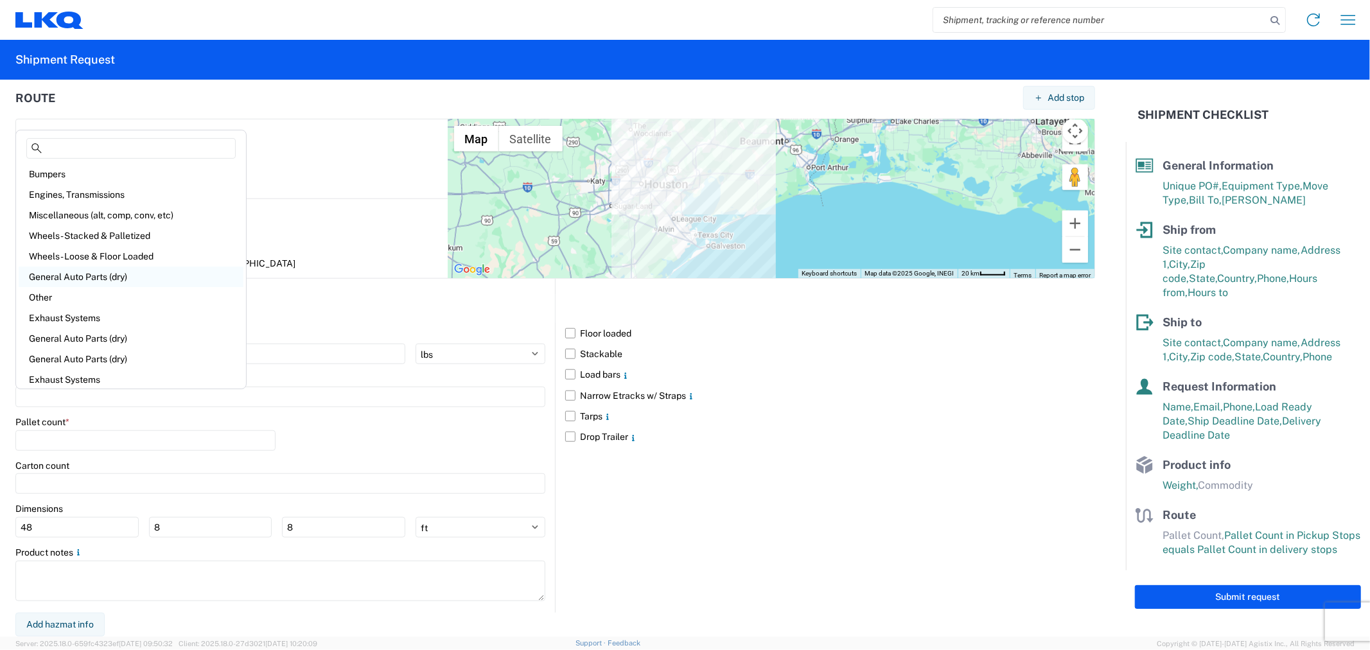
click at [105, 281] on div "General Auto Parts (dry)" at bounding box center [131, 277] width 225 height 21
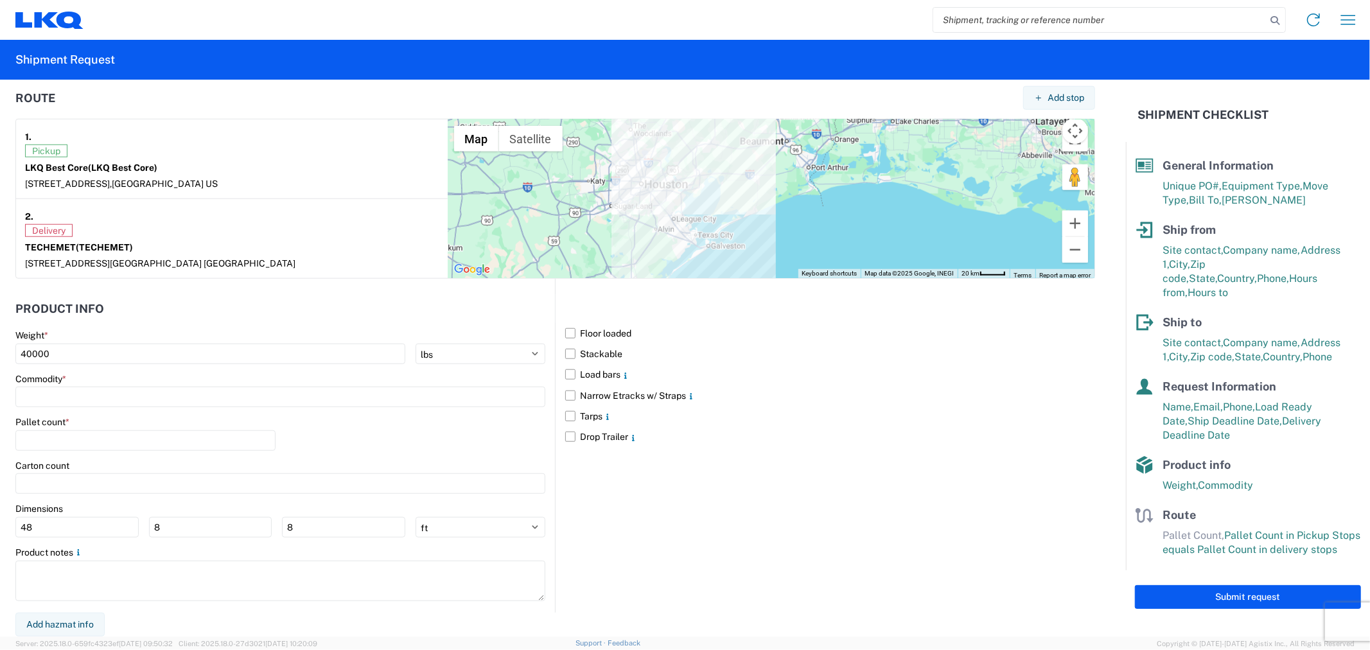
type input "General Auto Parts (dry)"
click at [89, 441] on input "number" at bounding box center [145, 440] width 260 height 21
type input "20"
click at [576, 339] on label "Floor loaded" at bounding box center [830, 333] width 530 height 21
click at [0, 0] on input "Floor loaded" at bounding box center [0, 0] width 0 height 0
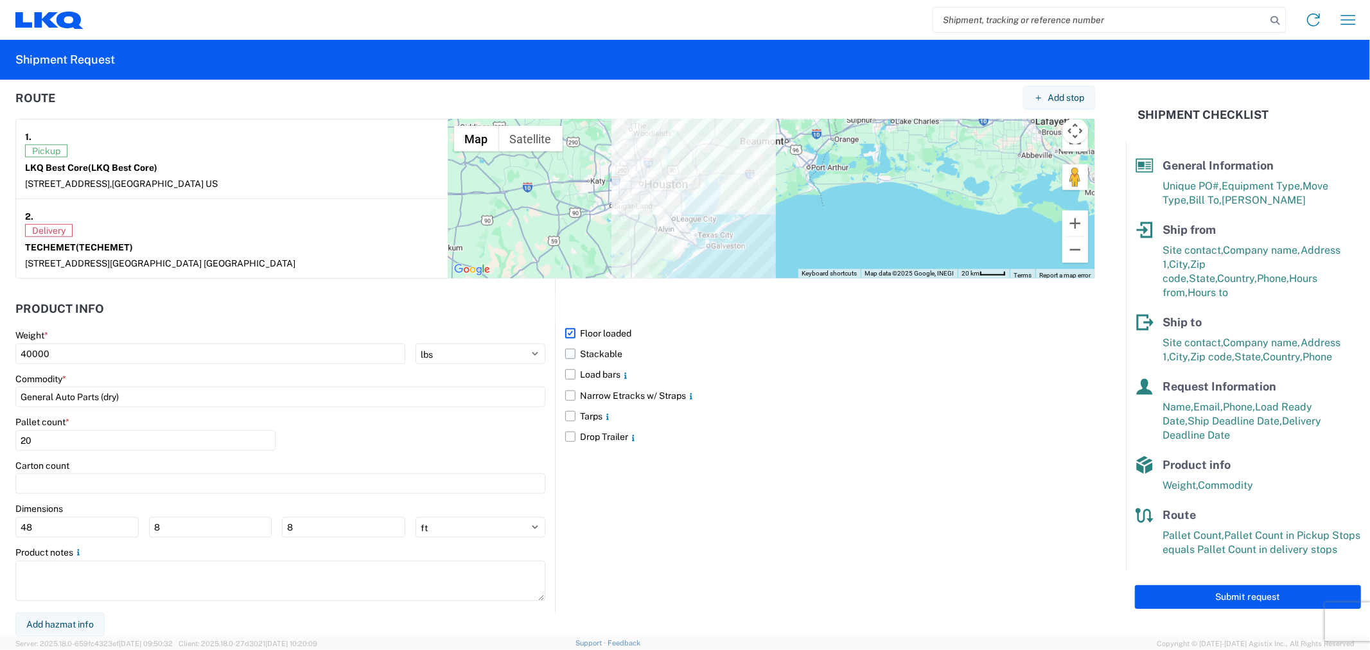
click at [582, 350] on label "Stackable" at bounding box center [830, 354] width 530 height 21
click at [0, 0] on input "Stackable" at bounding box center [0, 0] width 0 height 0
click at [1205, 585] on button "Submit request" at bounding box center [1248, 597] width 226 height 24
select select "TX"
select select "US"
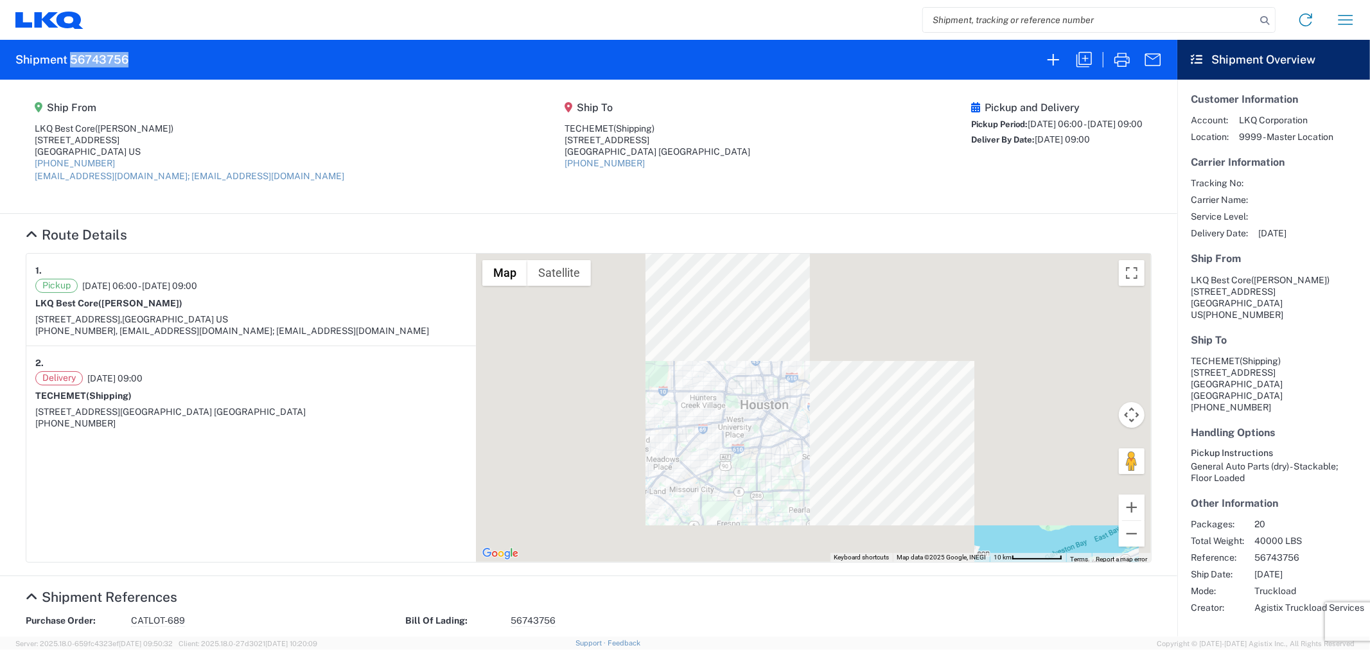
drag, startPoint x: 143, startPoint y: 59, endPoint x: 73, endPoint y: 59, distance: 70.0
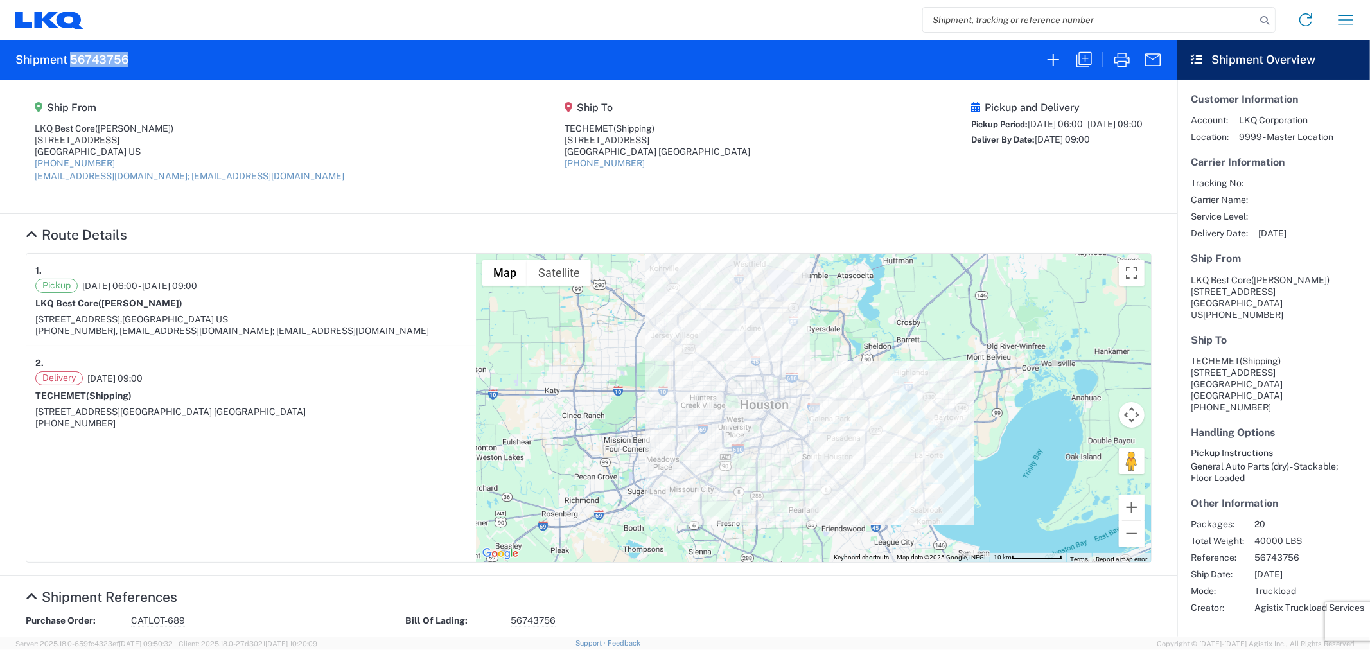
click at [73, 59] on agx-form-header "Shipment 56743756" at bounding box center [589, 60] width 1178 height 40
copy h2 "56743756"
